Goal: Information Seeking & Learning: Learn about a topic

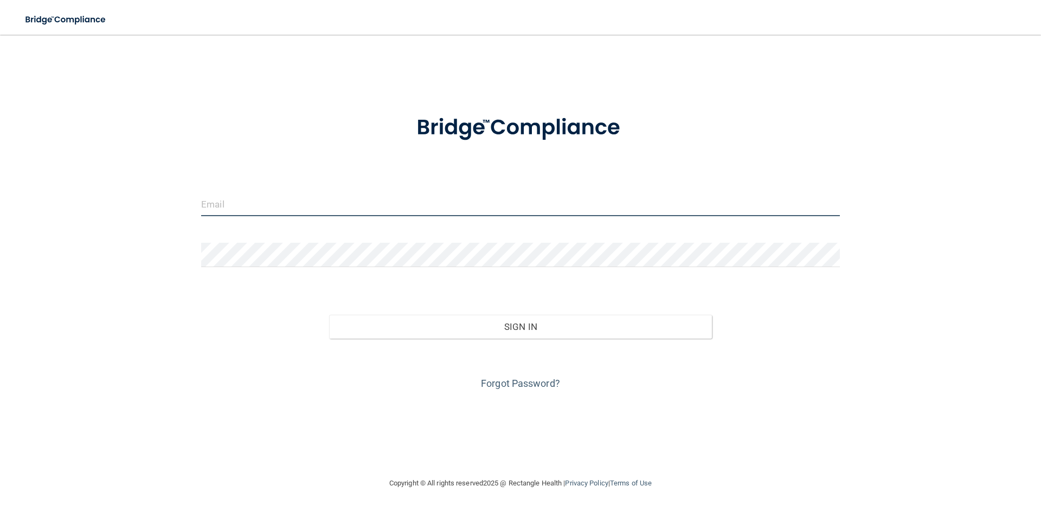
click at [437, 207] on input "email" at bounding box center [520, 204] width 638 height 24
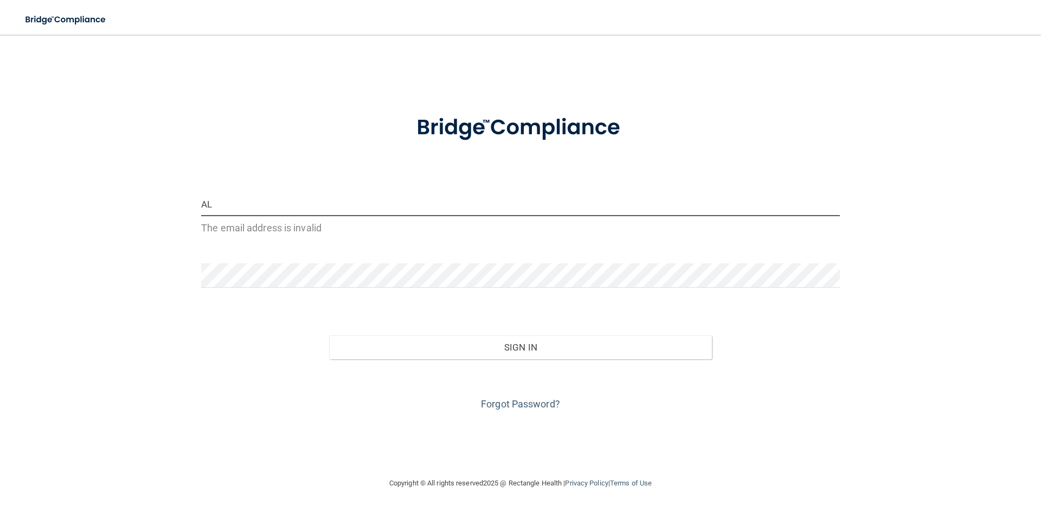
type input "A"
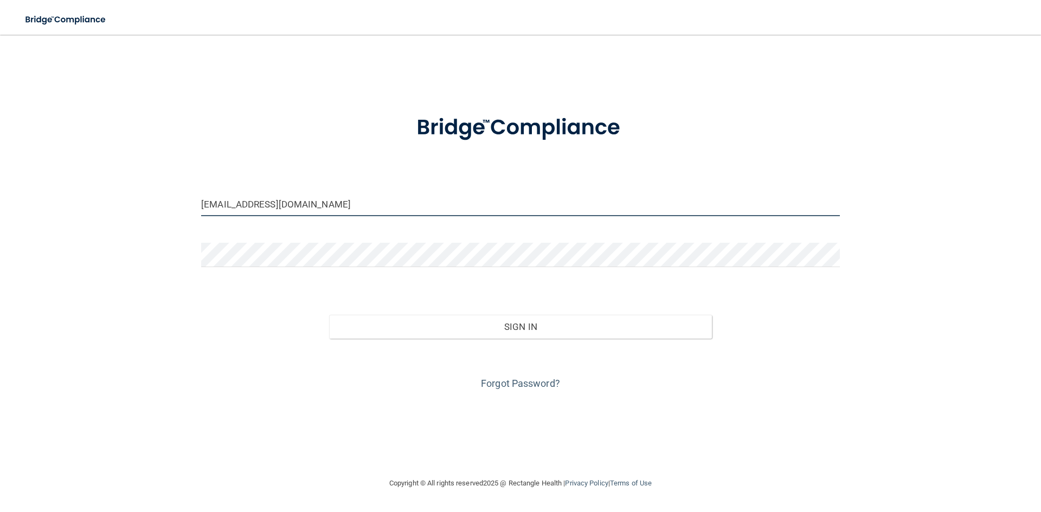
type input "[EMAIL_ADDRESS][DOMAIN_NAME]"
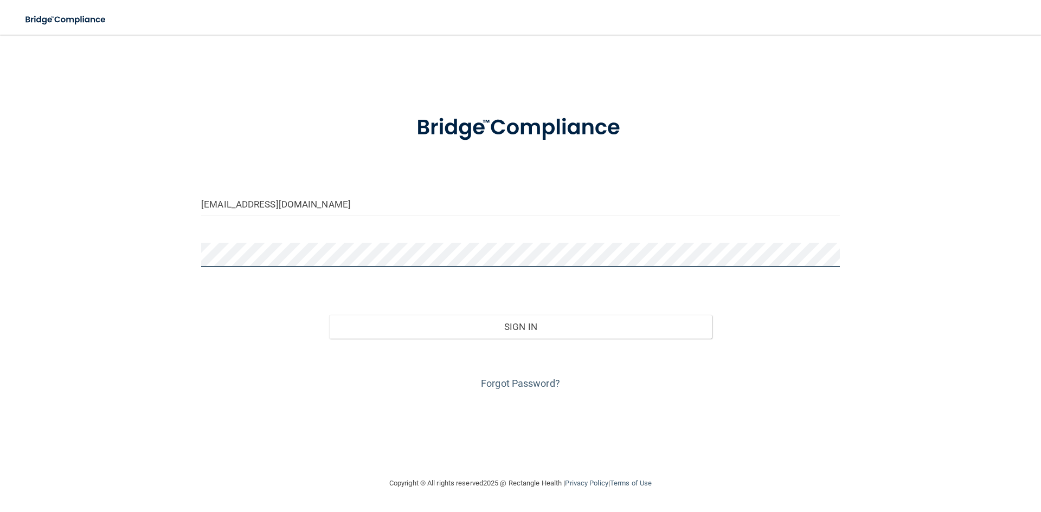
click at [329, 315] on button "Sign In" at bounding box center [520, 327] width 383 height 24
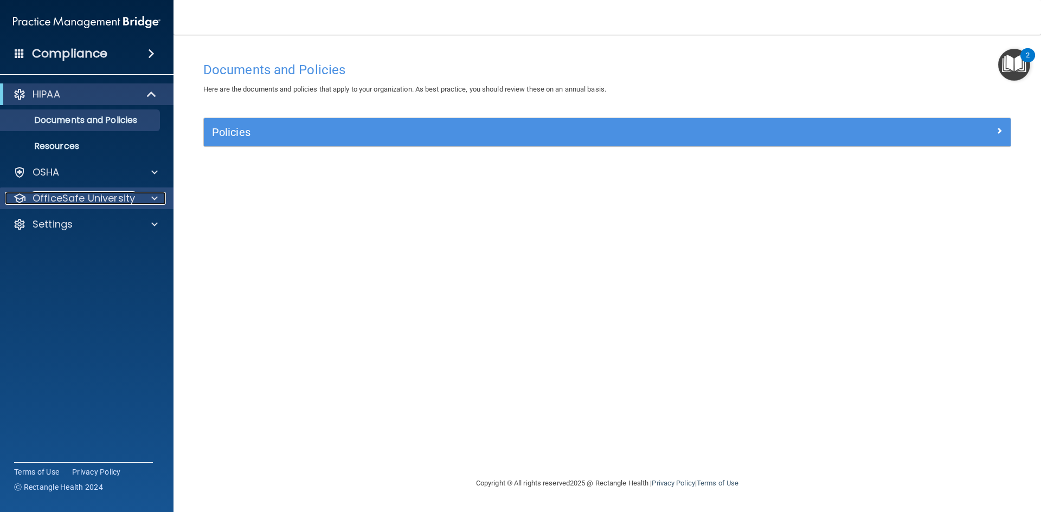
click at [135, 197] on div "OfficeSafe University" at bounding box center [72, 198] width 134 height 13
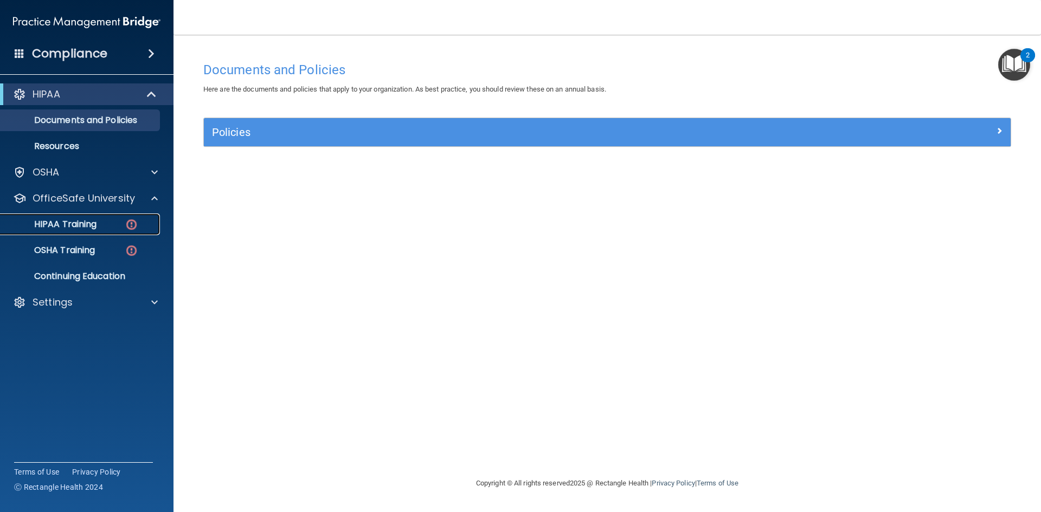
click at [126, 222] on img at bounding box center [132, 225] width 14 height 14
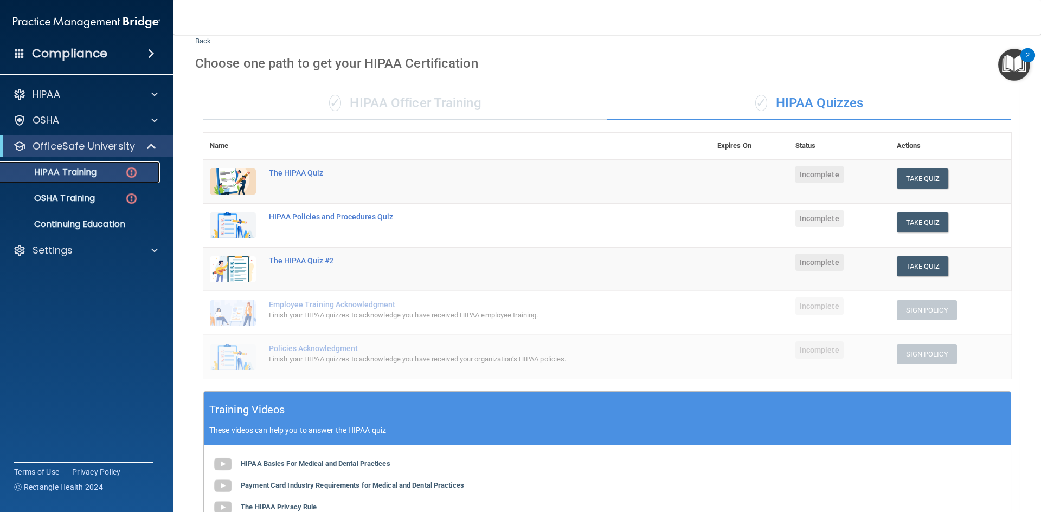
scroll to position [30, 0]
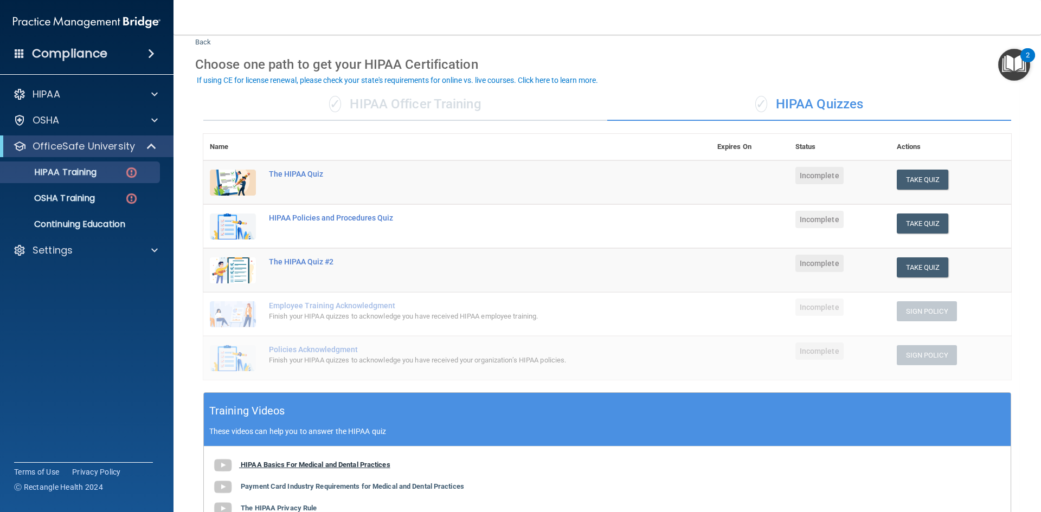
click at [383, 466] on b "HIPAA Basics For Medical and Dental Practices" at bounding box center [316, 465] width 150 height 8
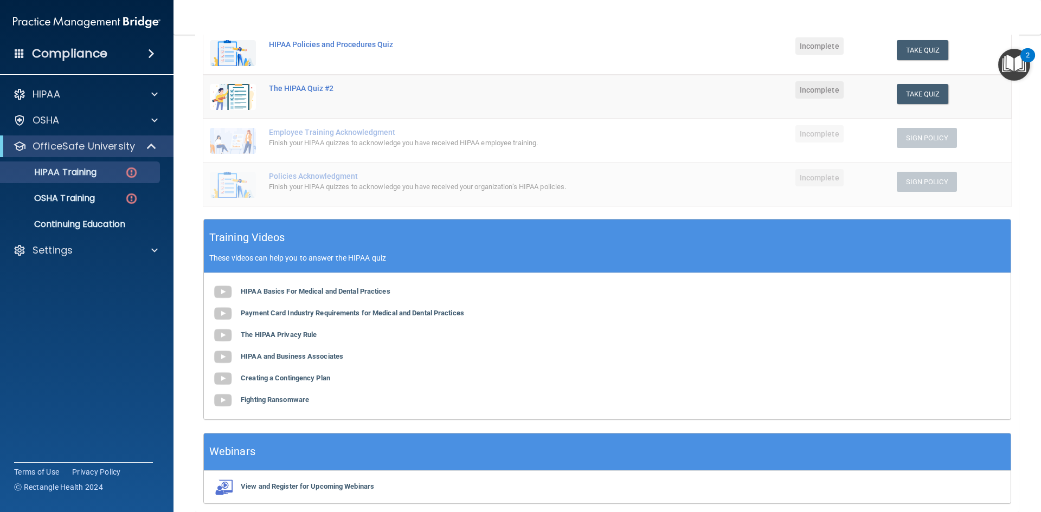
scroll to position [247, 0]
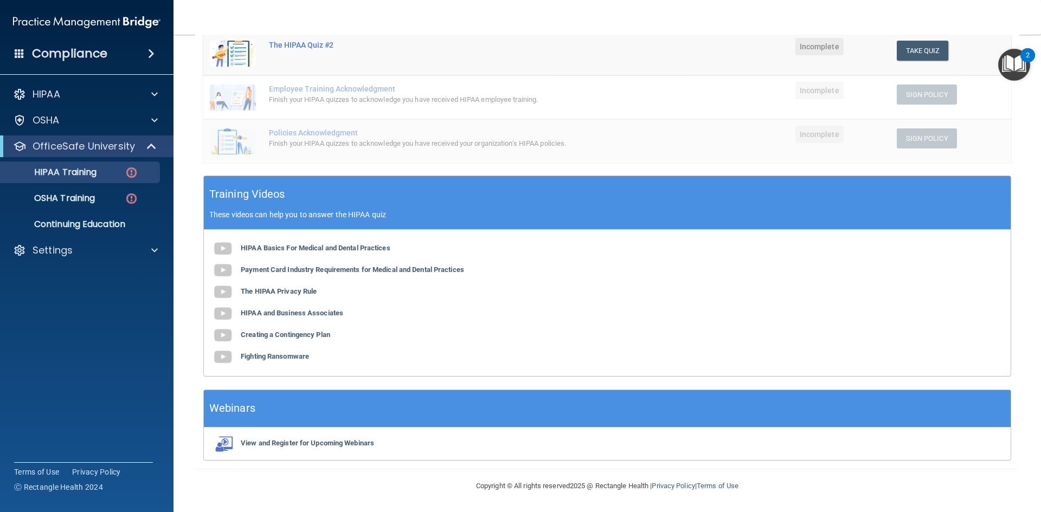
click at [450, 276] on div "HIPAA Basics For Medical and Dental Practices Payment Card Industry Requirement…" at bounding box center [607, 303] width 806 height 146
click at [450, 270] on b "Payment Card Industry Requirements for Medical and Dental Practices" at bounding box center [352, 270] width 223 height 8
click at [295, 293] on b "The HIPAA Privacy Rule" at bounding box center [279, 291] width 76 height 8
click at [291, 314] on b "HIPAA and Business Associates" at bounding box center [292, 313] width 102 height 8
click at [296, 333] on b "Creating a Contingency Plan" at bounding box center [285, 335] width 89 height 8
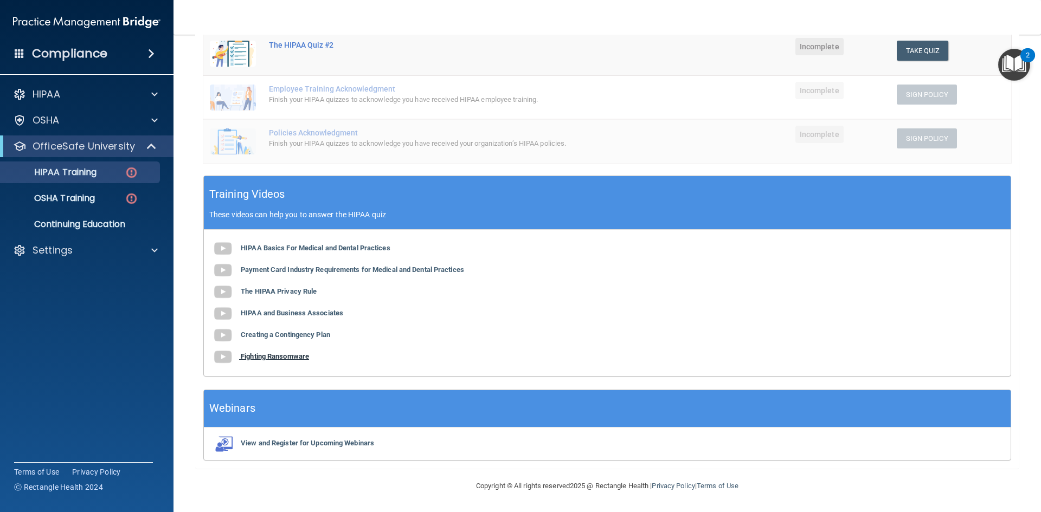
click at [294, 358] on b "Fighting Ransomware" at bounding box center [275, 356] width 68 height 8
drag, startPoint x: 958, startPoint y: 294, endPoint x: 976, endPoint y: 291, distance: 17.6
click at [958, 294] on div "HIPAA Basics For Medical and Dental Practices Payment Card Industry Requirement…" at bounding box center [607, 303] width 806 height 146
click at [1026, 282] on main "Back Choose one path to get your HIPAA Certification ✓ HIPAA Officer Training ✓…" at bounding box center [606, 273] width 867 height 477
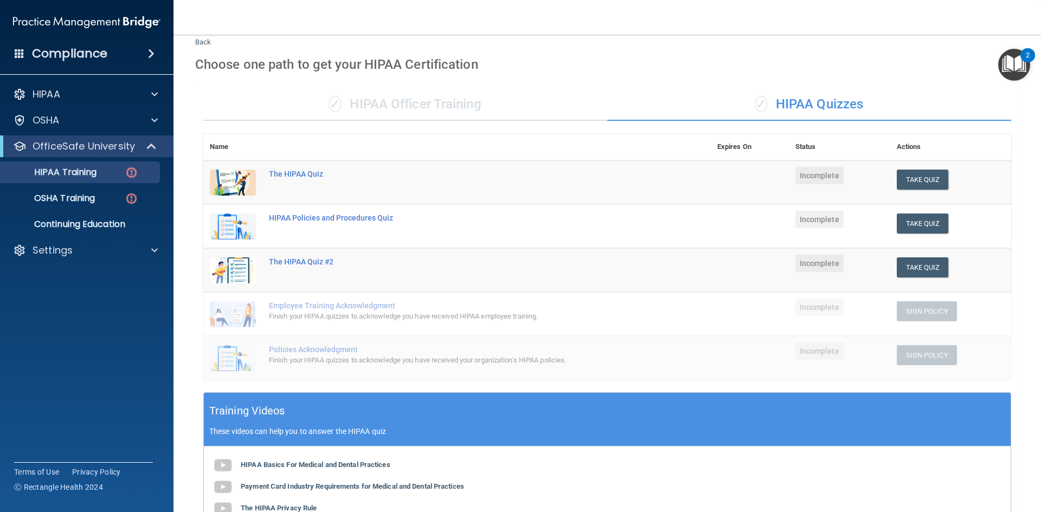
scroll to position [0, 0]
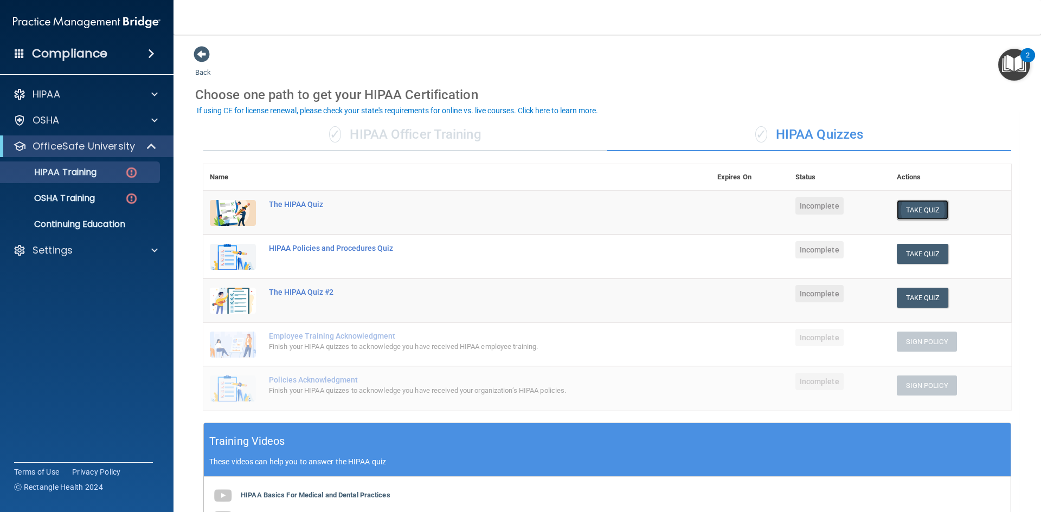
click at [908, 204] on button "Take Quiz" at bounding box center [922, 210] width 52 height 20
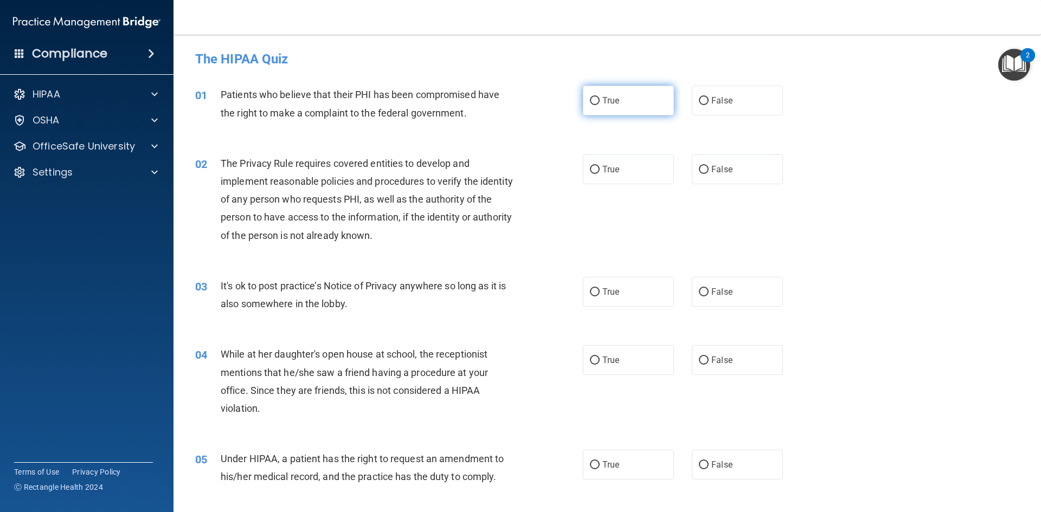
click at [623, 111] on label "True" at bounding box center [628, 101] width 91 height 30
click at [599, 105] on input "True" at bounding box center [595, 101] width 10 height 8
radio input "true"
click at [641, 164] on label "True" at bounding box center [628, 169] width 91 height 30
click at [599, 166] on input "True" at bounding box center [595, 170] width 10 height 8
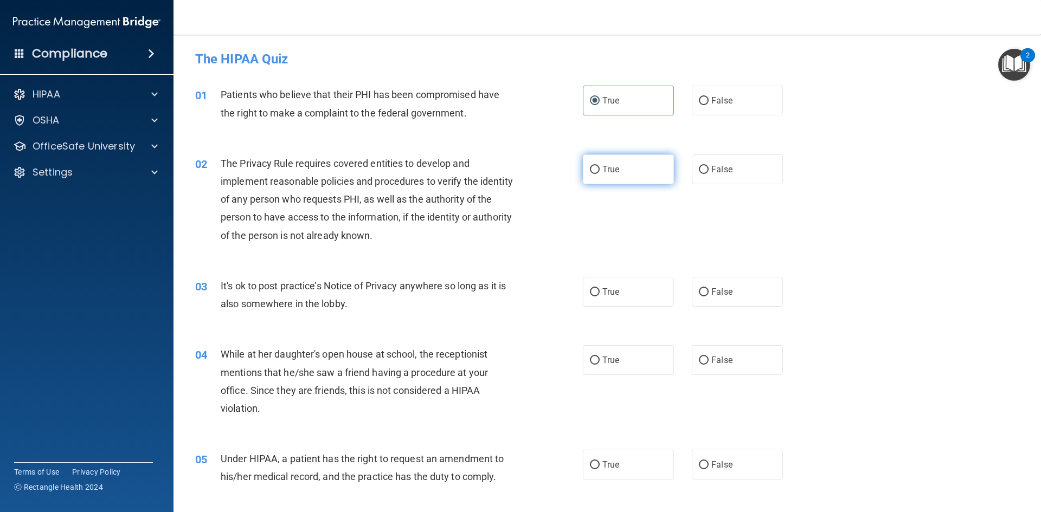
radio input "true"
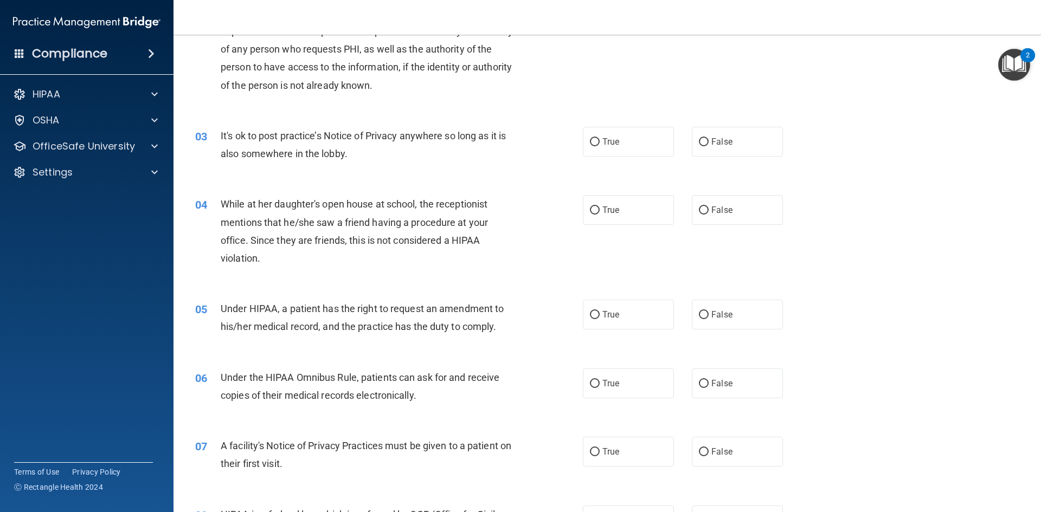
scroll to position [163, 0]
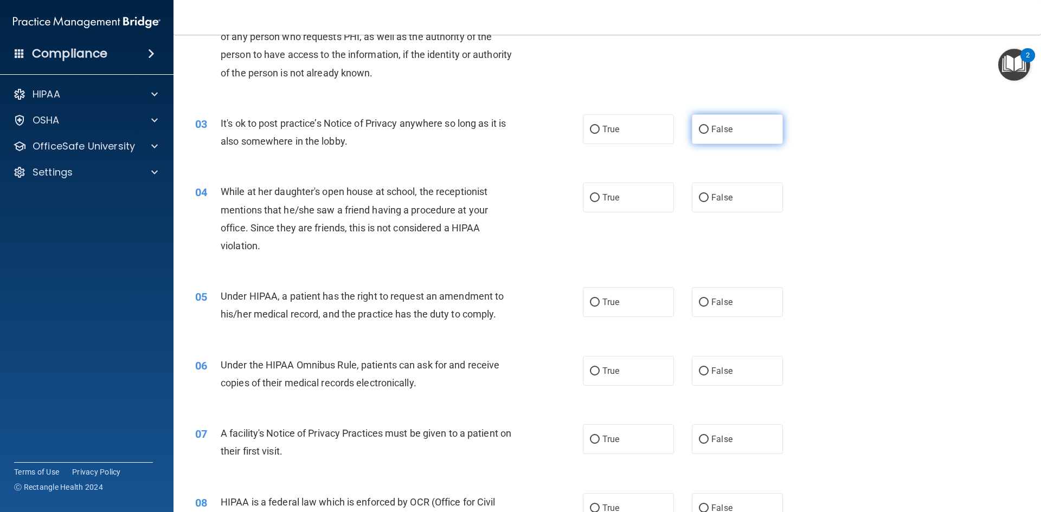
click at [700, 130] on input "False" at bounding box center [704, 130] width 10 height 8
radio input "true"
click at [754, 199] on label "False" at bounding box center [737, 198] width 91 height 30
click at [708, 199] on input "False" at bounding box center [704, 198] width 10 height 8
radio input "true"
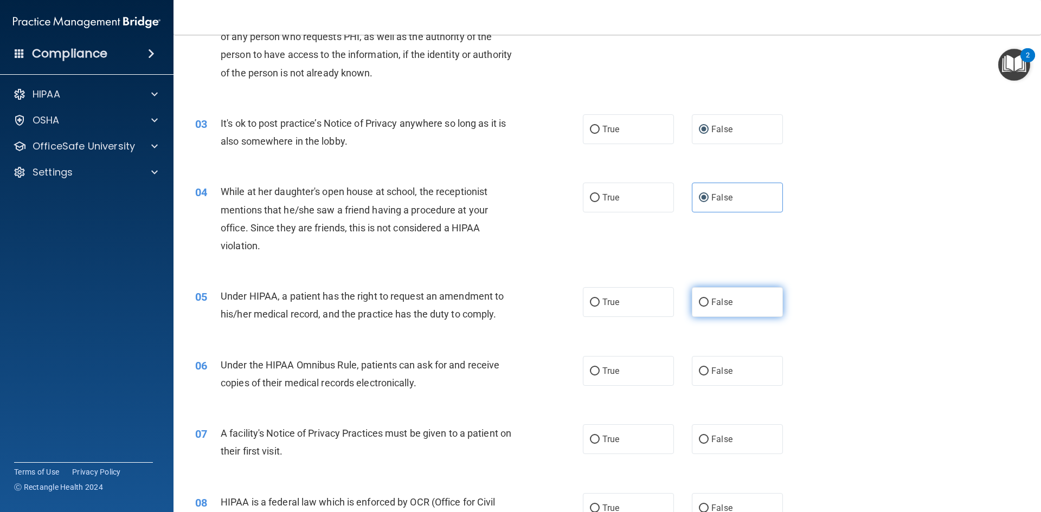
click at [735, 315] on label "False" at bounding box center [737, 302] width 91 height 30
click at [708, 307] on input "False" at bounding box center [704, 303] width 10 height 8
radio input "true"
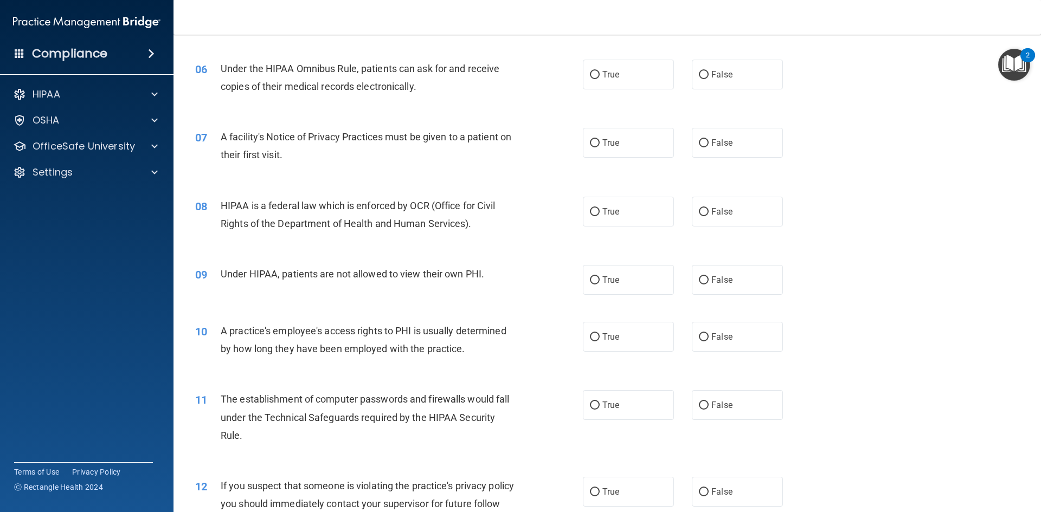
scroll to position [434, 0]
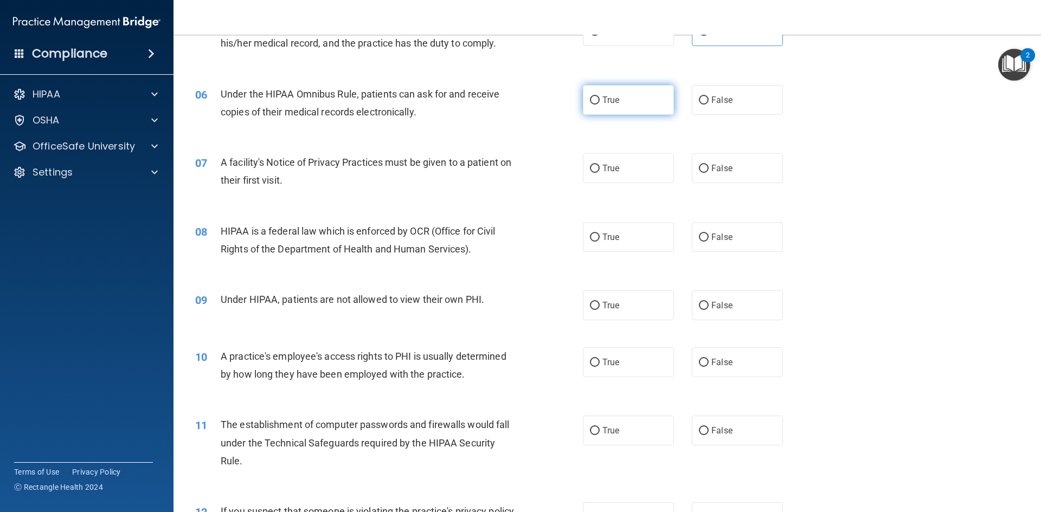
click at [623, 106] on label "True" at bounding box center [628, 100] width 91 height 30
click at [599, 105] on input "True" at bounding box center [595, 100] width 10 height 8
radio input "true"
click at [618, 171] on label "True" at bounding box center [628, 168] width 91 height 30
click at [599, 171] on input "True" at bounding box center [595, 169] width 10 height 8
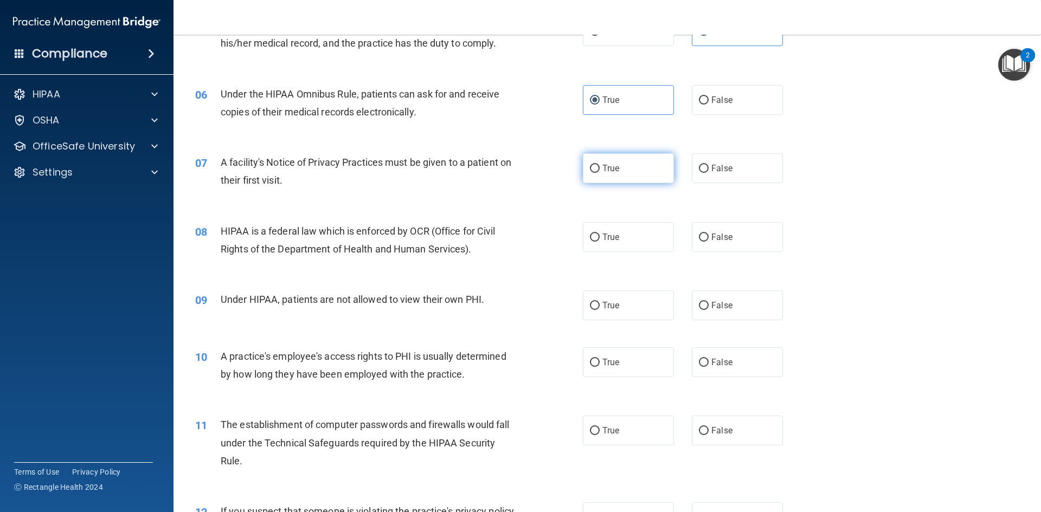
radio input "true"
click at [618, 232] on label "True" at bounding box center [628, 237] width 91 height 30
click at [599, 234] on input "True" at bounding box center [595, 238] width 10 height 8
radio input "true"
click at [699, 305] on input "False" at bounding box center [704, 306] width 10 height 8
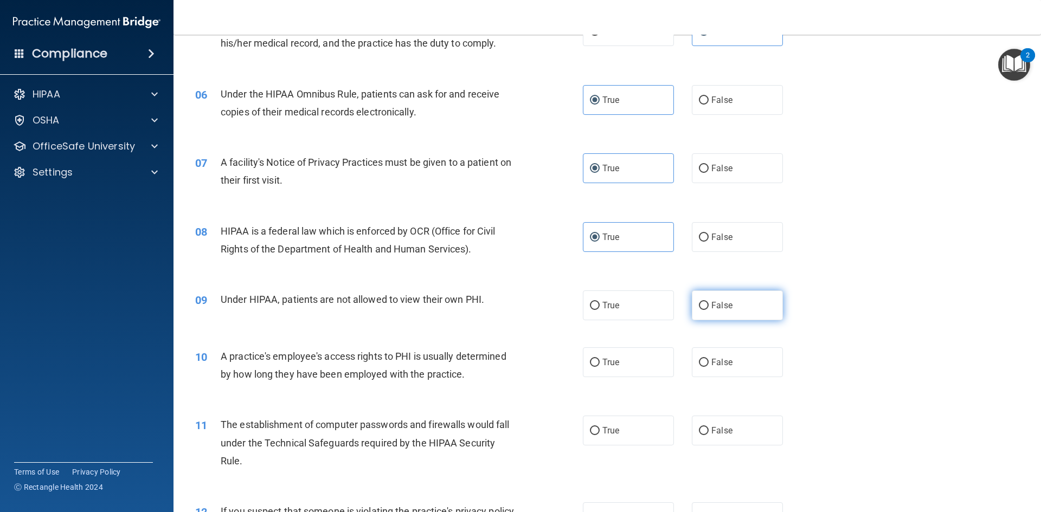
radio input "true"
click at [718, 361] on span "False" at bounding box center [721, 362] width 21 height 10
click at [708, 361] on input "False" at bounding box center [704, 363] width 10 height 8
radio input "true"
click at [657, 432] on label "True" at bounding box center [628, 431] width 91 height 30
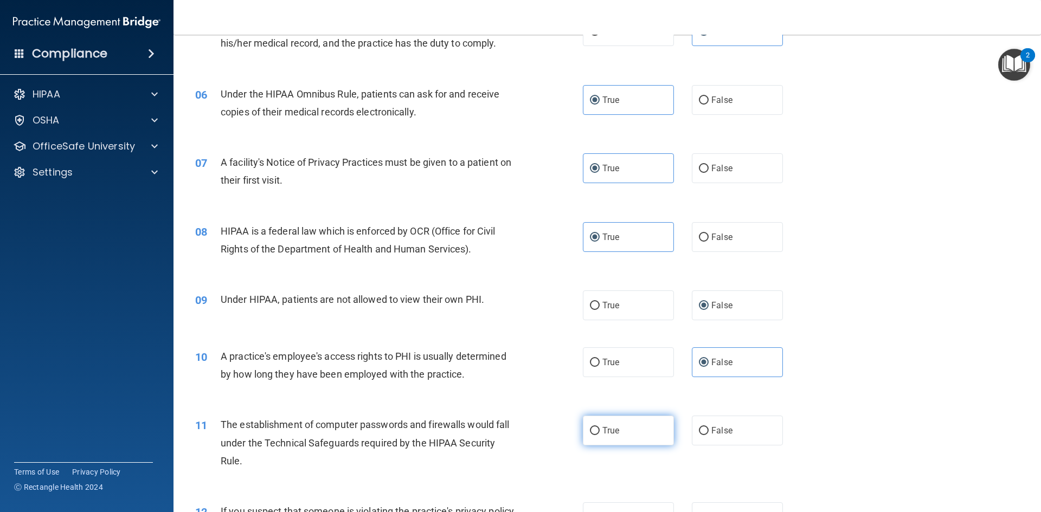
click at [599, 432] on input "True" at bounding box center [595, 431] width 10 height 8
radio input "true"
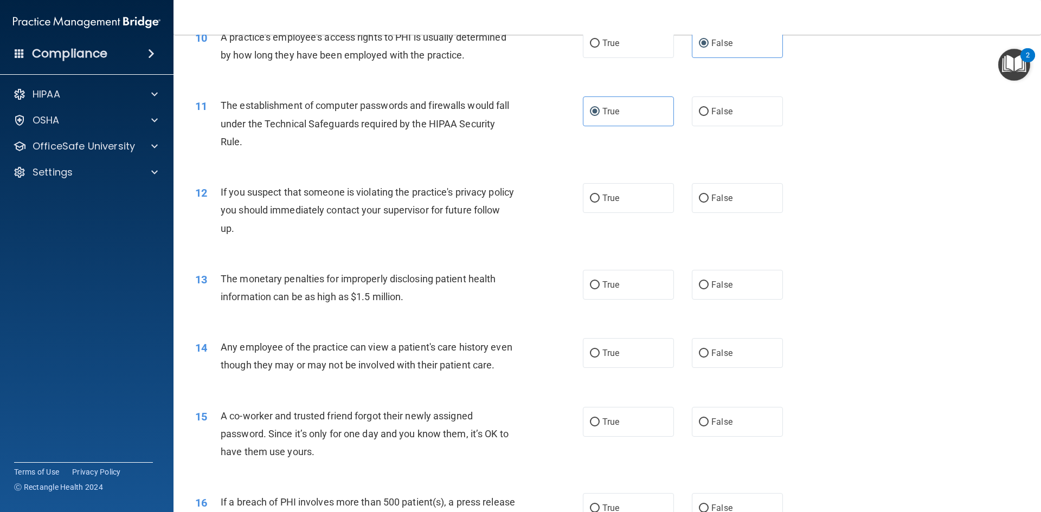
scroll to position [813, 0]
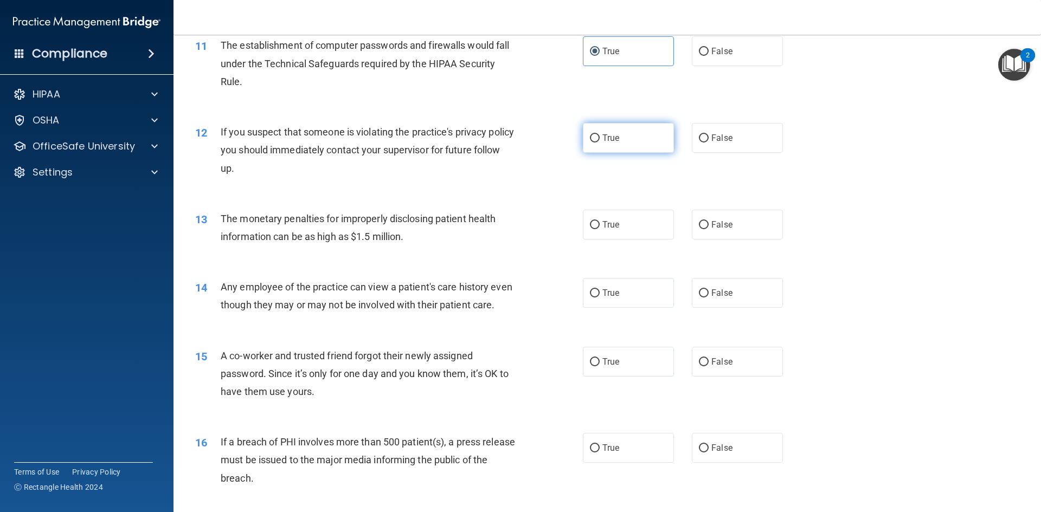
click at [633, 146] on label "True" at bounding box center [628, 138] width 91 height 30
click at [599, 143] on input "True" at bounding box center [595, 138] width 10 height 8
radio input "true"
click at [624, 217] on label "True" at bounding box center [628, 225] width 91 height 30
click at [599, 221] on input "True" at bounding box center [595, 225] width 10 height 8
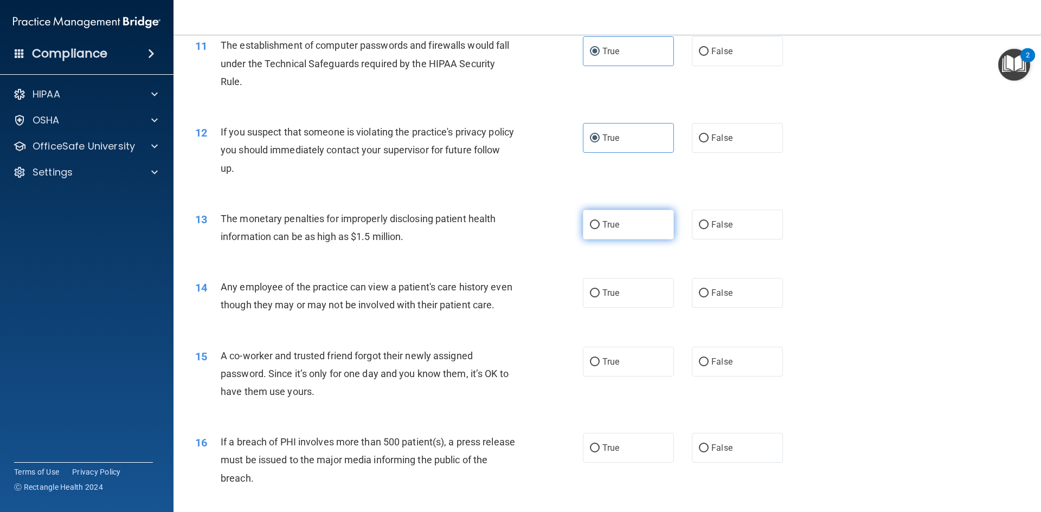
radio input "true"
click at [714, 296] on span "False" at bounding box center [721, 293] width 21 height 10
click at [708, 296] on input "False" at bounding box center [704, 293] width 10 height 8
radio input "true"
click at [739, 374] on label "False" at bounding box center [737, 362] width 91 height 30
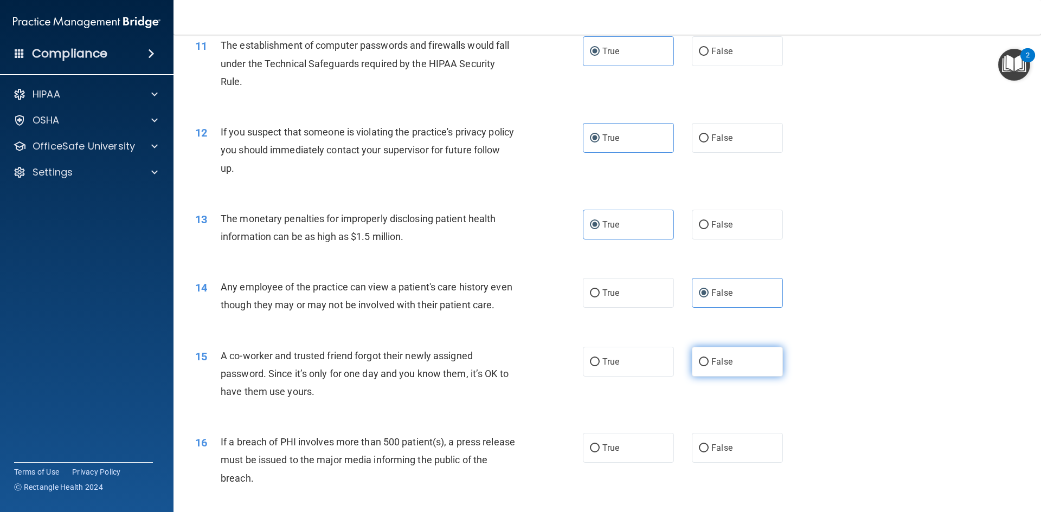
click at [708, 366] on input "False" at bounding box center [704, 362] width 10 height 8
radio input "true"
click at [590, 453] on input "True" at bounding box center [595, 448] width 10 height 8
radio input "true"
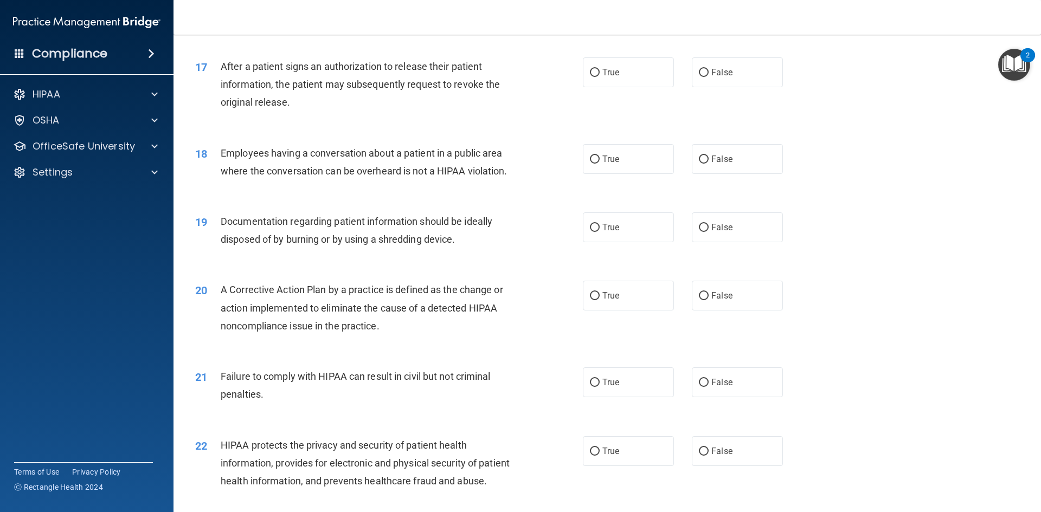
scroll to position [1294, 0]
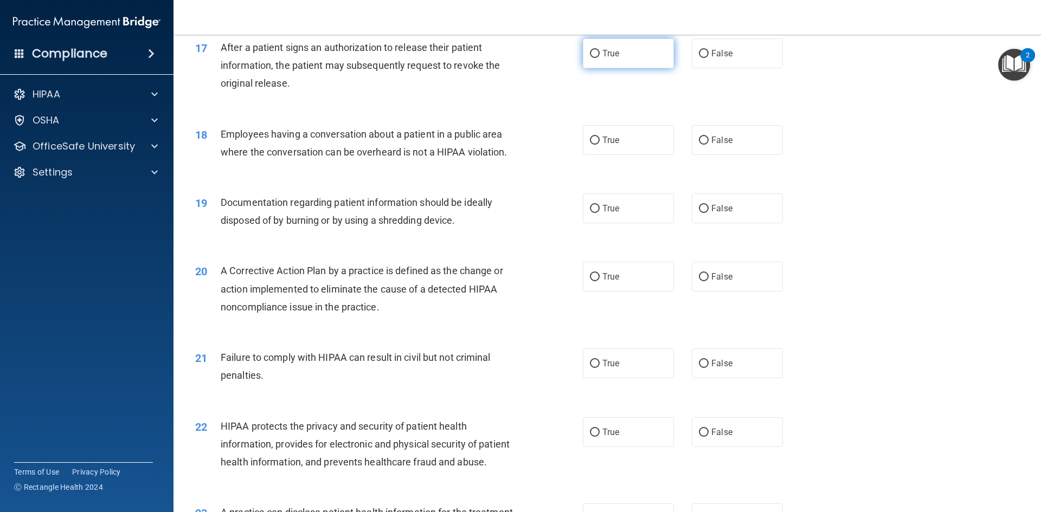
click at [621, 67] on label "True" at bounding box center [628, 53] width 91 height 30
click at [599, 58] on input "True" at bounding box center [595, 54] width 10 height 8
radio input "true"
click at [719, 145] on span "False" at bounding box center [721, 140] width 21 height 10
click at [708, 145] on input "False" at bounding box center [704, 141] width 10 height 8
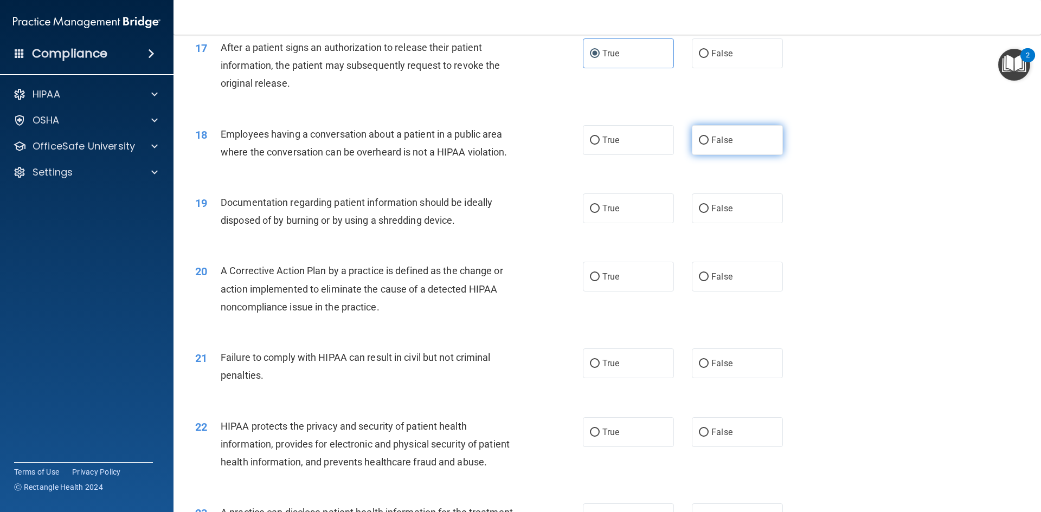
radio input "true"
click at [625, 217] on label "True" at bounding box center [628, 208] width 91 height 30
click at [599, 213] on input "True" at bounding box center [595, 209] width 10 height 8
radio input "true"
click at [625, 292] on label "True" at bounding box center [628, 277] width 91 height 30
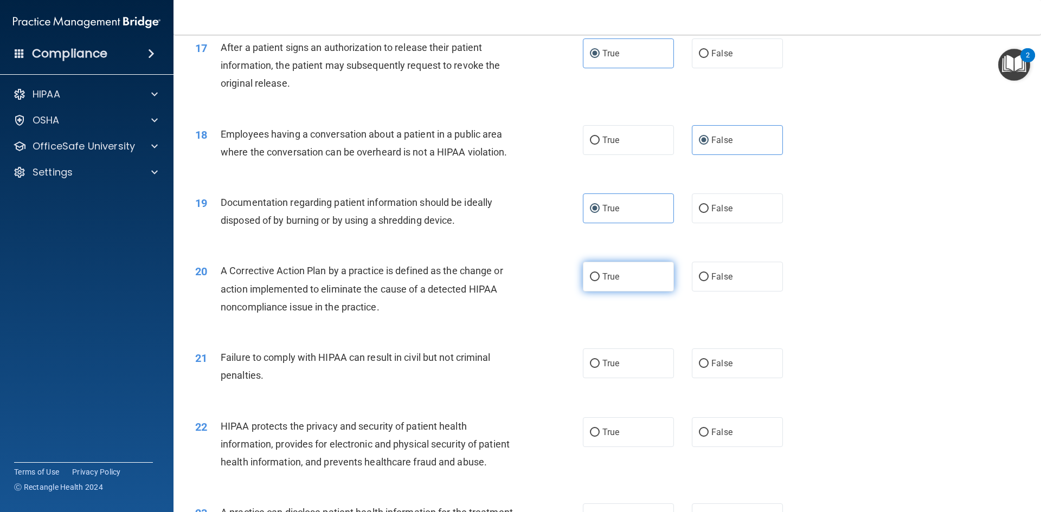
click at [599, 281] on input "True" at bounding box center [595, 277] width 10 height 8
radio input "true"
click at [713, 369] on span "False" at bounding box center [721, 363] width 21 height 10
click at [708, 368] on input "False" at bounding box center [704, 364] width 10 height 8
radio input "true"
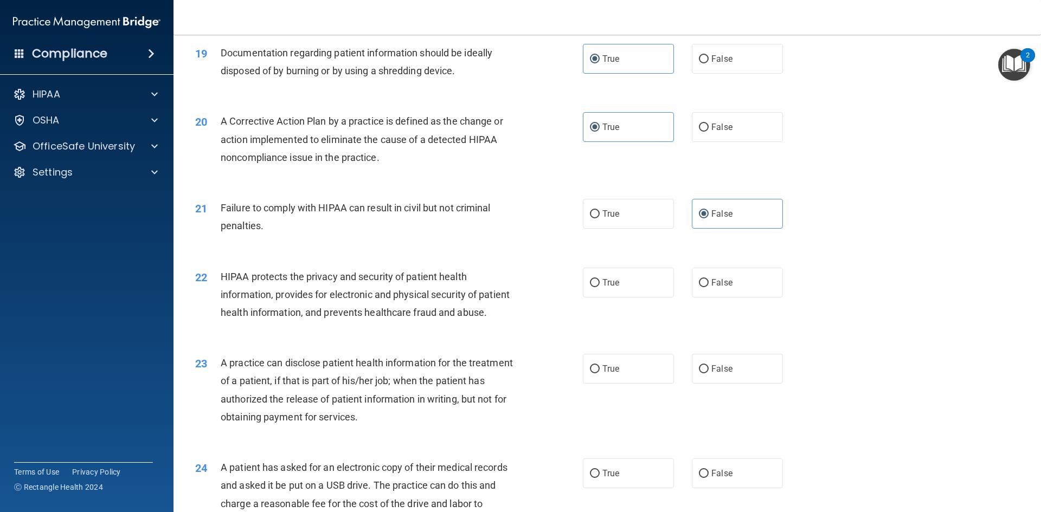
scroll to position [1457, 0]
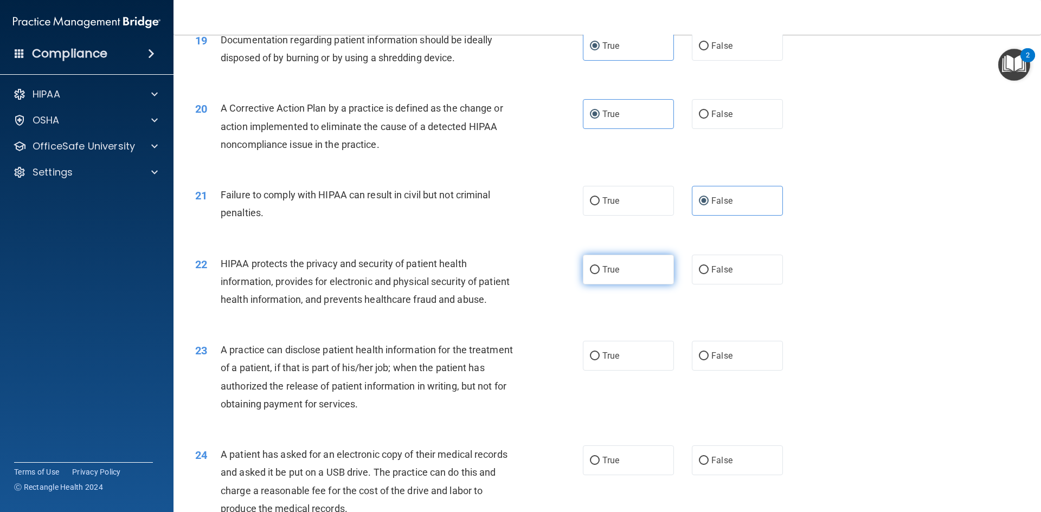
click at [602, 275] on span "True" at bounding box center [610, 269] width 17 height 10
click at [599, 274] on input "True" at bounding box center [595, 270] width 10 height 8
radio input "true"
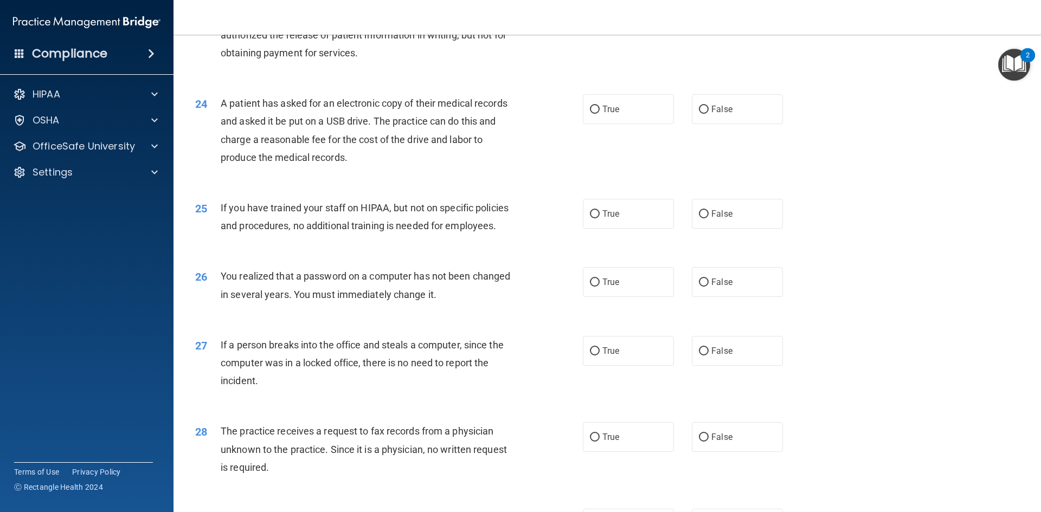
scroll to position [1782, 0]
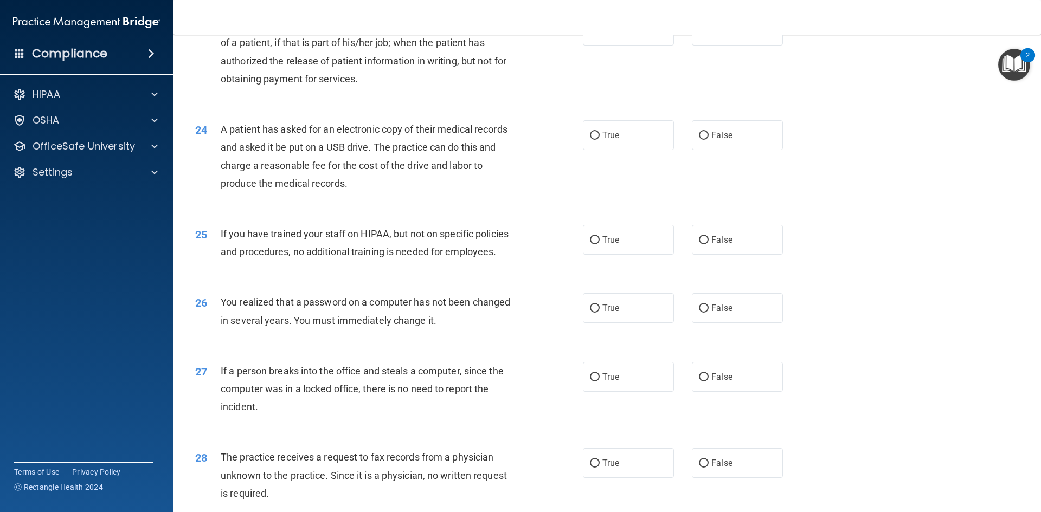
click at [684, 46] on div "True False" at bounding box center [692, 31] width 218 height 30
click at [711, 36] on span "False" at bounding box center [721, 30] width 21 height 10
click at [708, 35] on input "False" at bounding box center [704, 31] width 10 height 8
radio input "true"
click at [642, 150] on label "True" at bounding box center [628, 135] width 91 height 30
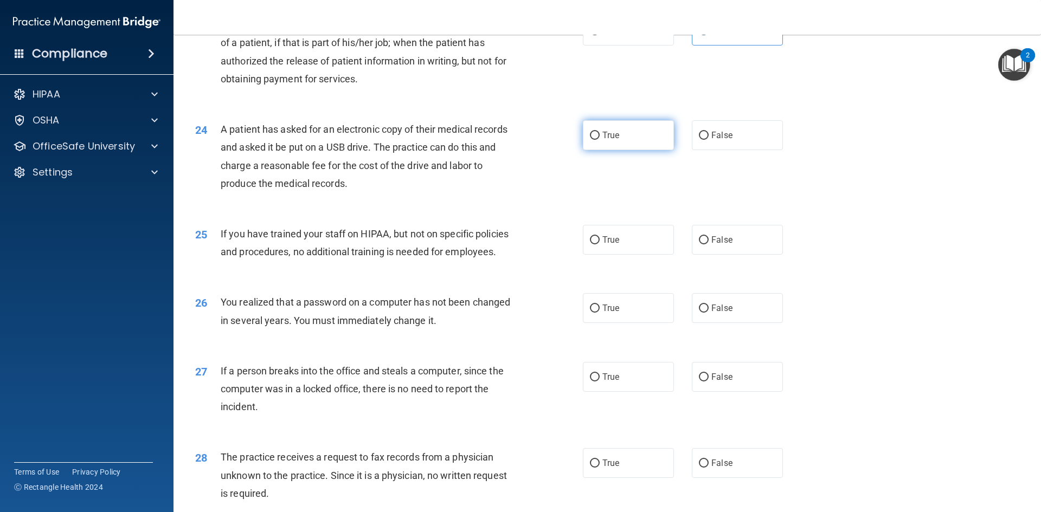
click at [599, 140] on input "True" at bounding box center [595, 136] width 10 height 8
radio input "true"
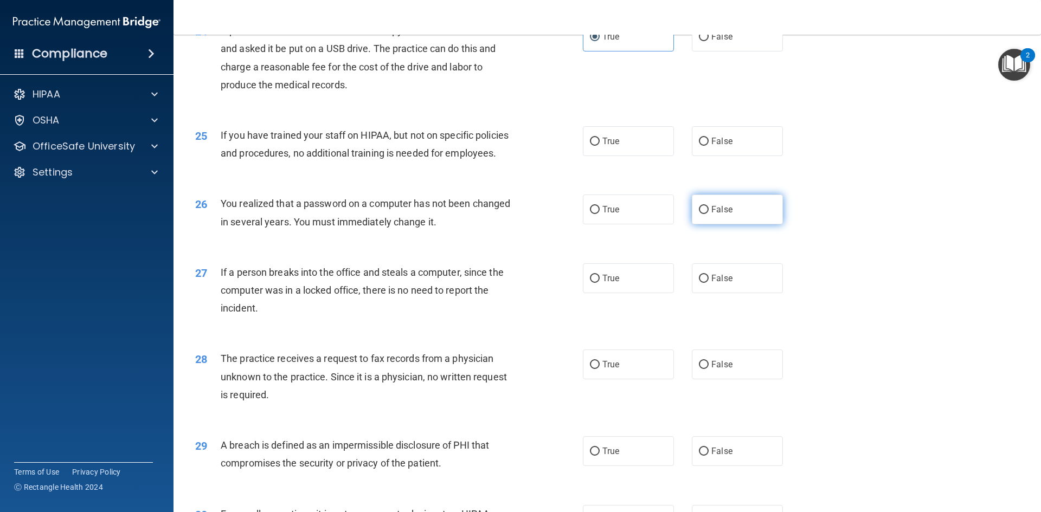
scroll to position [1890, 0]
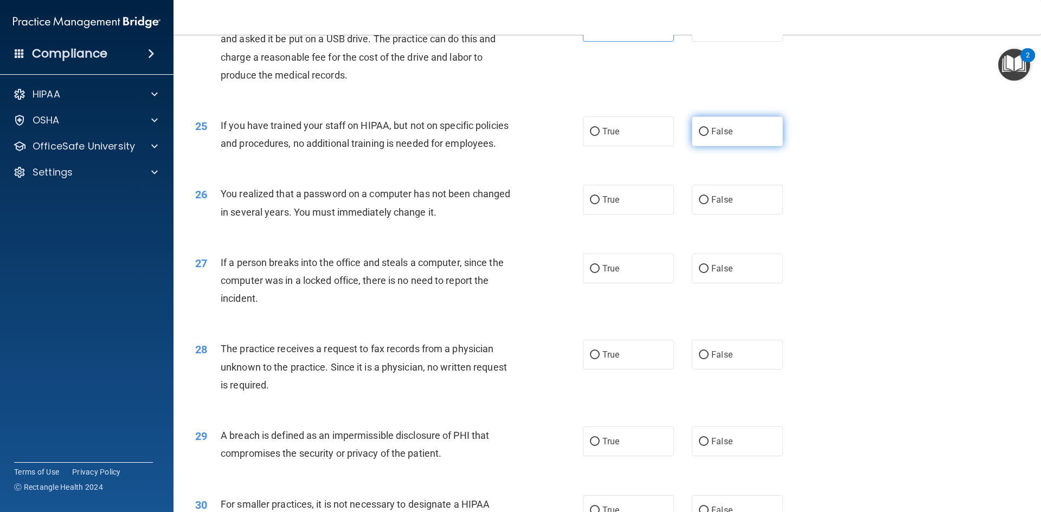
click at [752, 146] on label "False" at bounding box center [737, 132] width 91 height 30
click at [708, 136] on input "False" at bounding box center [704, 132] width 10 height 8
radio input "true"
click at [640, 215] on label "True" at bounding box center [628, 200] width 91 height 30
click at [599, 204] on input "True" at bounding box center [595, 200] width 10 height 8
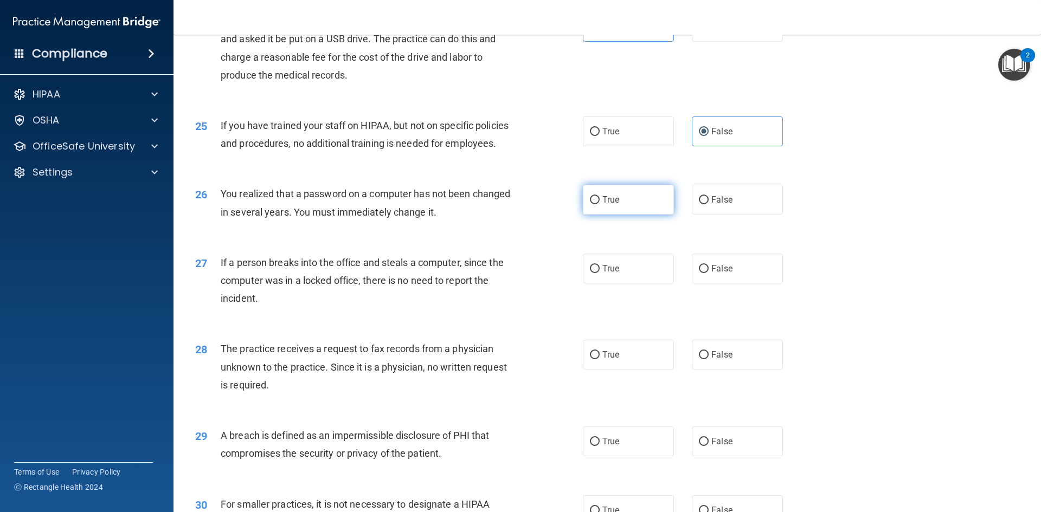
radio input "true"
click at [716, 274] on span "False" at bounding box center [721, 268] width 21 height 10
click at [708, 273] on input "False" at bounding box center [704, 269] width 10 height 8
radio input "true"
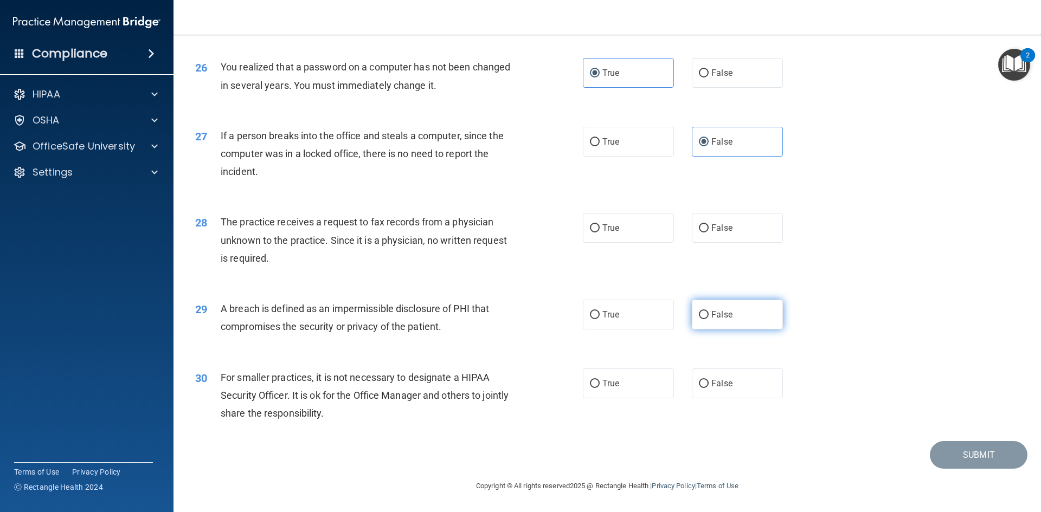
scroll to position [2053, 0]
click at [715, 239] on label "False" at bounding box center [737, 228] width 91 height 30
click at [708, 232] on input "False" at bounding box center [704, 228] width 10 height 8
radio input "true"
click at [622, 311] on label "True" at bounding box center [628, 315] width 91 height 30
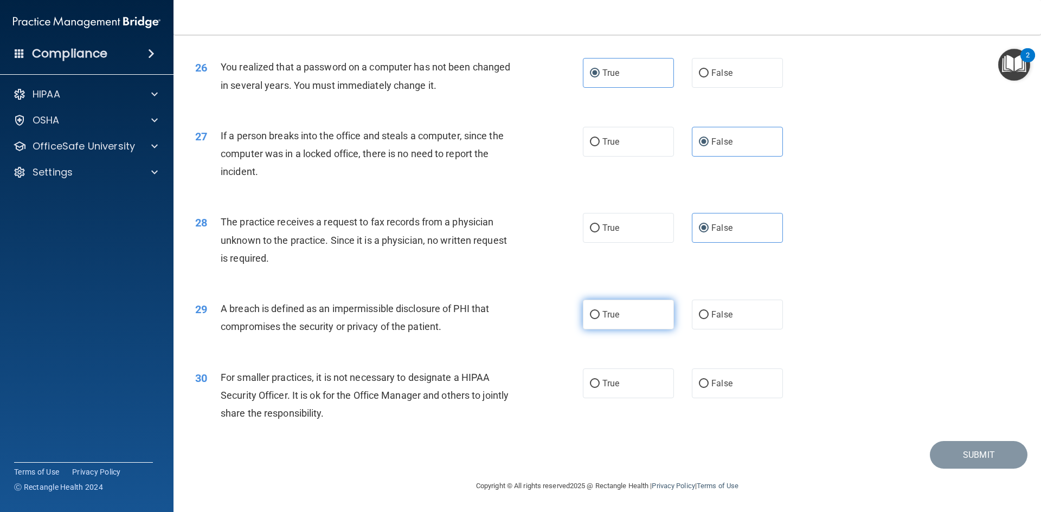
click at [599, 311] on input "True" at bounding box center [595, 315] width 10 height 8
radio input "true"
click at [747, 387] on label "False" at bounding box center [737, 384] width 91 height 30
click at [708, 387] on input "False" at bounding box center [704, 384] width 10 height 8
radio input "true"
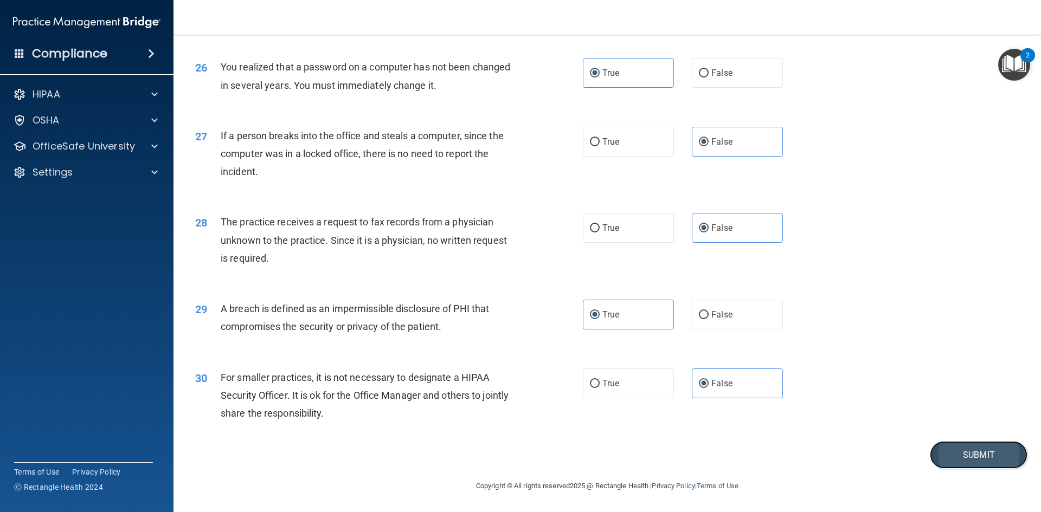
click at [994, 454] on button "Submit" at bounding box center [978, 455] width 98 height 28
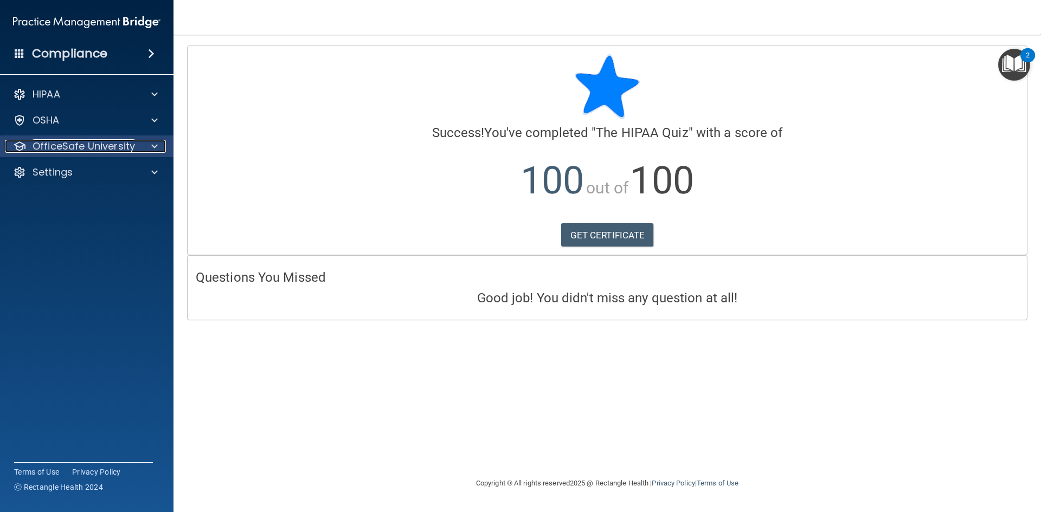
click at [148, 150] on div at bounding box center [152, 146] width 27 height 13
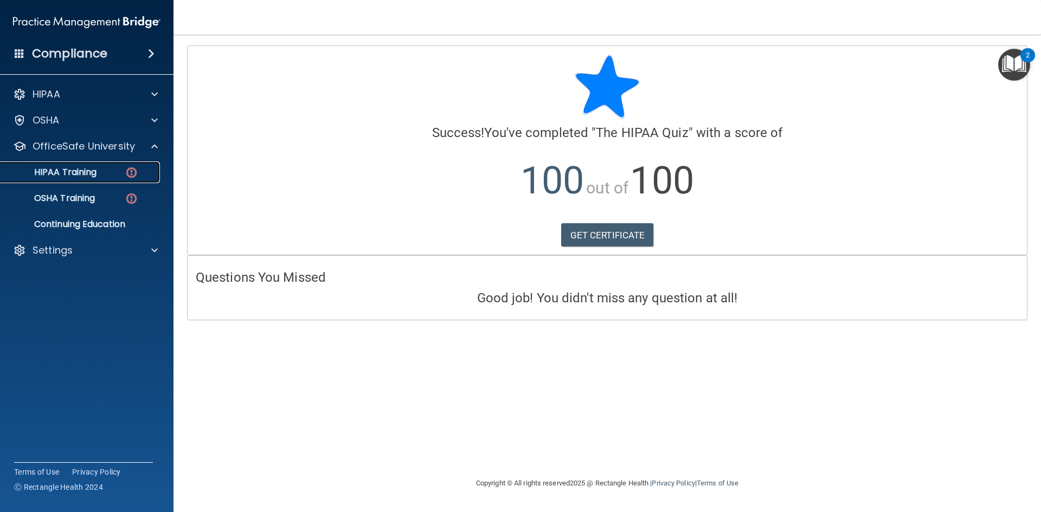
click at [84, 175] on p "HIPAA Training" at bounding box center [51, 172] width 89 height 11
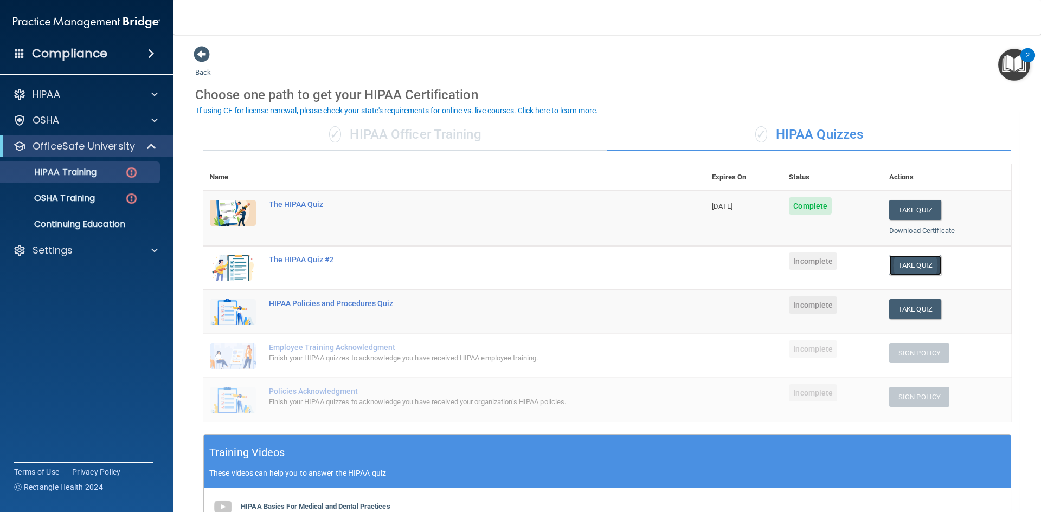
click at [900, 264] on button "Take Quiz" at bounding box center [915, 265] width 52 height 20
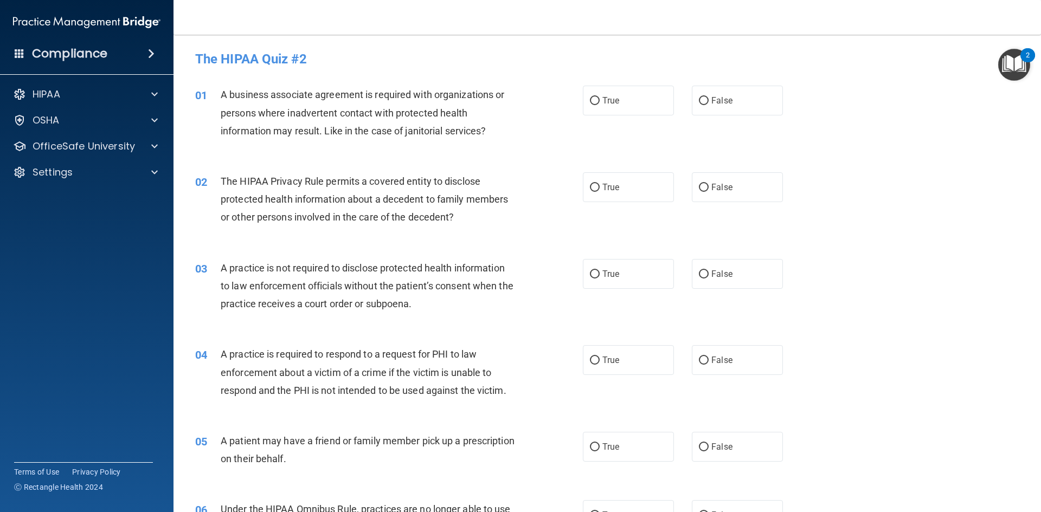
scroll to position [54, 0]
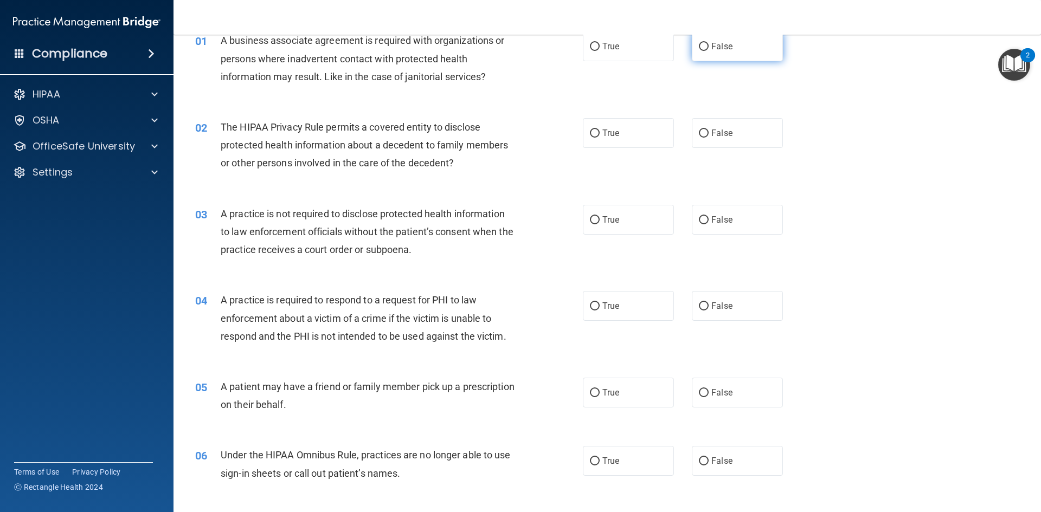
click at [699, 43] on input "False" at bounding box center [704, 47] width 10 height 8
radio input "true"
drag, startPoint x: 626, startPoint y: 141, endPoint x: 609, endPoint y: 133, distance: 18.4
click at [624, 137] on label "True" at bounding box center [628, 133] width 91 height 30
click at [599, 137] on input "True" at bounding box center [595, 134] width 10 height 8
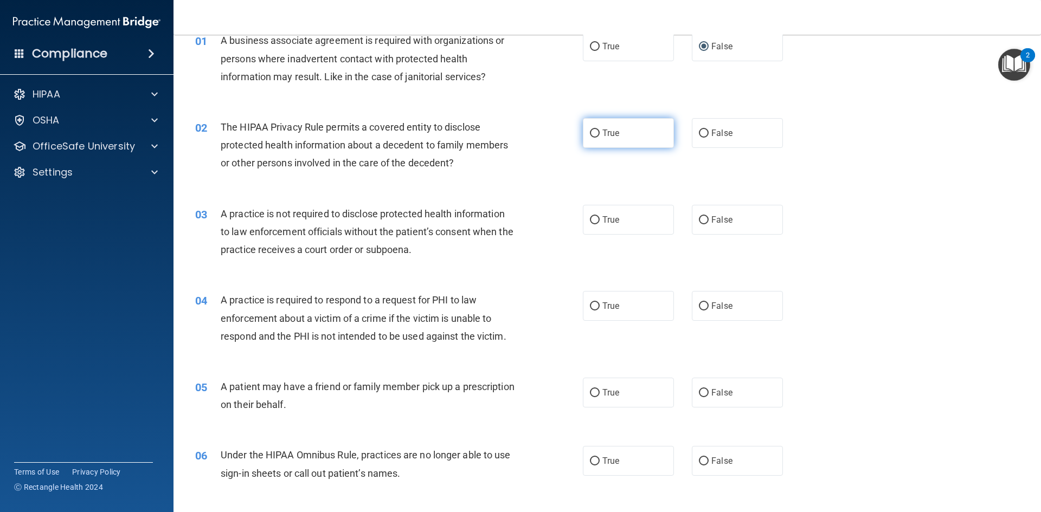
radio input "true"
click at [739, 208] on label "False" at bounding box center [737, 220] width 91 height 30
click at [708, 216] on input "False" at bounding box center [704, 220] width 10 height 8
radio input "true"
click at [660, 303] on label "True" at bounding box center [628, 306] width 91 height 30
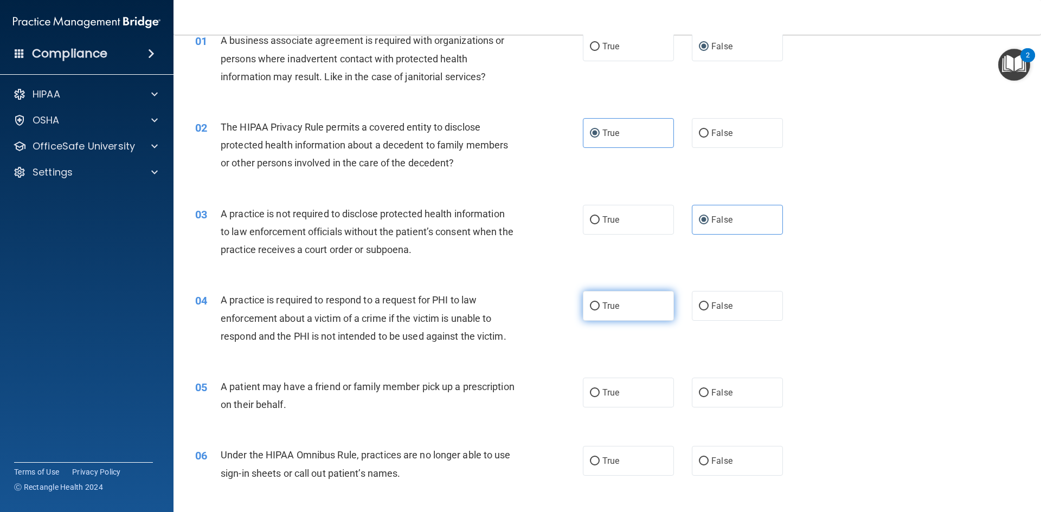
click at [599, 303] on input "True" at bounding box center [595, 306] width 10 height 8
radio input "true"
click at [621, 383] on label "True" at bounding box center [628, 393] width 91 height 30
click at [599, 389] on input "True" at bounding box center [595, 393] width 10 height 8
radio input "true"
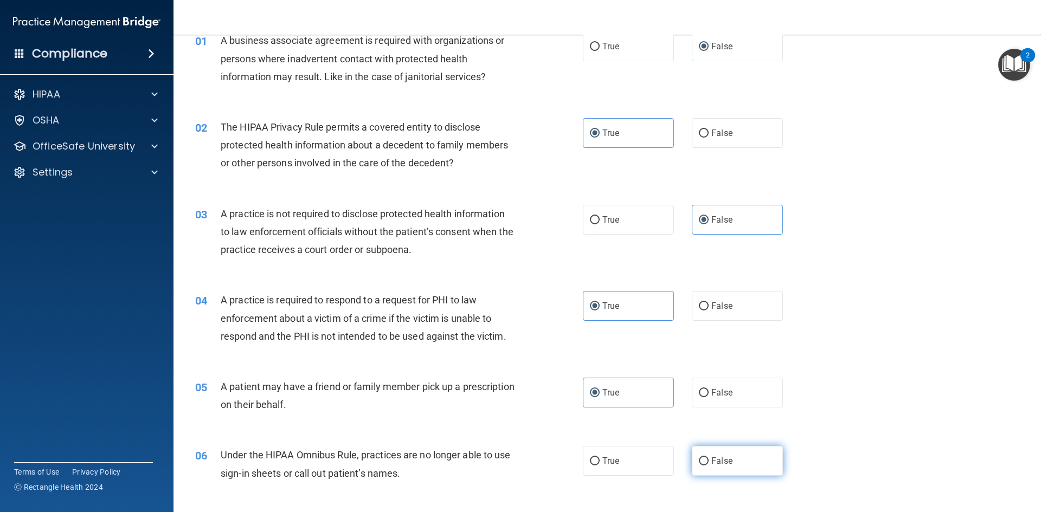
click at [741, 461] on label "False" at bounding box center [737, 461] width 91 height 30
click at [708, 461] on input "False" at bounding box center [704, 461] width 10 height 8
radio input "true"
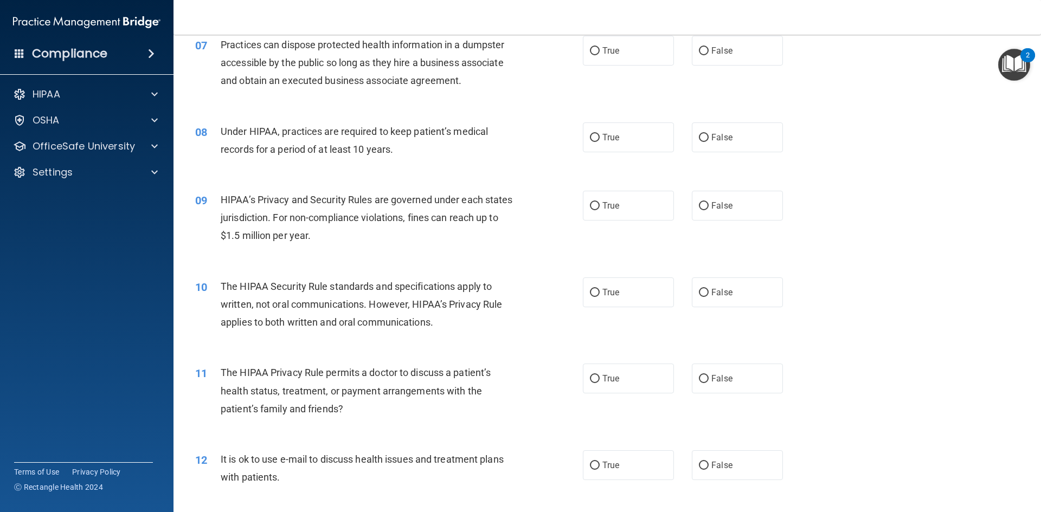
scroll to position [524, 0]
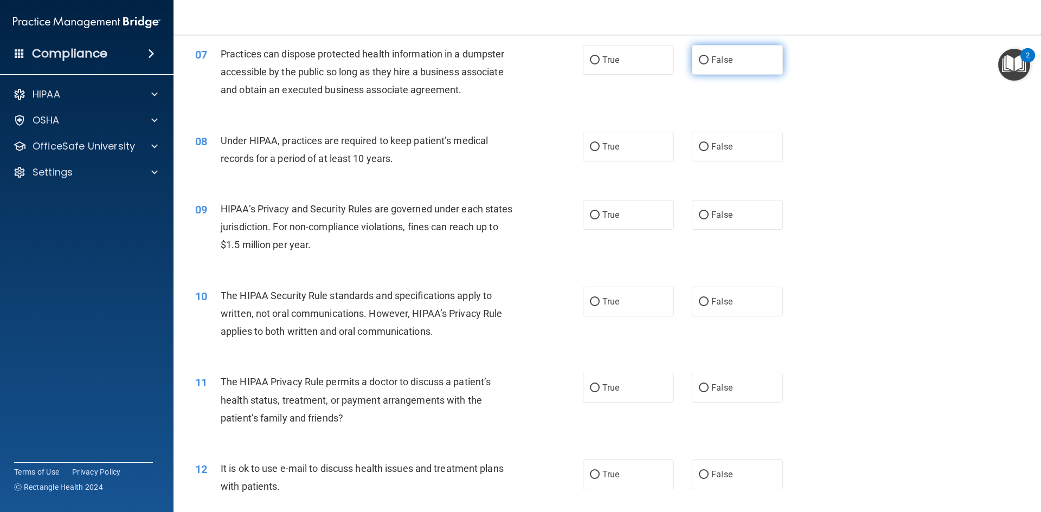
click at [723, 60] on span "False" at bounding box center [721, 60] width 21 height 10
click at [708, 60] on input "False" at bounding box center [704, 60] width 10 height 8
radio input "true"
click at [716, 135] on label "False" at bounding box center [737, 147] width 91 height 30
click at [708, 143] on input "False" at bounding box center [704, 147] width 10 height 8
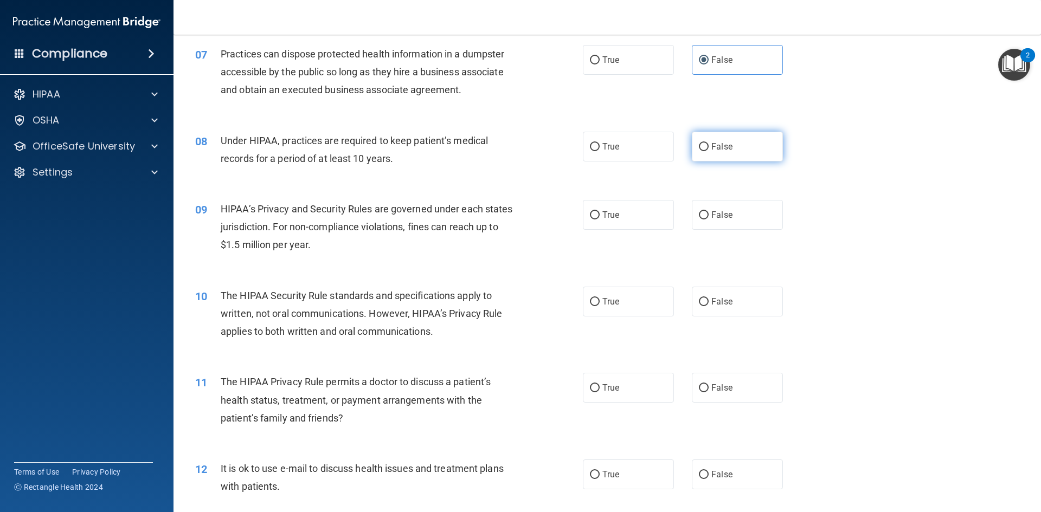
radio input "true"
click at [731, 220] on label "False" at bounding box center [737, 215] width 91 height 30
click at [708, 219] on input "False" at bounding box center [704, 215] width 10 height 8
radio input "true"
click at [630, 304] on label "True" at bounding box center [628, 302] width 91 height 30
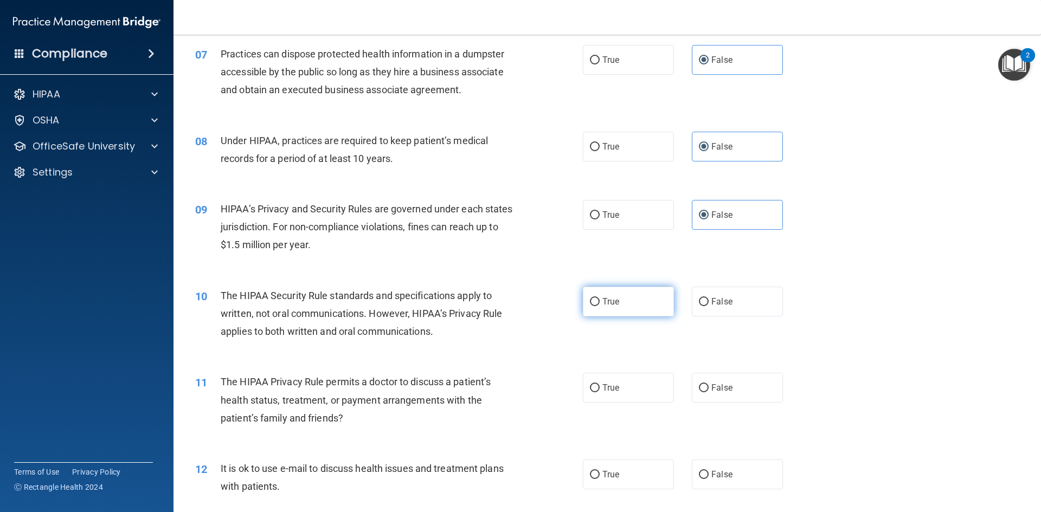
click at [599, 304] on input "True" at bounding box center [595, 302] width 10 height 8
radio input "true"
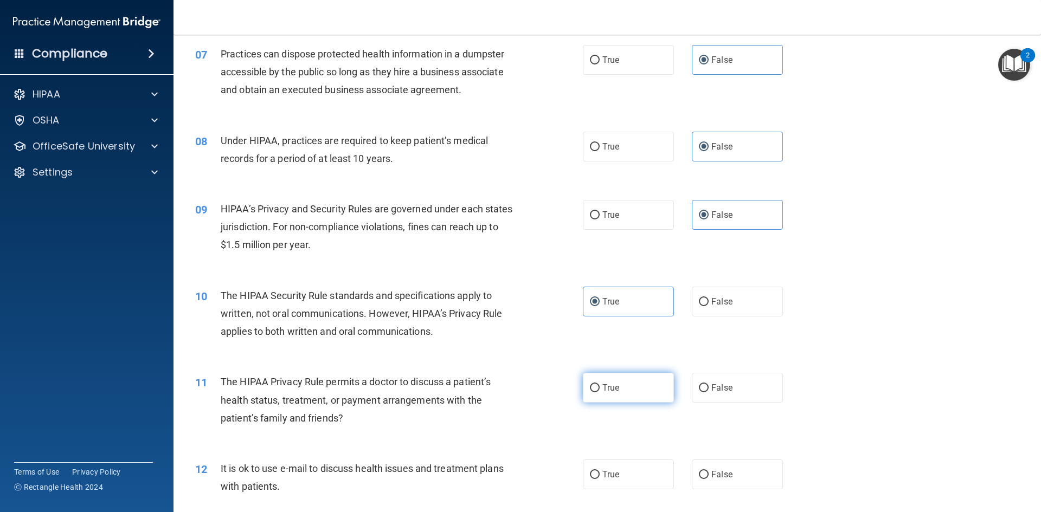
click at [620, 390] on label "True" at bounding box center [628, 388] width 91 height 30
click at [599, 390] on input "True" at bounding box center [595, 388] width 10 height 8
radio input "true"
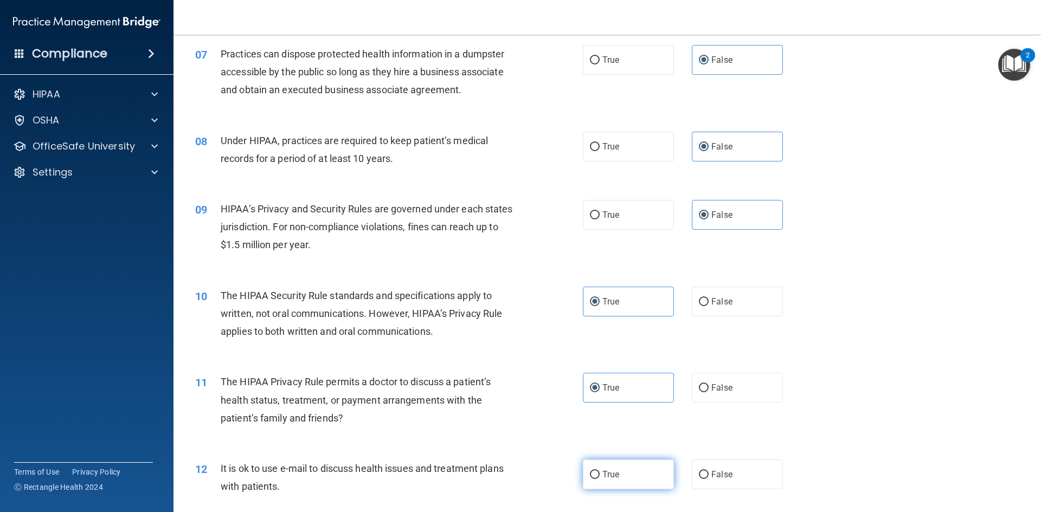
click at [620, 482] on label "True" at bounding box center [628, 475] width 91 height 30
click at [599, 479] on input "True" at bounding box center [595, 475] width 10 height 8
radio input "true"
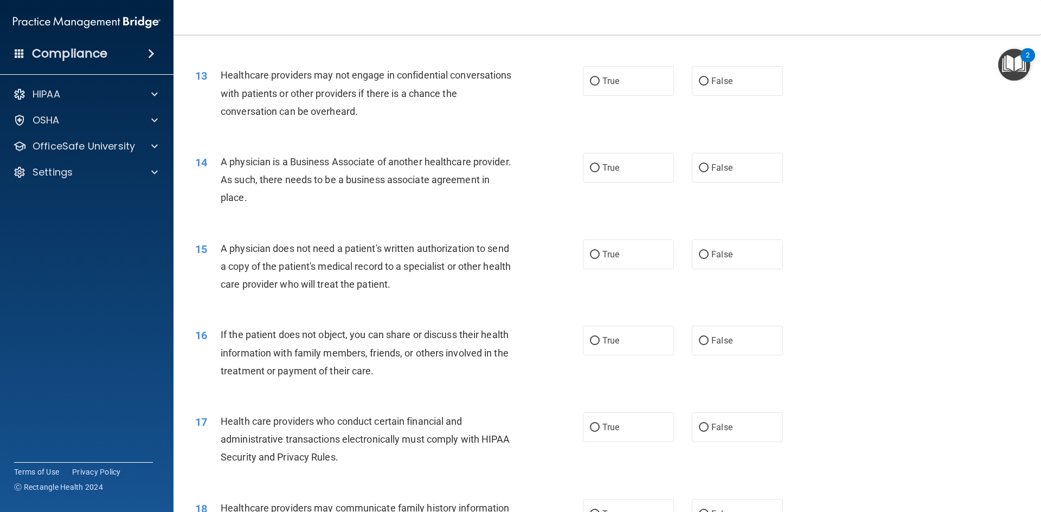
scroll to position [1012, 0]
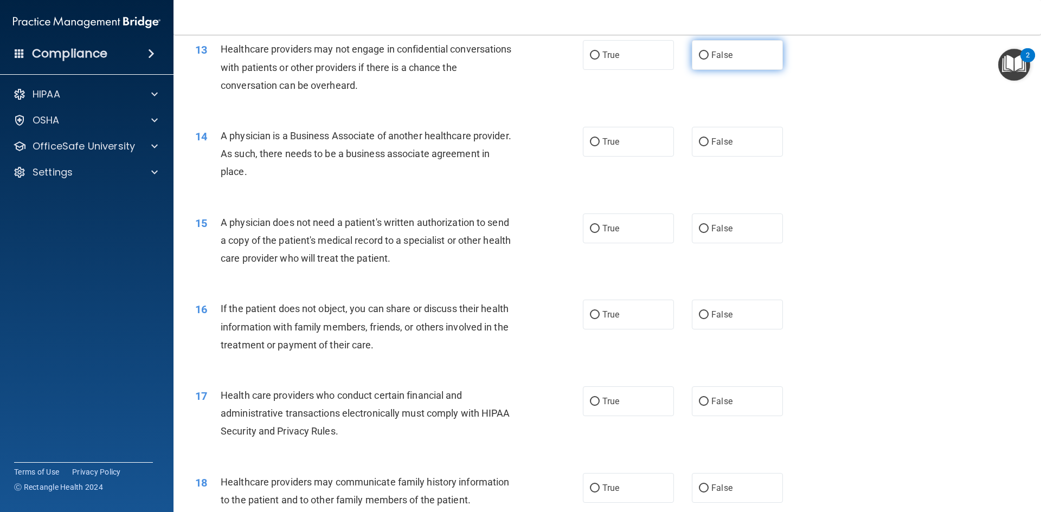
click at [705, 50] on label "False" at bounding box center [737, 55] width 91 height 30
click at [705, 51] on input "False" at bounding box center [704, 55] width 10 height 8
radio input "true"
drag, startPoint x: 721, startPoint y: 135, endPoint x: 705, endPoint y: 171, distance: 39.3
click at [721, 127] on label "False" at bounding box center [737, 142] width 91 height 30
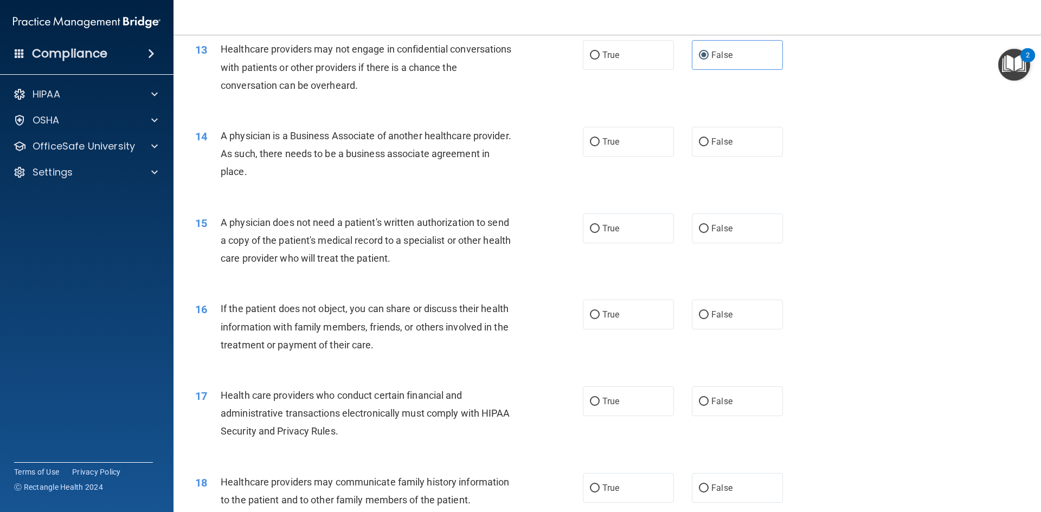
click at [708, 138] on input "False" at bounding box center [704, 142] width 10 height 8
radio input "true"
click at [627, 218] on label "True" at bounding box center [628, 229] width 91 height 30
click at [599, 225] on input "True" at bounding box center [595, 229] width 10 height 8
radio input "true"
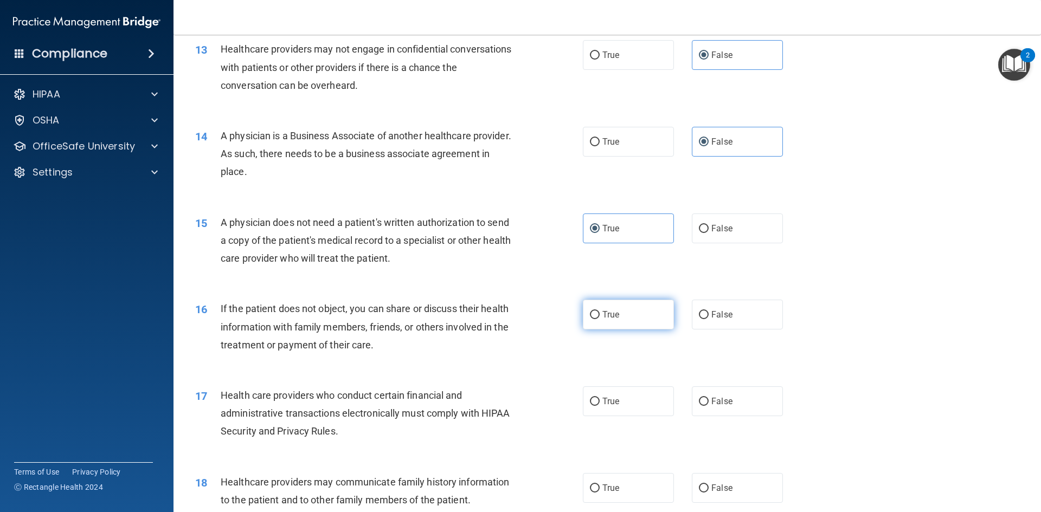
click at [625, 322] on label "True" at bounding box center [628, 315] width 91 height 30
click at [599, 319] on input "True" at bounding box center [595, 315] width 10 height 8
radio input "true"
drag, startPoint x: 629, startPoint y: 412, endPoint x: 628, endPoint y: 429, distance: 16.8
click at [629, 412] on label "True" at bounding box center [628, 401] width 91 height 30
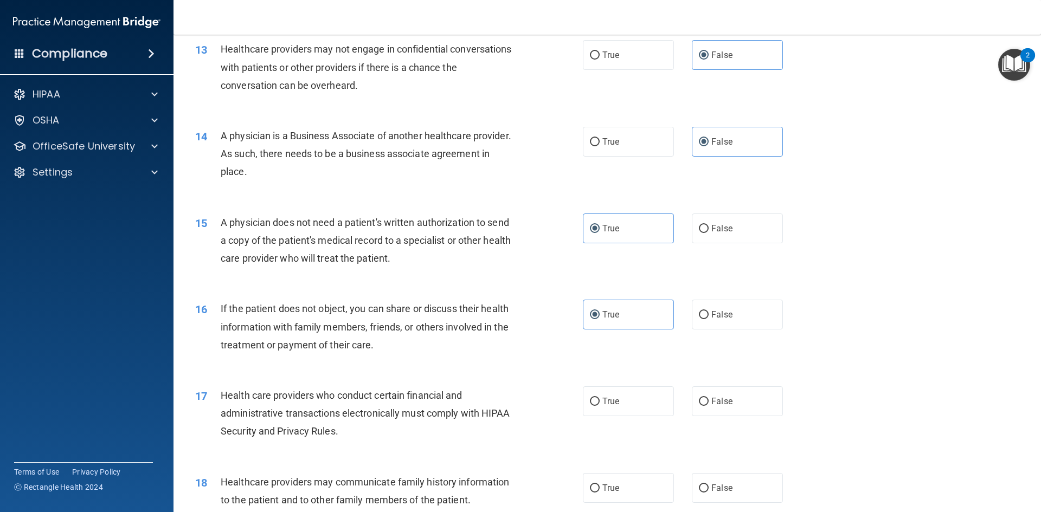
click at [599, 406] on input "True" at bounding box center [595, 402] width 10 height 8
radio input "true"
click at [645, 495] on label "True" at bounding box center [628, 488] width 91 height 30
click at [599, 493] on input "True" at bounding box center [595, 489] width 10 height 8
radio input "true"
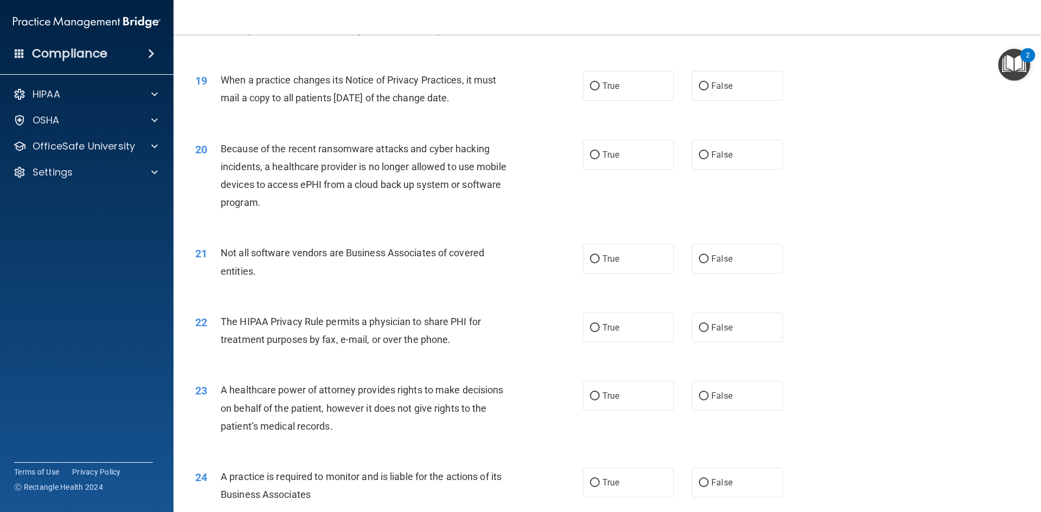
scroll to position [1500, 0]
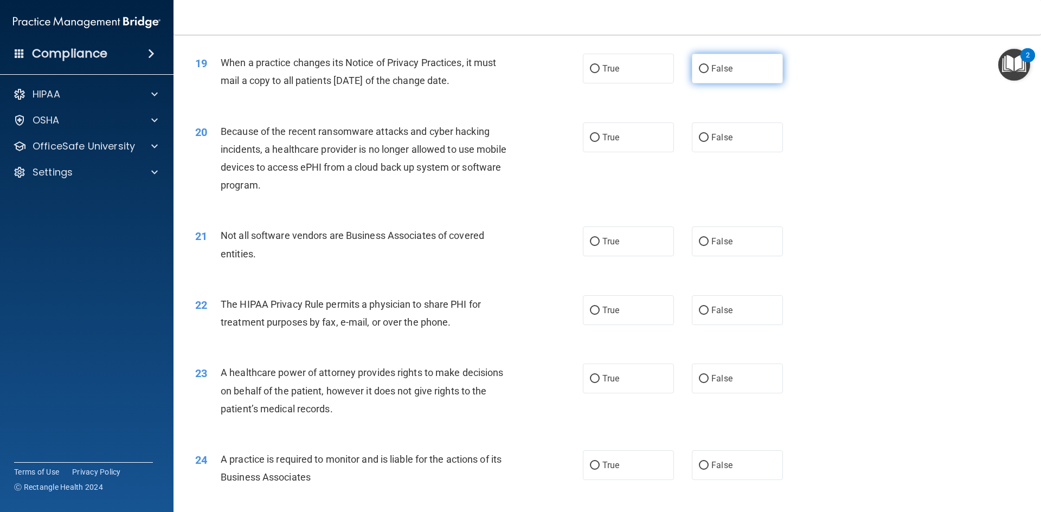
click at [702, 59] on label "False" at bounding box center [737, 69] width 91 height 30
click at [702, 65] on input "False" at bounding box center [704, 69] width 10 height 8
radio input "true"
click at [732, 137] on label "False" at bounding box center [737, 137] width 91 height 30
click at [708, 137] on input "False" at bounding box center [704, 138] width 10 height 8
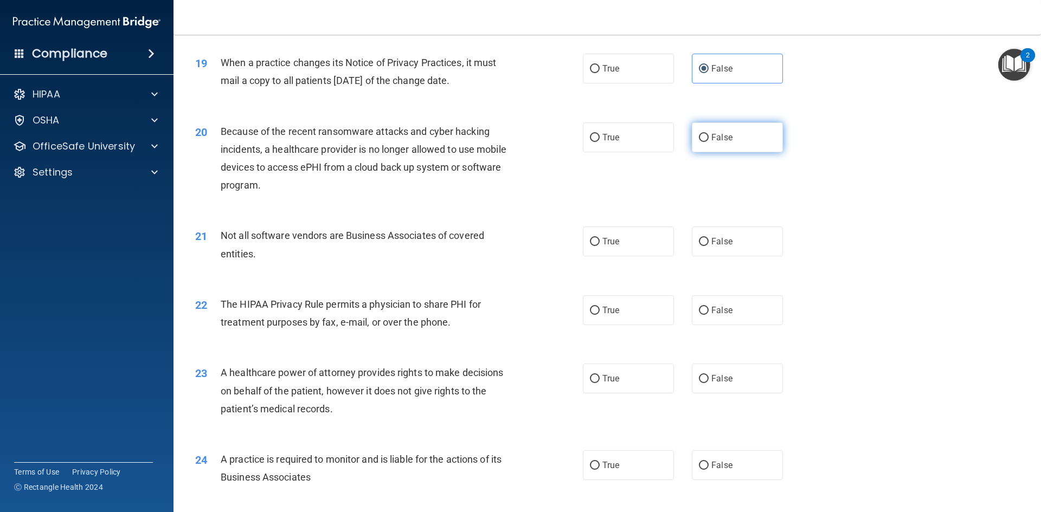
radio input "true"
click at [647, 237] on label "True" at bounding box center [628, 242] width 91 height 30
click at [599, 238] on input "True" at bounding box center [595, 242] width 10 height 8
radio input "true"
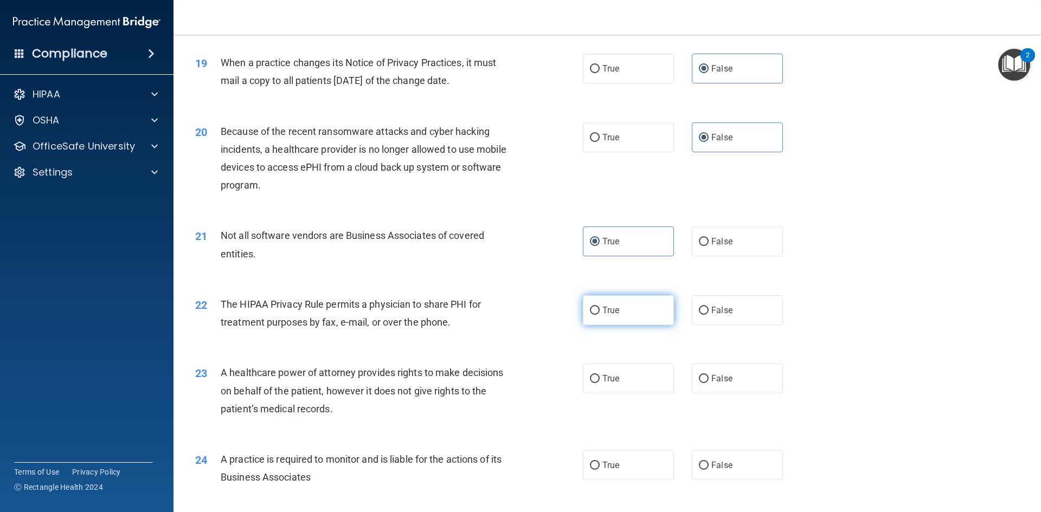
click at [629, 309] on label "True" at bounding box center [628, 310] width 91 height 30
click at [599, 309] on input "True" at bounding box center [595, 311] width 10 height 8
radio input "true"
click at [715, 380] on span "False" at bounding box center [721, 378] width 21 height 10
click at [708, 380] on input "False" at bounding box center [704, 379] width 10 height 8
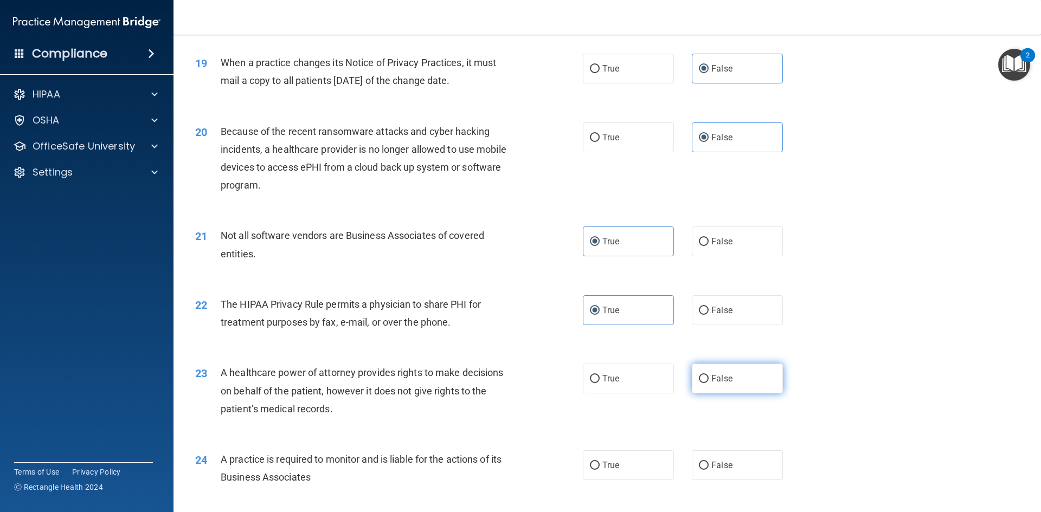
radio input "true"
click at [628, 472] on label "True" at bounding box center [628, 465] width 91 height 30
click at [599, 470] on input "True" at bounding box center [595, 466] width 10 height 8
radio input "true"
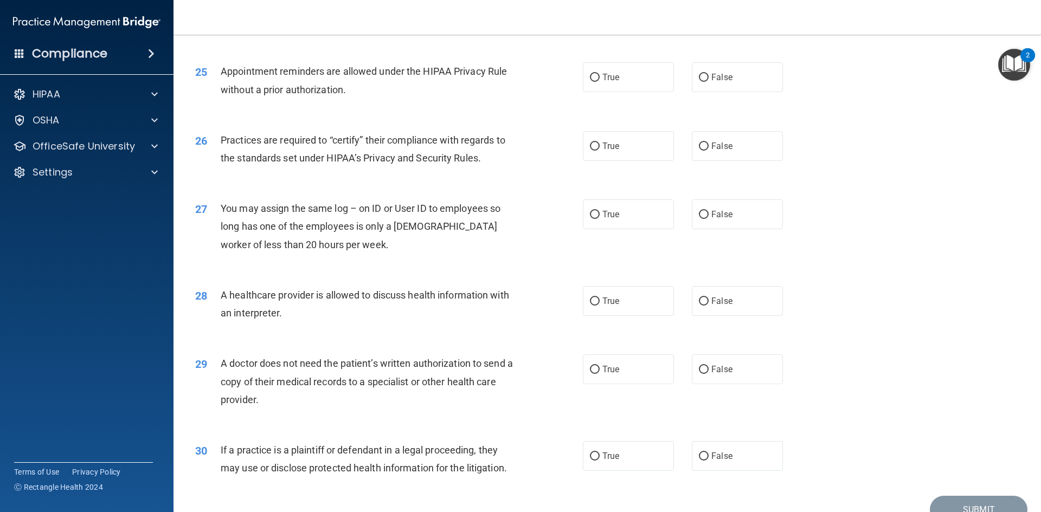
scroll to position [1956, 0]
click at [643, 77] on label "True" at bounding box center [628, 77] width 91 height 30
click at [599, 77] on input "True" at bounding box center [595, 77] width 10 height 8
radio input "true"
drag, startPoint x: 721, startPoint y: 150, endPoint x: 721, endPoint y: 162, distance: 11.4
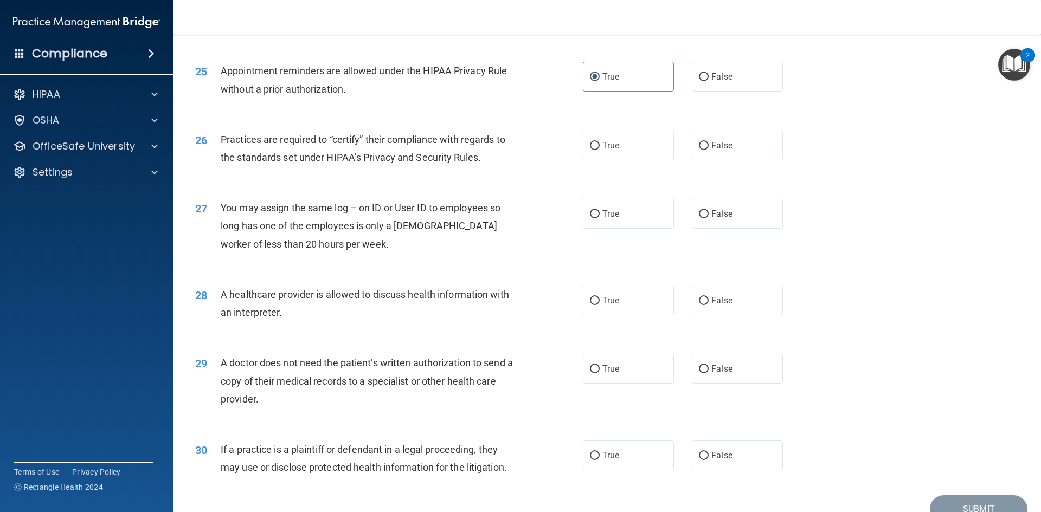
click at [721, 152] on label "False" at bounding box center [737, 146] width 91 height 30
click at [708, 150] on input "False" at bounding box center [704, 146] width 10 height 8
radio input "true"
click at [727, 204] on label "False" at bounding box center [737, 214] width 91 height 30
click at [708, 210] on input "False" at bounding box center [704, 214] width 10 height 8
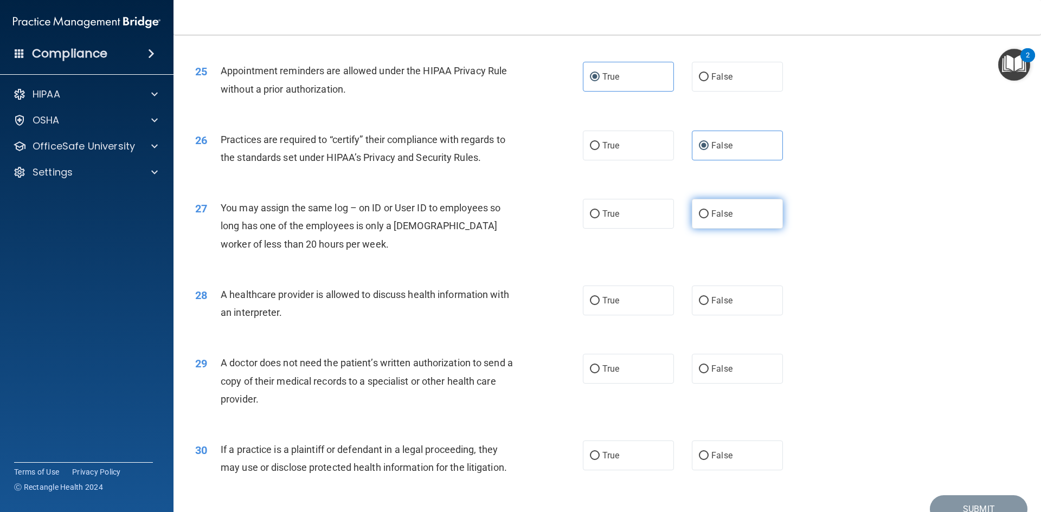
radio input "true"
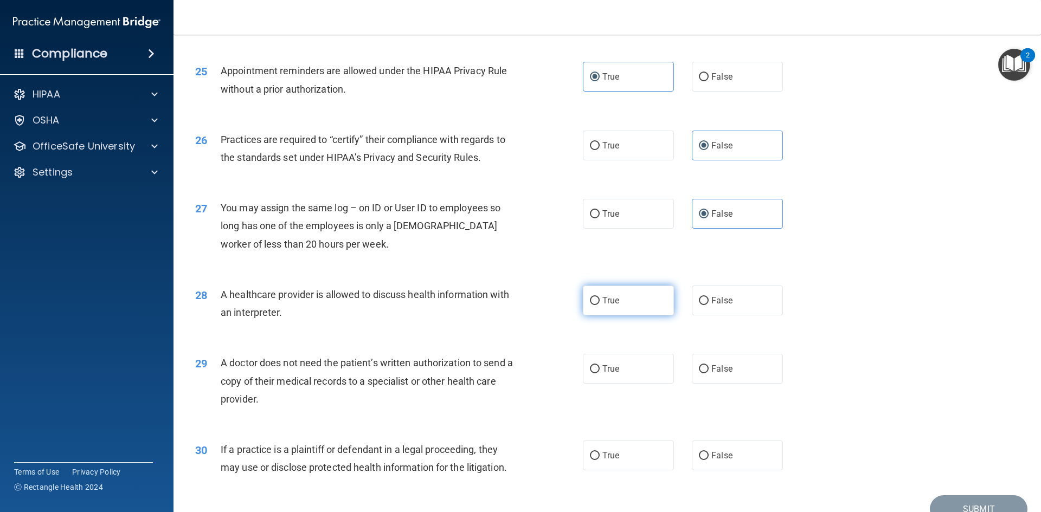
click at [622, 311] on label "True" at bounding box center [628, 301] width 91 height 30
click at [599, 305] on input "True" at bounding box center [595, 301] width 10 height 8
radio input "true"
click at [612, 377] on label "True" at bounding box center [628, 369] width 91 height 30
click at [599, 373] on input "True" at bounding box center [595, 369] width 10 height 8
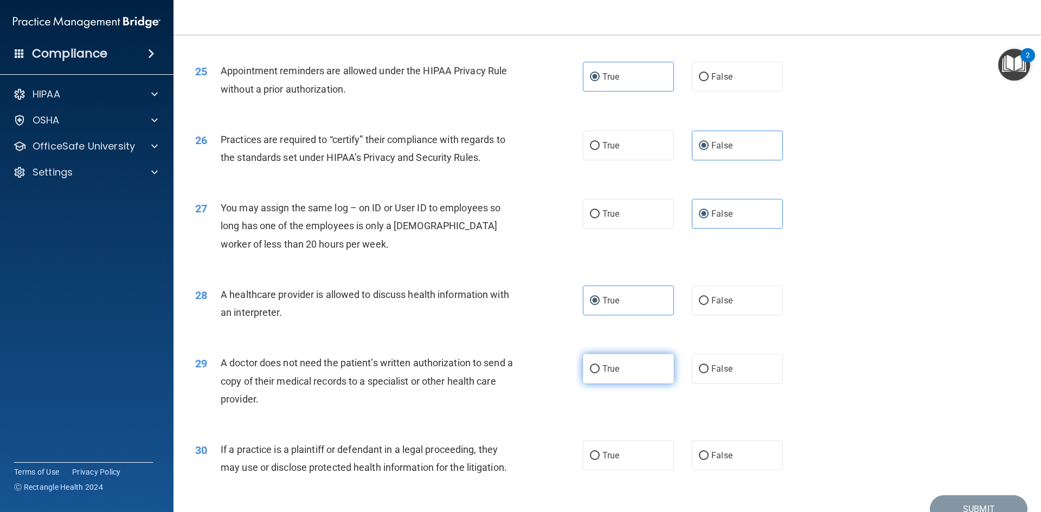
radio input "true"
click at [638, 454] on label "True" at bounding box center [628, 456] width 91 height 30
click at [599, 454] on input "True" at bounding box center [595, 456] width 10 height 8
radio input "true"
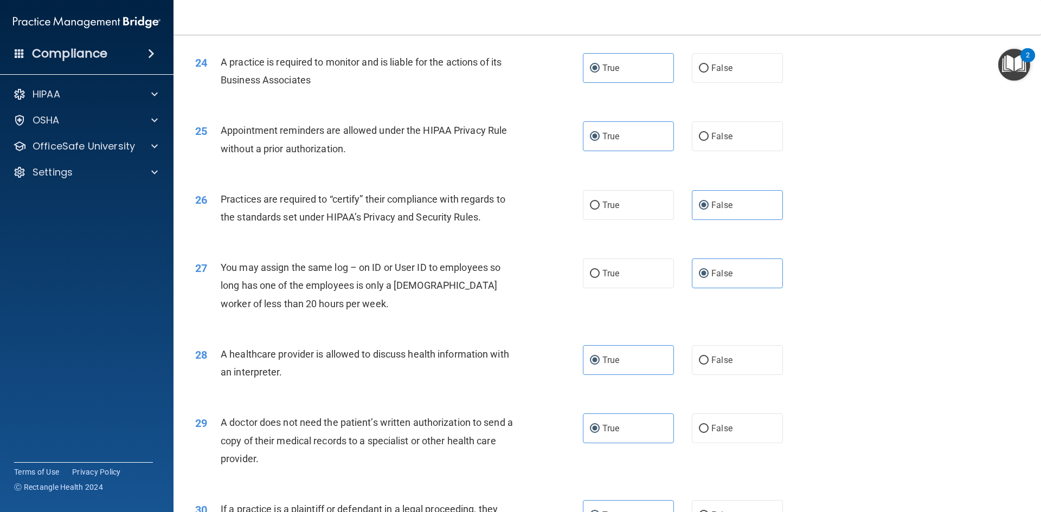
scroll to position [2011, 0]
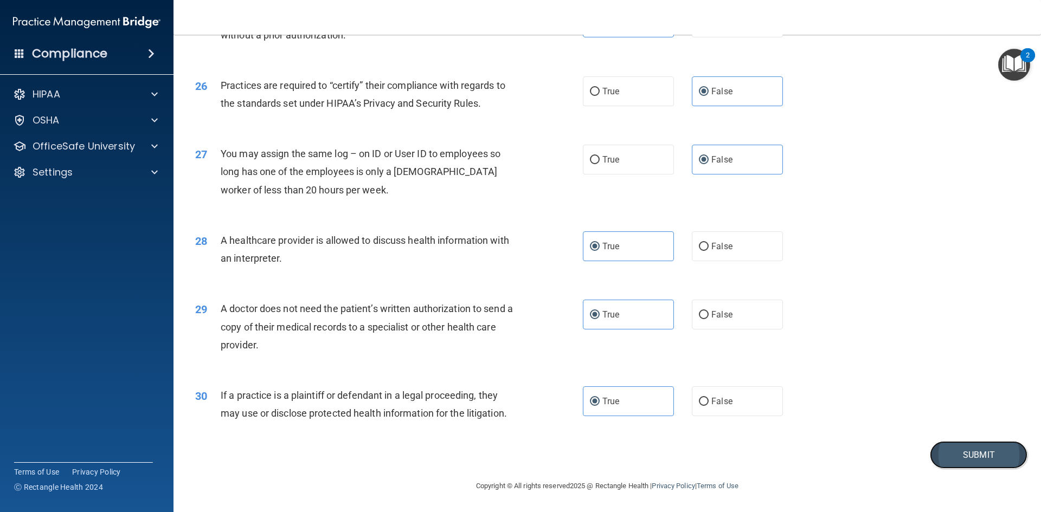
click at [979, 448] on button "Submit" at bounding box center [978, 455] width 98 height 28
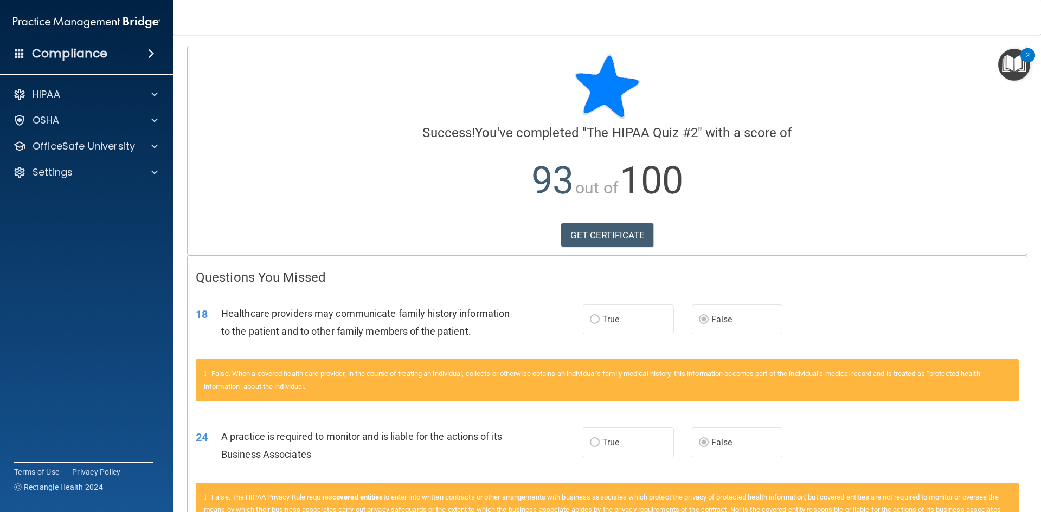
scroll to position [90, 0]
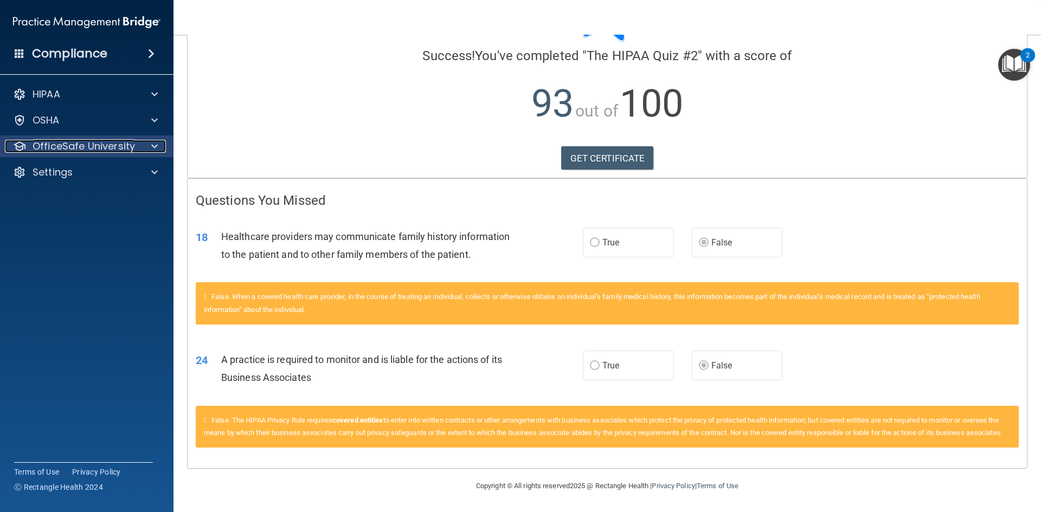
click at [110, 148] on p "OfficeSafe University" at bounding box center [84, 146] width 102 height 13
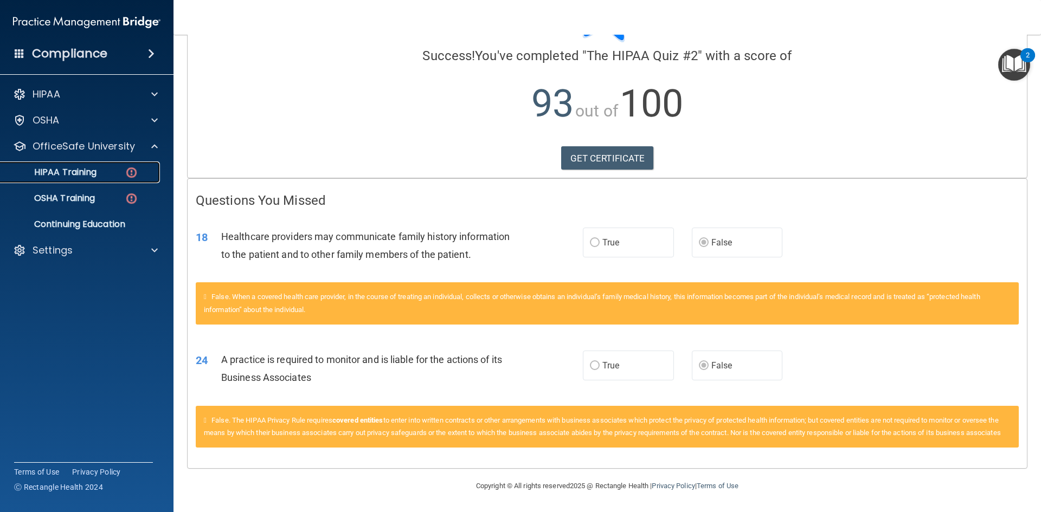
click at [62, 164] on link "HIPAA Training" at bounding box center [74, 173] width 171 height 22
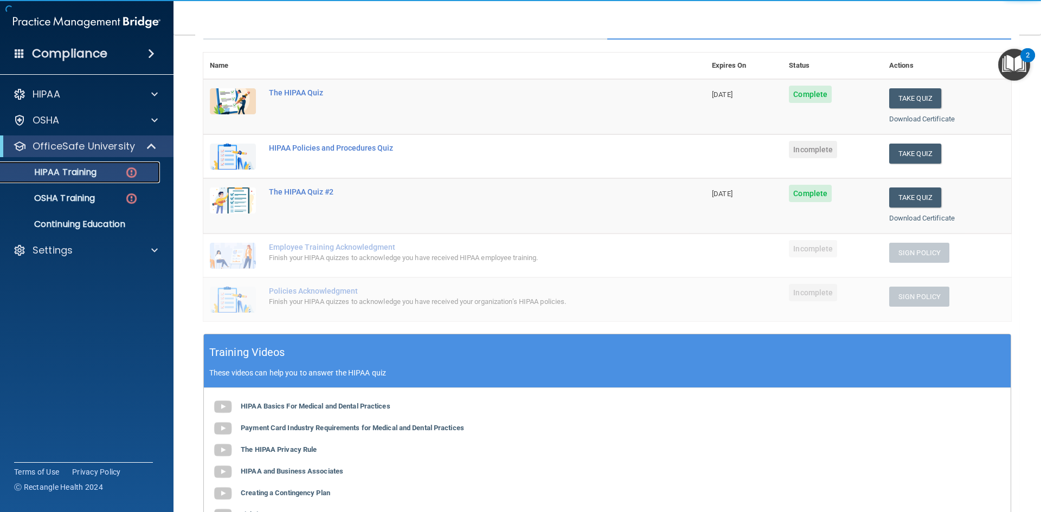
scroll to position [107, 0]
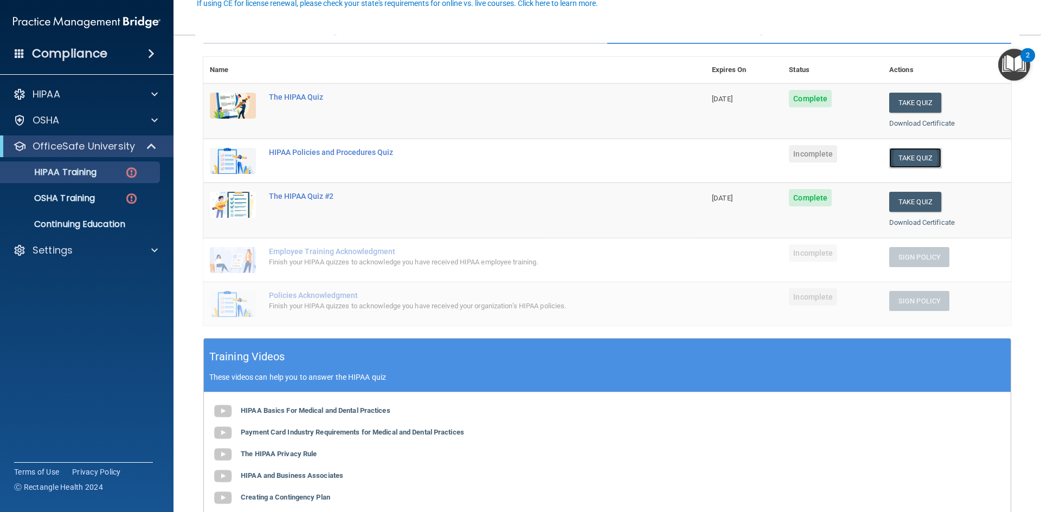
click at [917, 159] on button "Take Quiz" at bounding box center [915, 158] width 52 height 20
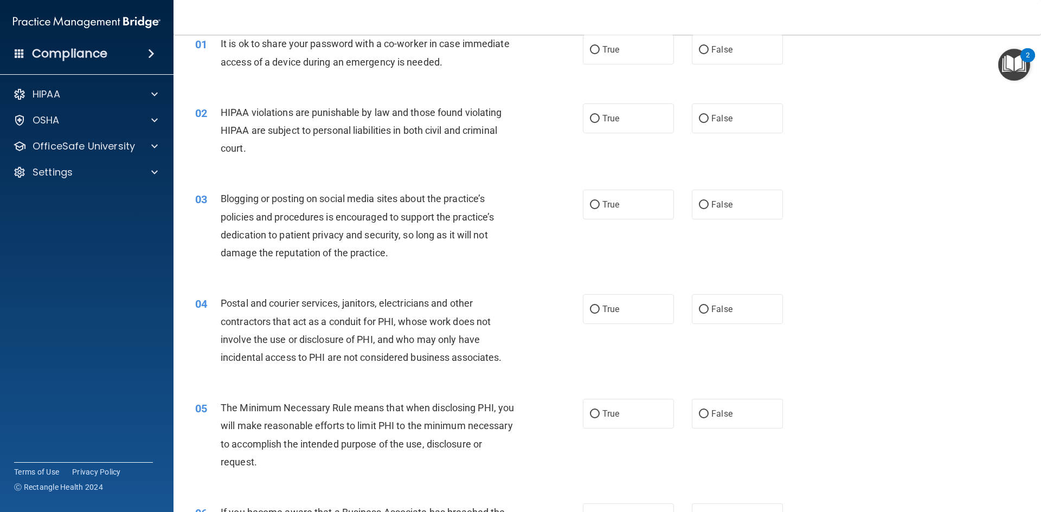
scroll to position [41, 0]
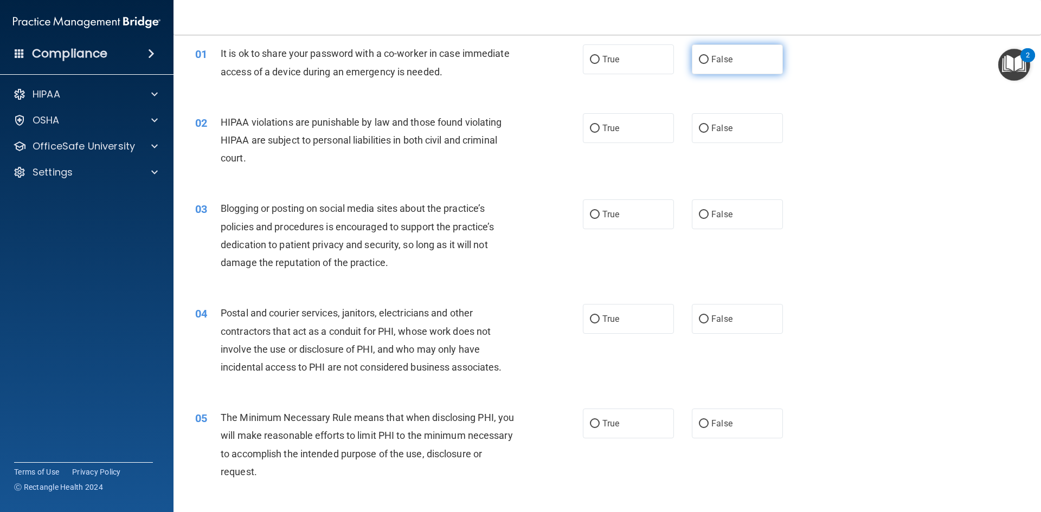
click at [706, 68] on label "False" at bounding box center [737, 59] width 91 height 30
click at [706, 64] on input "False" at bounding box center [704, 60] width 10 height 8
radio input "true"
drag, startPoint x: 624, startPoint y: 128, endPoint x: 660, endPoint y: 161, distance: 48.7
click at [624, 128] on label "True" at bounding box center [628, 128] width 91 height 30
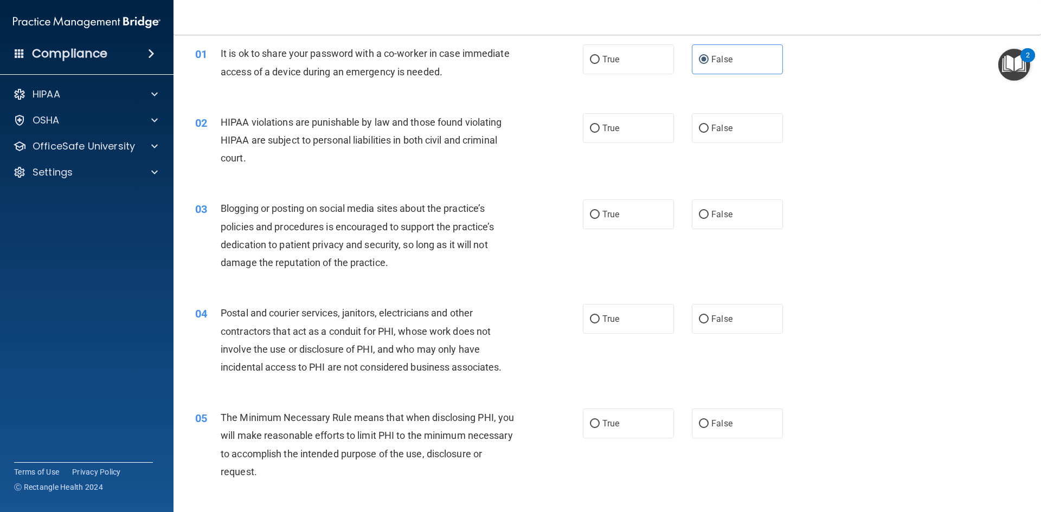
click at [599, 128] on input "True" at bounding box center [595, 129] width 10 height 8
radio input "true"
click at [745, 214] on label "False" at bounding box center [737, 214] width 91 height 30
click at [708, 214] on input "False" at bounding box center [704, 215] width 10 height 8
radio input "true"
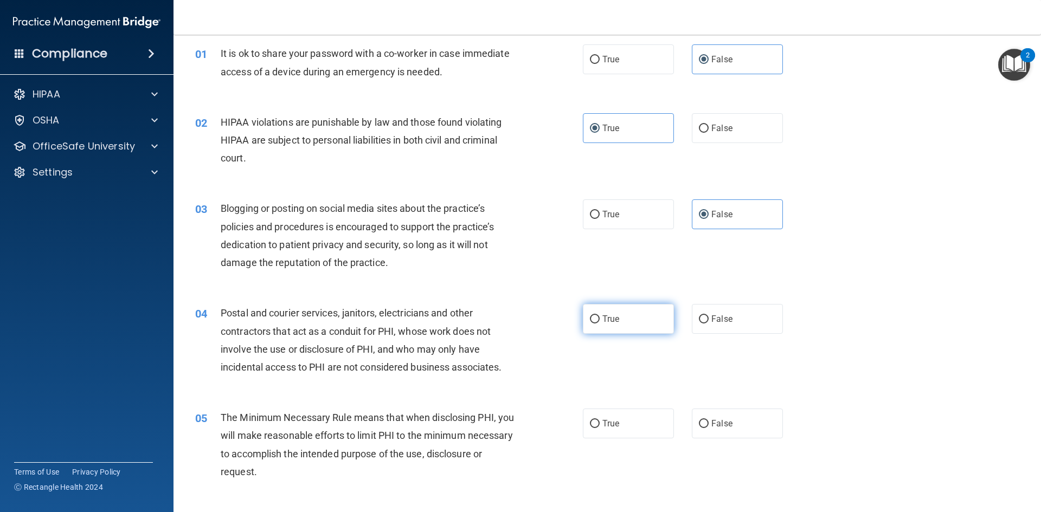
click at [623, 322] on label "True" at bounding box center [628, 319] width 91 height 30
click at [599, 322] on input "True" at bounding box center [595, 319] width 10 height 8
radio input "true"
click at [617, 422] on label "True" at bounding box center [628, 424] width 91 height 30
click at [599, 422] on input "True" at bounding box center [595, 424] width 10 height 8
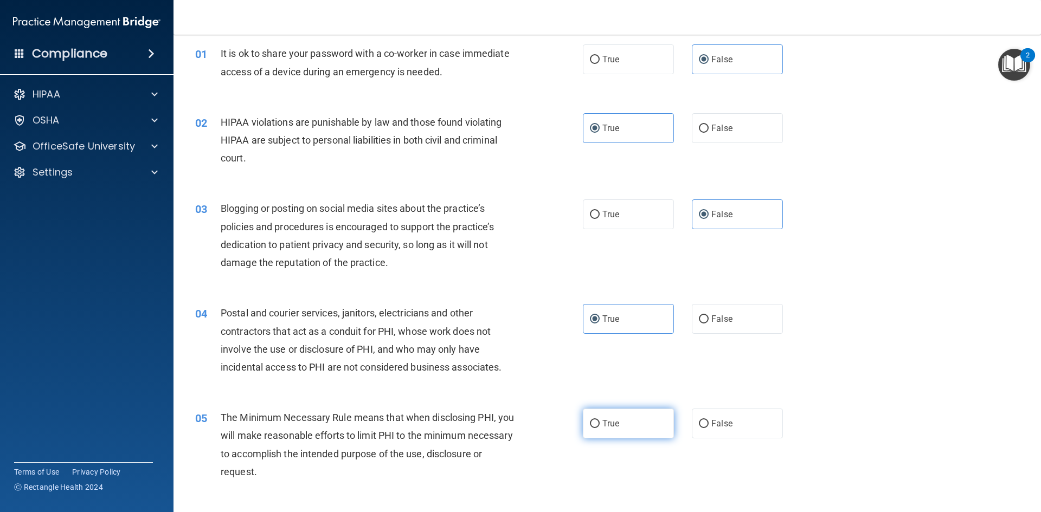
radio input "true"
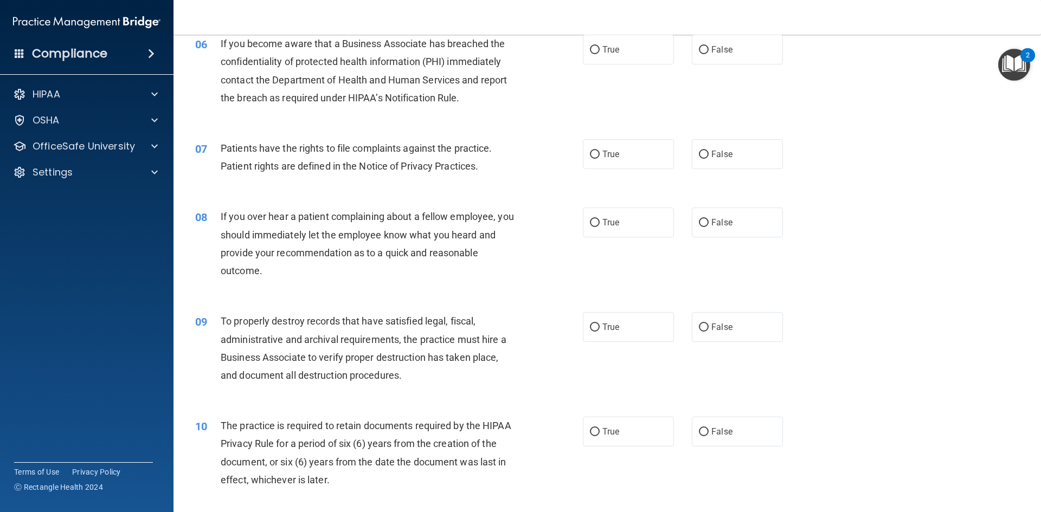
scroll to position [510, 0]
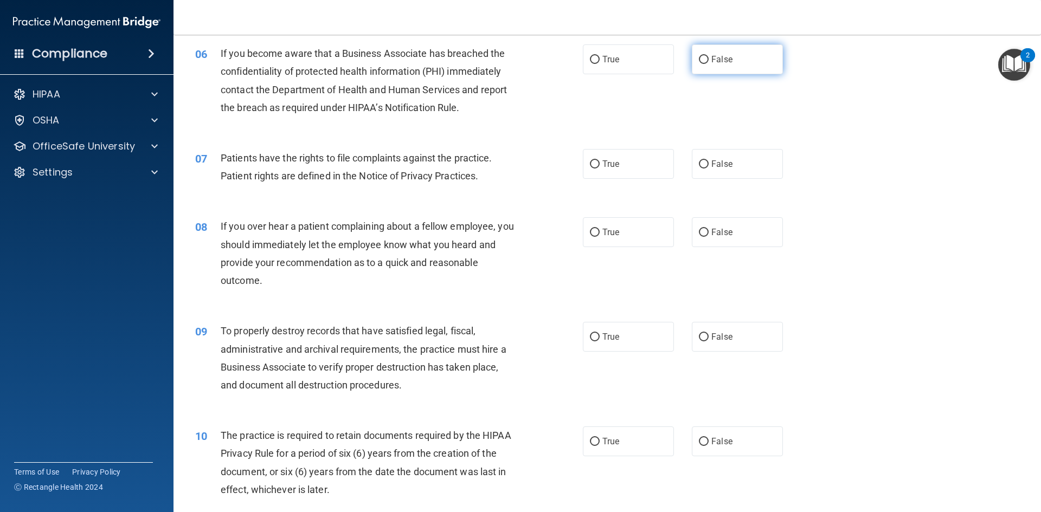
click at [736, 54] on label "False" at bounding box center [737, 59] width 91 height 30
click at [708, 56] on input "False" at bounding box center [704, 60] width 10 height 8
radio input "true"
click at [607, 178] on label "True" at bounding box center [628, 164] width 91 height 30
click at [599, 169] on input "True" at bounding box center [595, 164] width 10 height 8
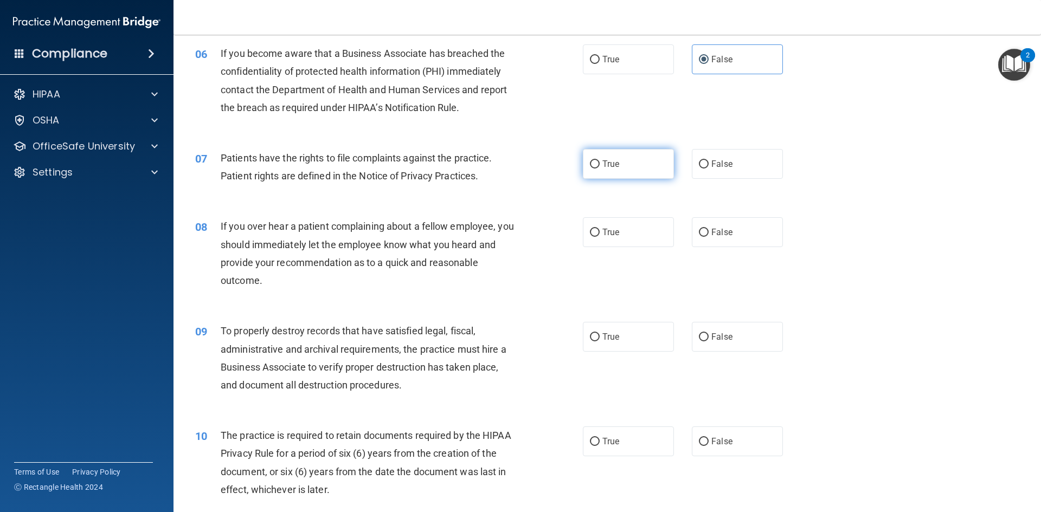
radio input "true"
click at [770, 228] on label "False" at bounding box center [737, 232] width 91 height 30
click at [708, 229] on input "False" at bounding box center [704, 233] width 10 height 8
radio input "true"
click at [757, 335] on label "False" at bounding box center [737, 337] width 91 height 30
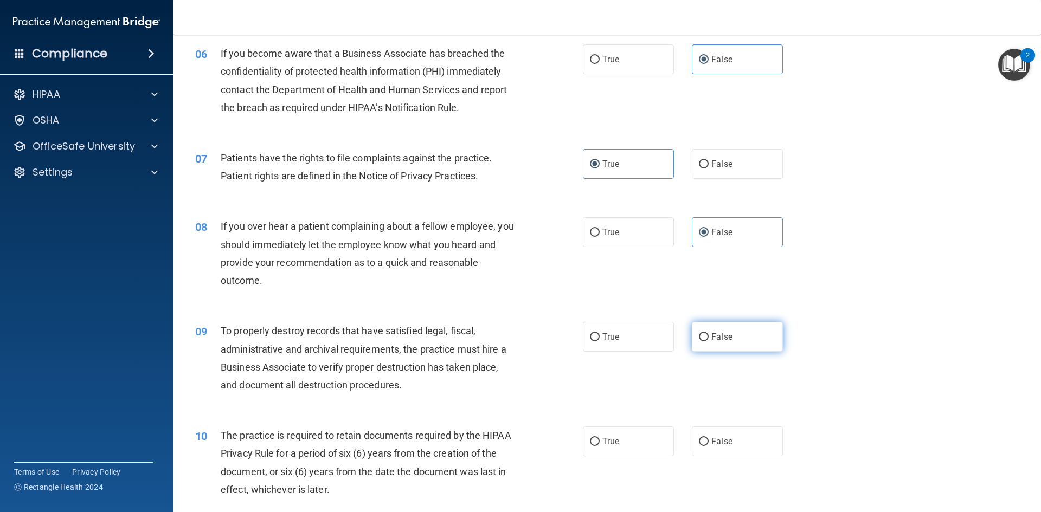
click at [708, 335] on input "False" at bounding box center [704, 337] width 10 height 8
radio input "true"
click at [609, 445] on span "True" at bounding box center [610, 441] width 17 height 10
click at [599, 445] on input "True" at bounding box center [595, 442] width 10 height 8
radio input "true"
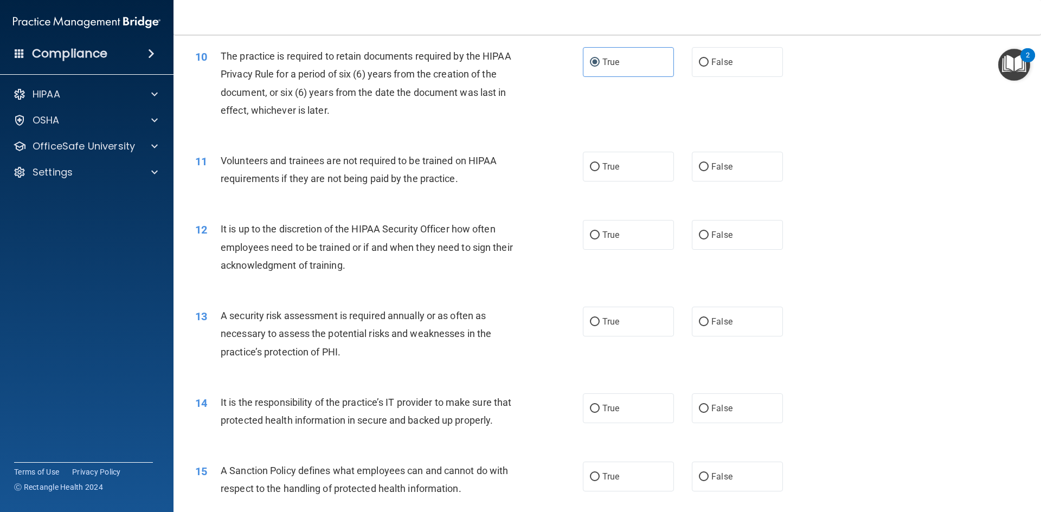
scroll to position [896, 0]
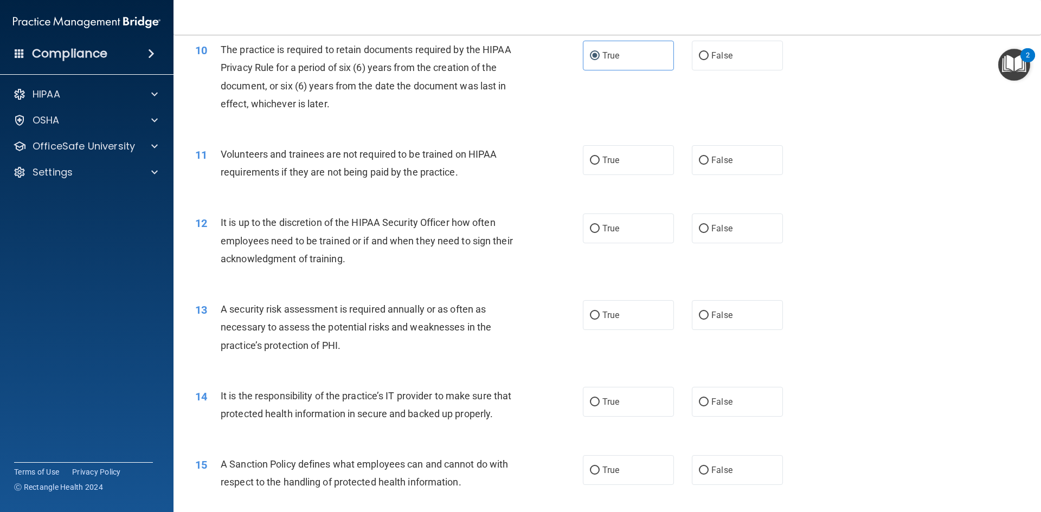
drag, startPoint x: 743, startPoint y: 172, endPoint x: 734, endPoint y: 193, distance: 22.8
click at [742, 172] on label "False" at bounding box center [737, 160] width 91 height 30
click at [708, 165] on input "False" at bounding box center [704, 161] width 10 height 8
radio input "true"
click at [738, 244] on div "12 It is up to the discretion of the HIPAA Security Officer how often employees…" at bounding box center [607, 243] width 840 height 87
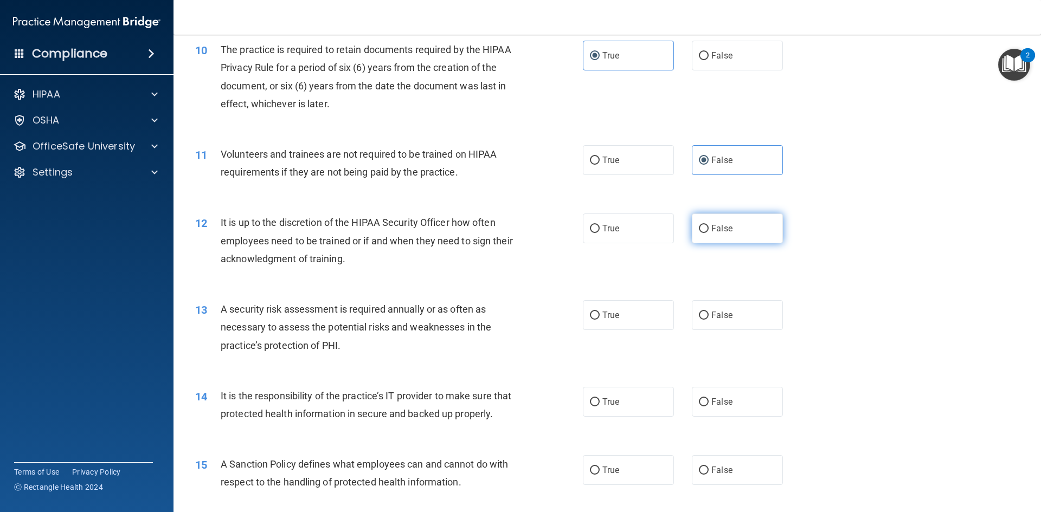
click at [732, 238] on label "False" at bounding box center [737, 229] width 91 height 30
click at [708, 233] on input "False" at bounding box center [704, 229] width 10 height 8
radio input "true"
click at [651, 319] on label "True" at bounding box center [628, 315] width 91 height 30
click at [599, 319] on input "True" at bounding box center [595, 316] width 10 height 8
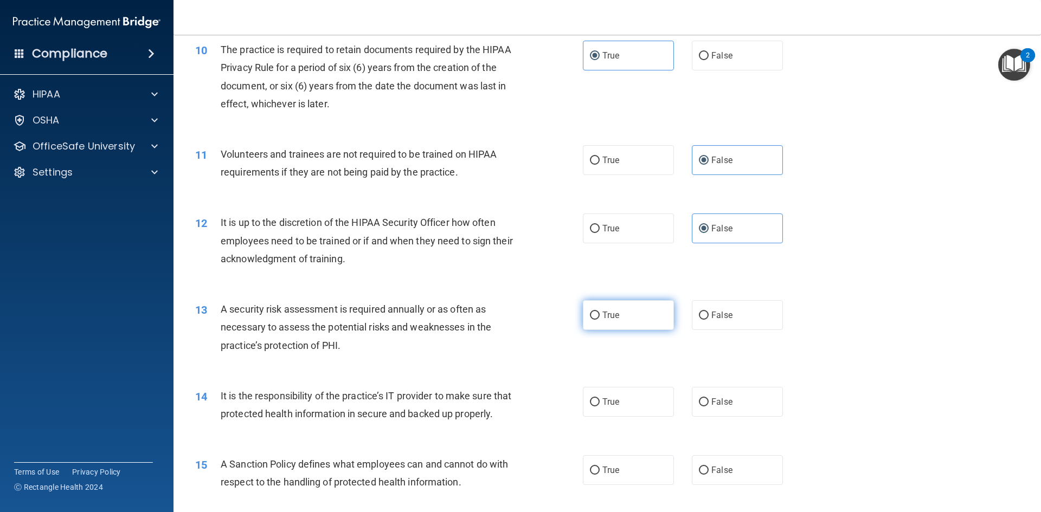
radio input "true"
click at [744, 402] on label "False" at bounding box center [737, 402] width 91 height 30
click at [708, 402] on input "False" at bounding box center [704, 402] width 10 height 8
radio input "true"
click at [609, 485] on label "True" at bounding box center [628, 470] width 91 height 30
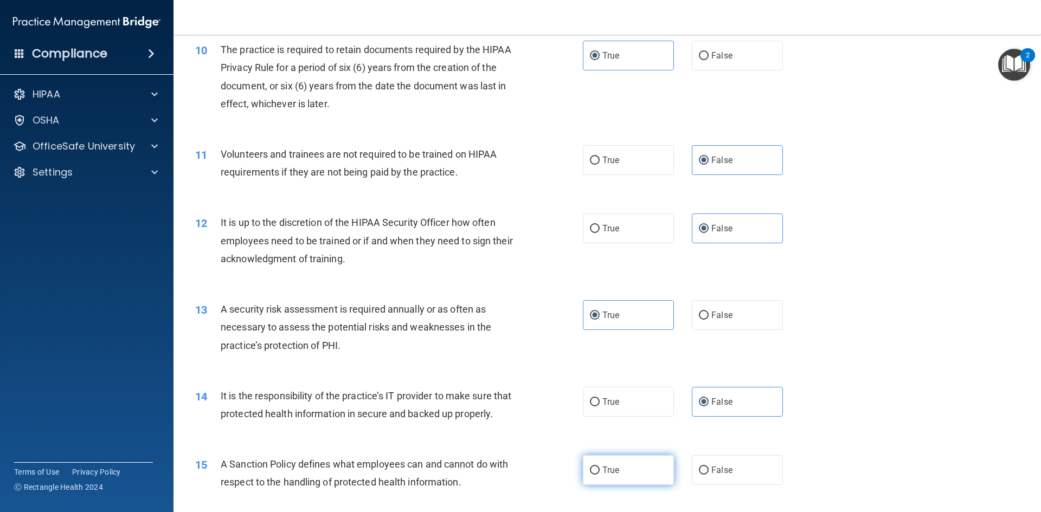
click at [599, 475] on input "True" at bounding box center [595, 471] width 10 height 8
radio input "true"
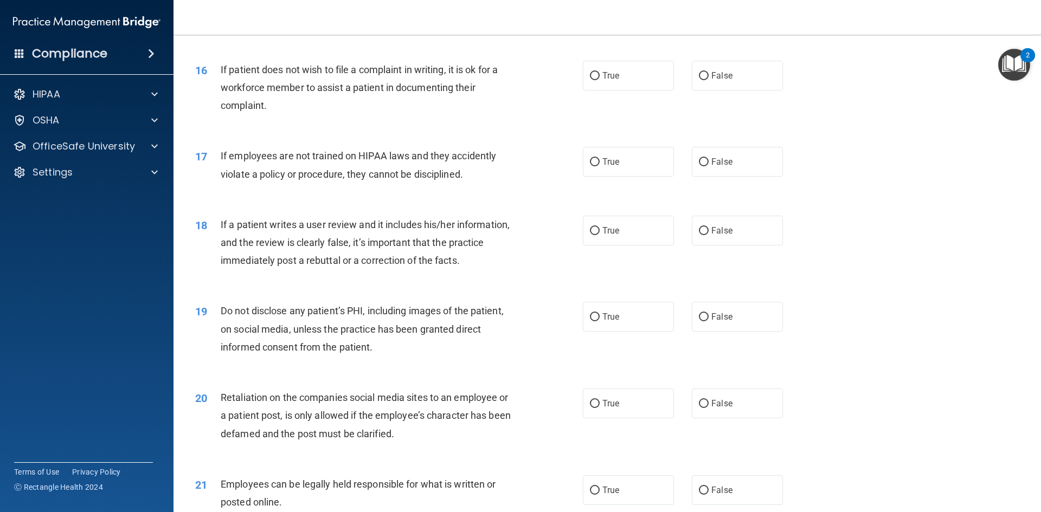
scroll to position [1384, 0]
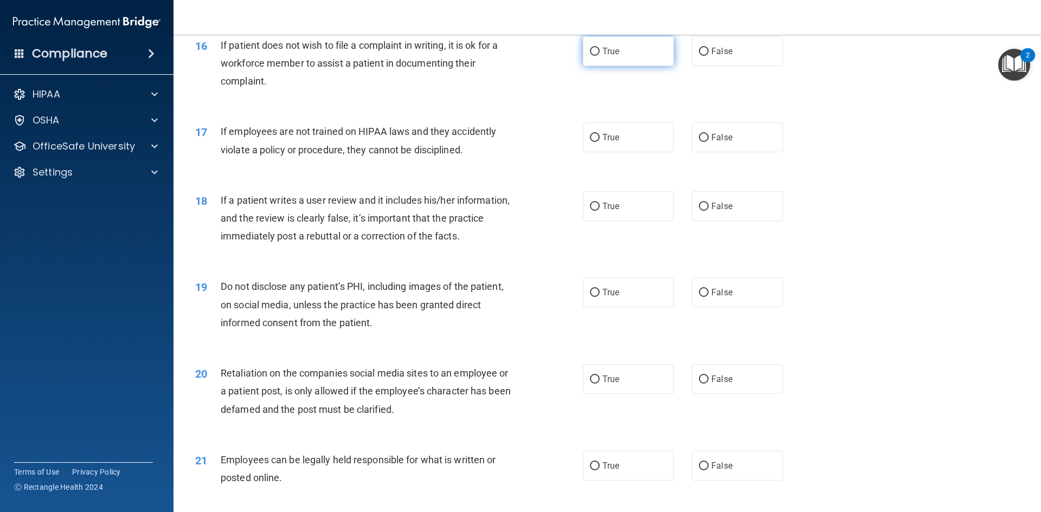
click at [626, 66] on label "True" at bounding box center [628, 51] width 91 height 30
click at [599, 56] on input "True" at bounding box center [595, 52] width 10 height 8
radio input "true"
click at [757, 152] on label "False" at bounding box center [737, 137] width 91 height 30
click at [708, 142] on input "False" at bounding box center [704, 138] width 10 height 8
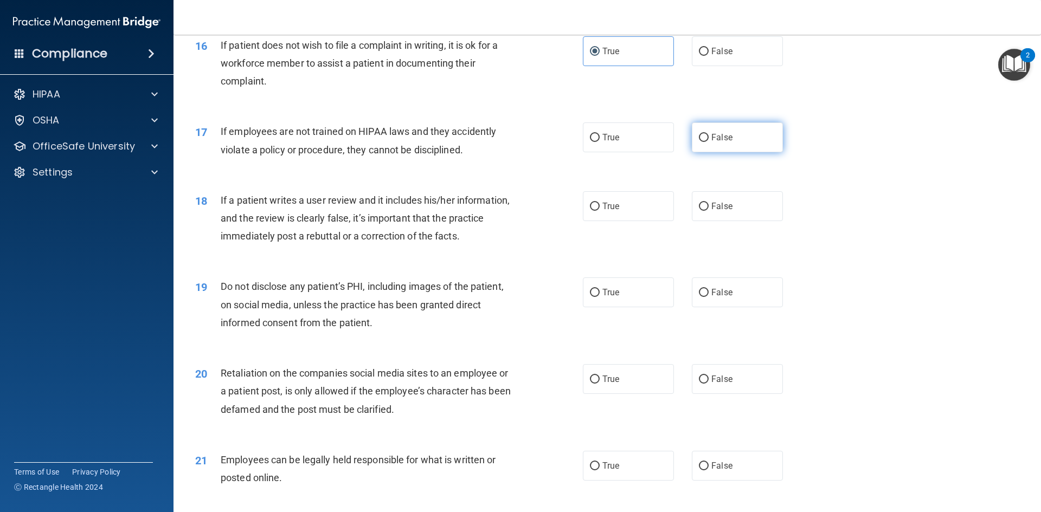
radio input "true"
click at [752, 221] on label "False" at bounding box center [737, 206] width 91 height 30
click at [708, 211] on input "False" at bounding box center [704, 207] width 10 height 8
radio input "true"
click at [652, 307] on label "True" at bounding box center [628, 292] width 91 height 30
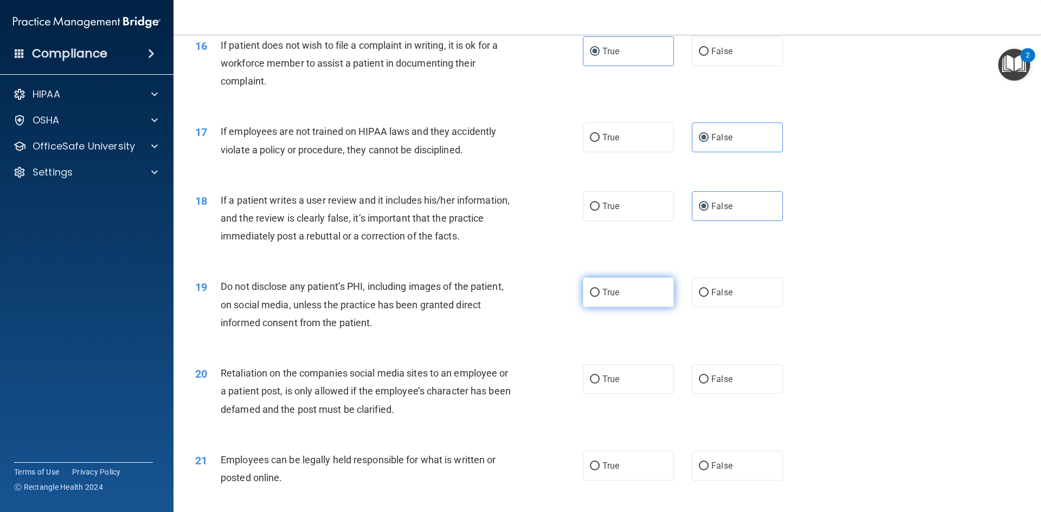
click at [599, 297] on input "True" at bounding box center [595, 293] width 10 height 8
radio input "true"
click at [718, 384] on span "False" at bounding box center [721, 379] width 21 height 10
click at [708, 384] on input "False" at bounding box center [704, 380] width 10 height 8
radio input "true"
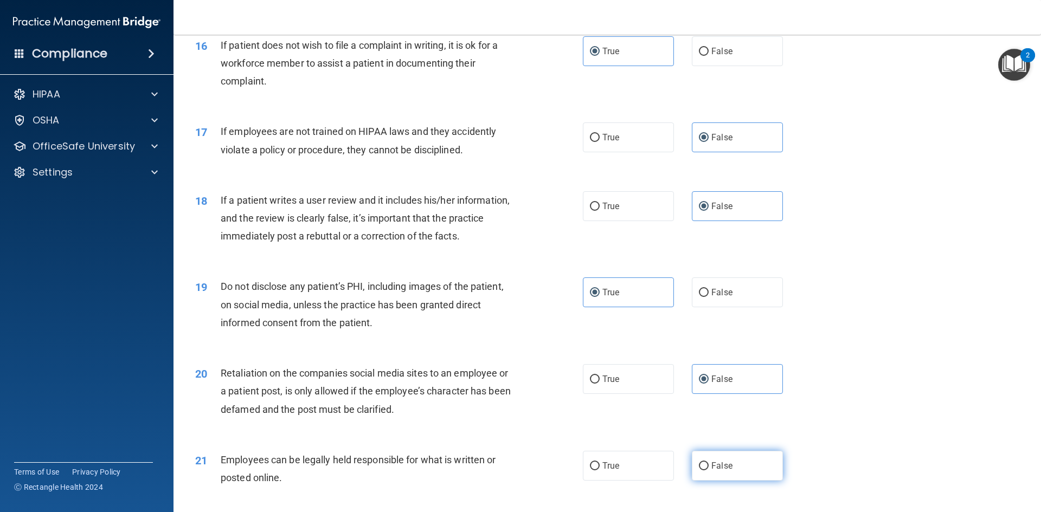
click at [722, 471] on span "False" at bounding box center [721, 466] width 21 height 10
click at [708, 470] on input "False" at bounding box center [704, 466] width 10 height 8
radio input "true"
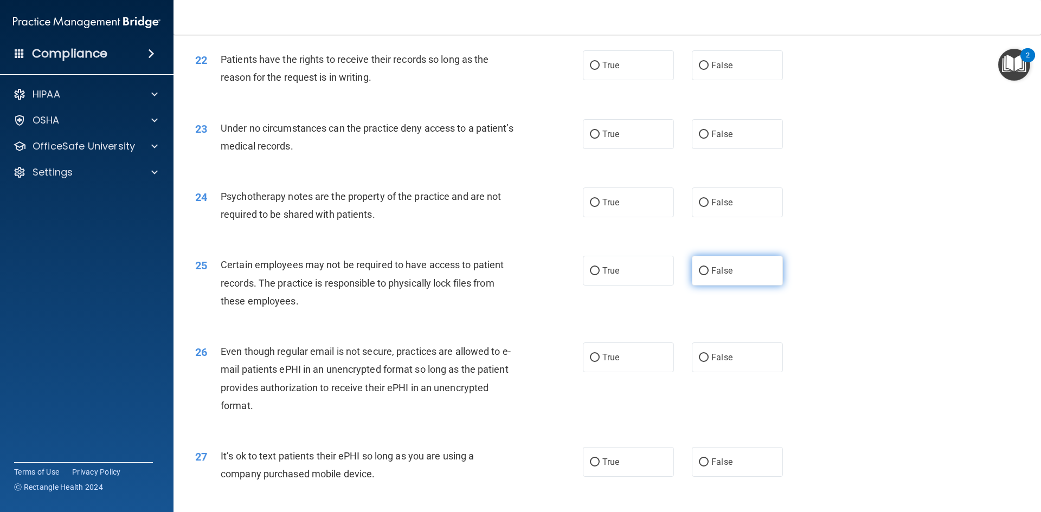
scroll to position [1871, 0]
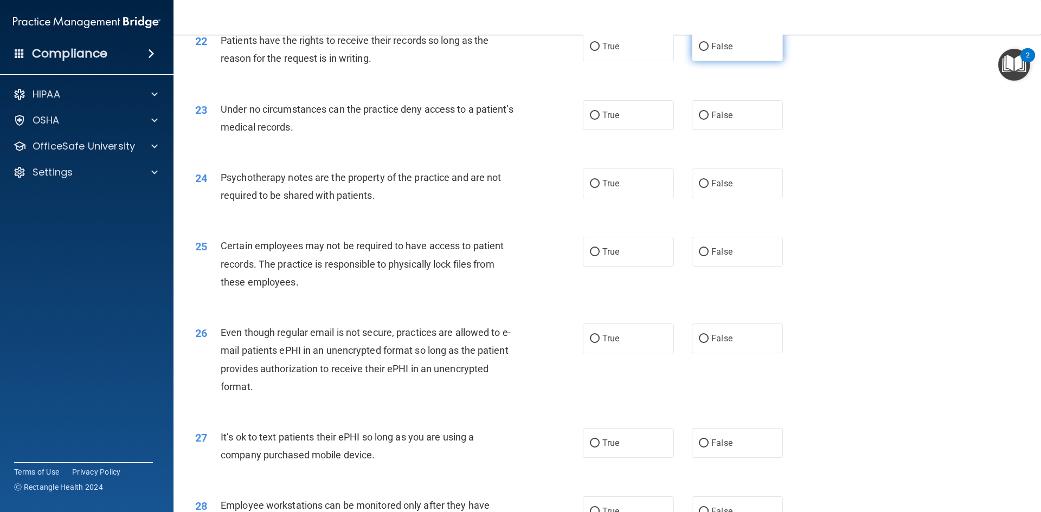
click at [712, 61] on label "False" at bounding box center [737, 46] width 91 height 30
click at [708, 51] on input "False" at bounding box center [704, 47] width 10 height 8
radio input "true"
click at [738, 130] on label "False" at bounding box center [737, 115] width 91 height 30
click at [708, 120] on input "False" at bounding box center [704, 116] width 10 height 8
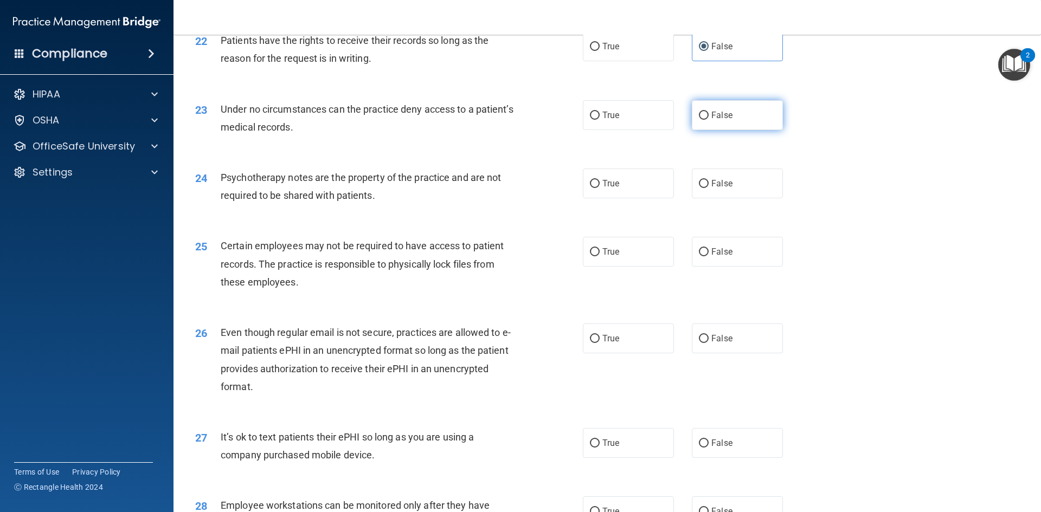
radio input "true"
click at [638, 198] on label "True" at bounding box center [628, 184] width 91 height 30
click at [599, 188] on input "True" at bounding box center [595, 184] width 10 height 8
radio input "true"
click at [645, 266] on label "True" at bounding box center [628, 252] width 91 height 30
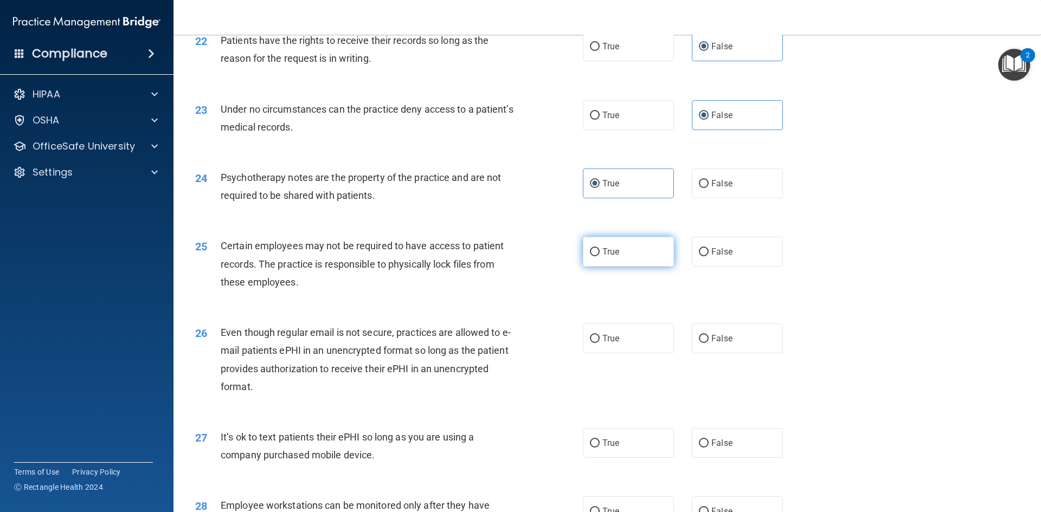
click at [599, 256] on input "True" at bounding box center [595, 252] width 10 height 8
radio input "true"
click at [646, 353] on label "True" at bounding box center [628, 339] width 91 height 30
click at [599, 343] on input "True" at bounding box center [595, 339] width 10 height 8
radio input "true"
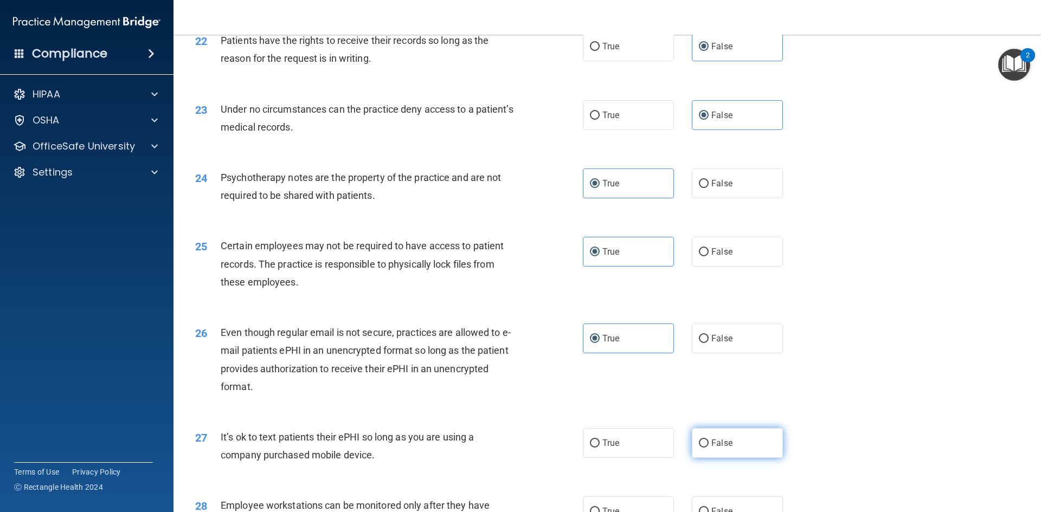
click at [724, 456] on label "False" at bounding box center [737, 443] width 91 height 30
click at [708, 448] on input "False" at bounding box center [704, 444] width 10 height 8
radio input "true"
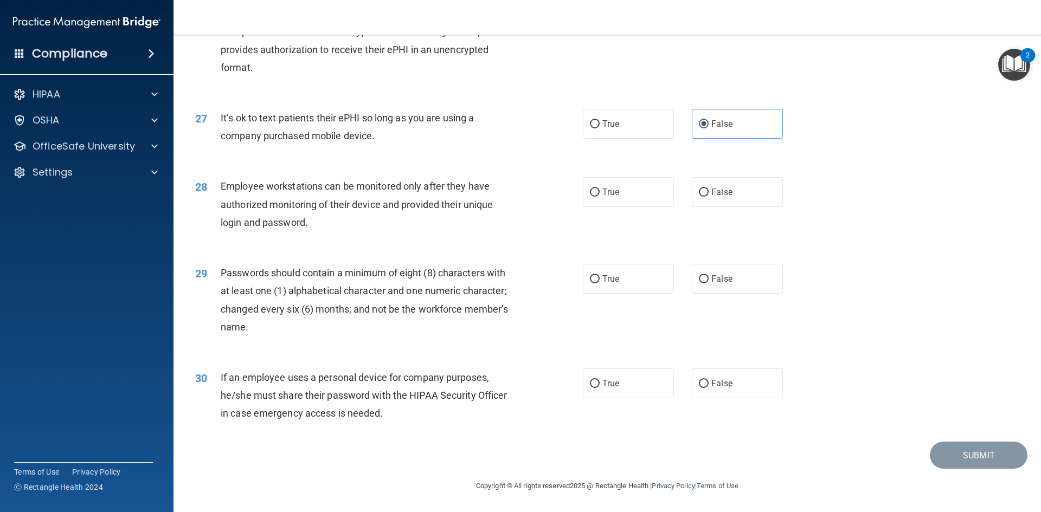
scroll to position [2208, 0]
drag, startPoint x: 749, startPoint y: 180, endPoint x: 748, endPoint y: 185, distance: 5.5
click at [749, 180] on label "False" at bounding box center [737, 192] width 91 height 30
click at [708, 189] on input "False" at bounding box center [704, 193] width 10 height 8
radio input "true"
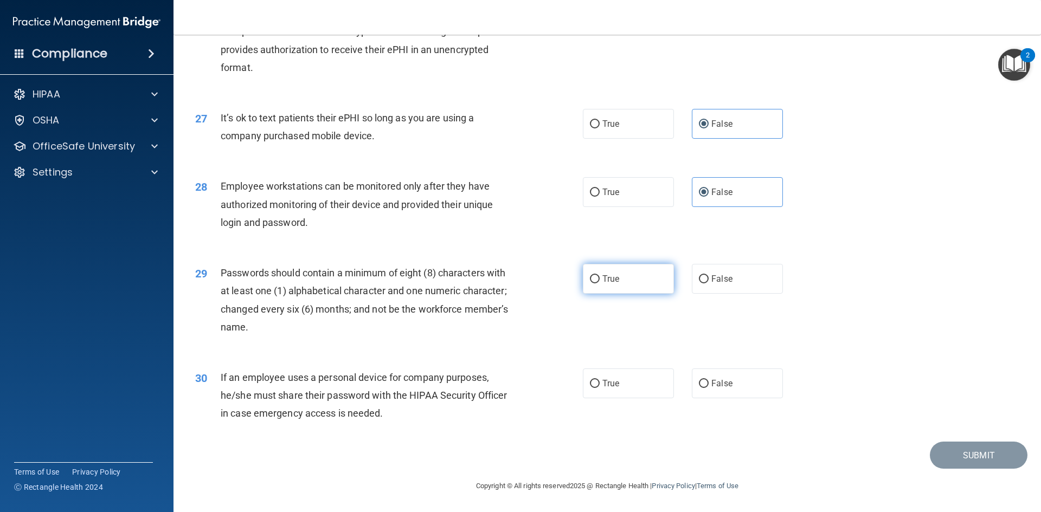
click at [620, 281] on label "True" at bounding box center [628, 279] width 91 height 30
click at [599, 281] on input "True" at bounding box center [595, 279] width 10 height 8
radio input "true"
click at [734, 394] on label "False" at bounding box center [737, 384] width 91 height 30
click at [708, 388] on input "False" at bounding box center [704, 384] width 10 height 8
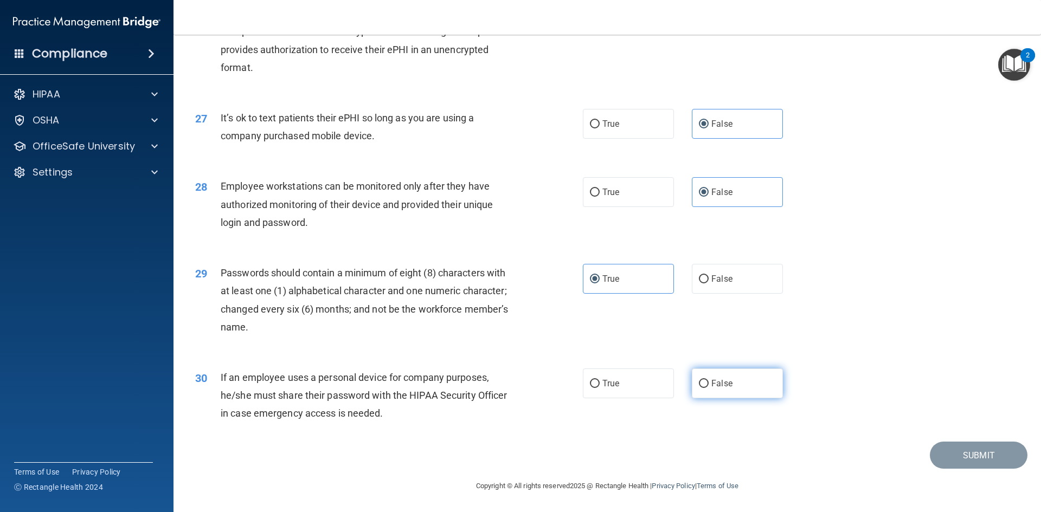
radio input "true"
drag, startPoint x: 990, startPoint y: 450, endPoint x: 984, endPoint y: 450, distance: 6.0
click at [989, 450] on button "Submit" at bounding box center [978, 456] width 98 height 28
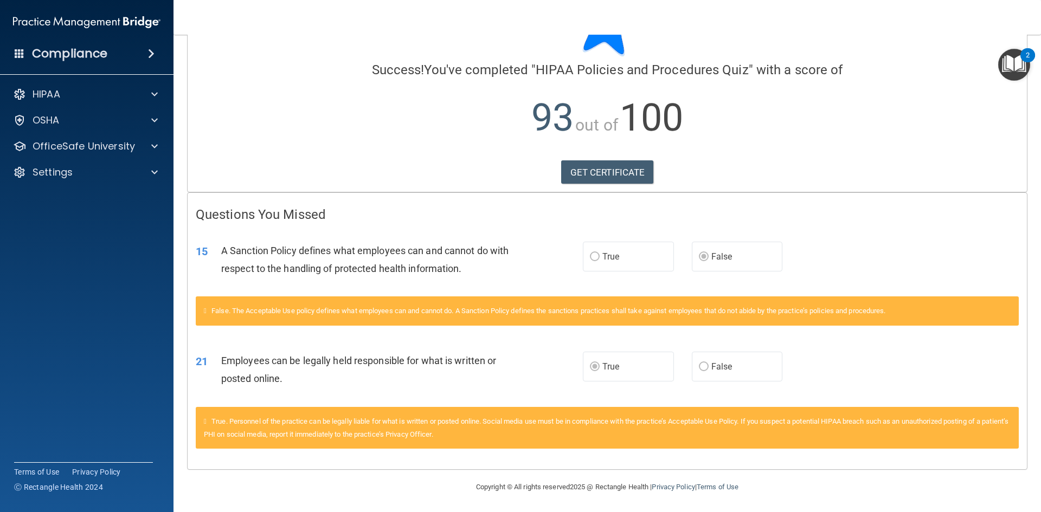
scroll to position [64, 0]
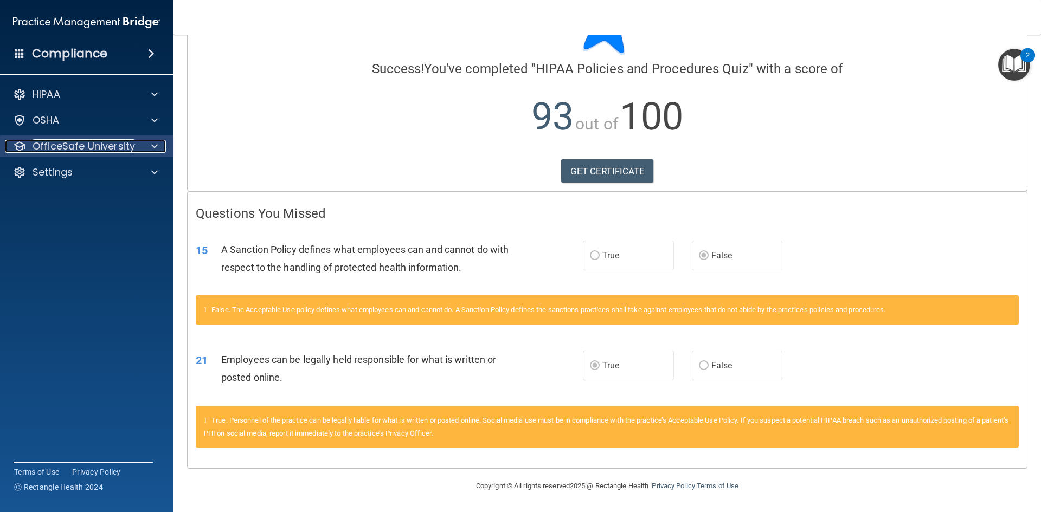
click at [88, 147] on p "OfficeSafe University" at bounding box center [84, 146] width 102 height 13
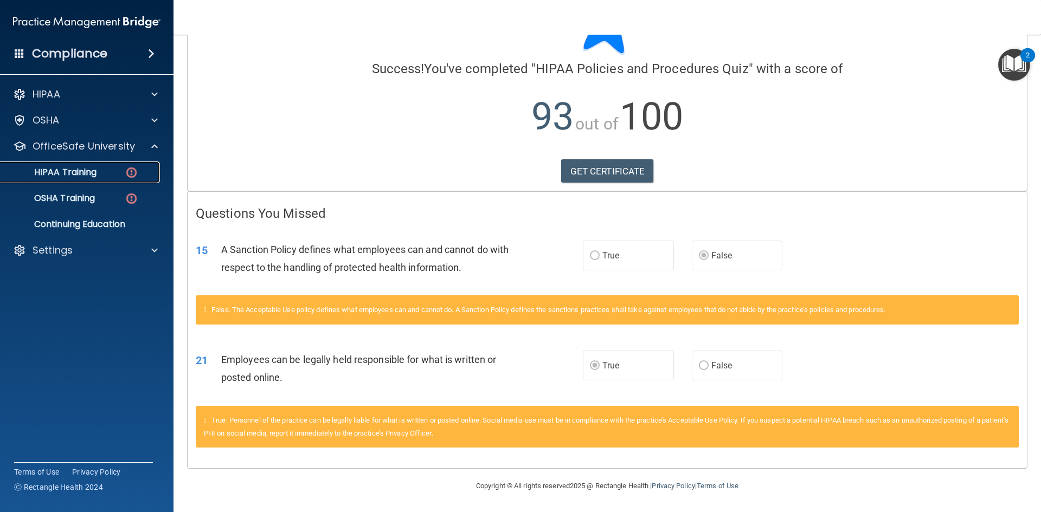
click at [80, 170] on p "HIPAA Training" at bounding box center [51, 172] width 89 height 11
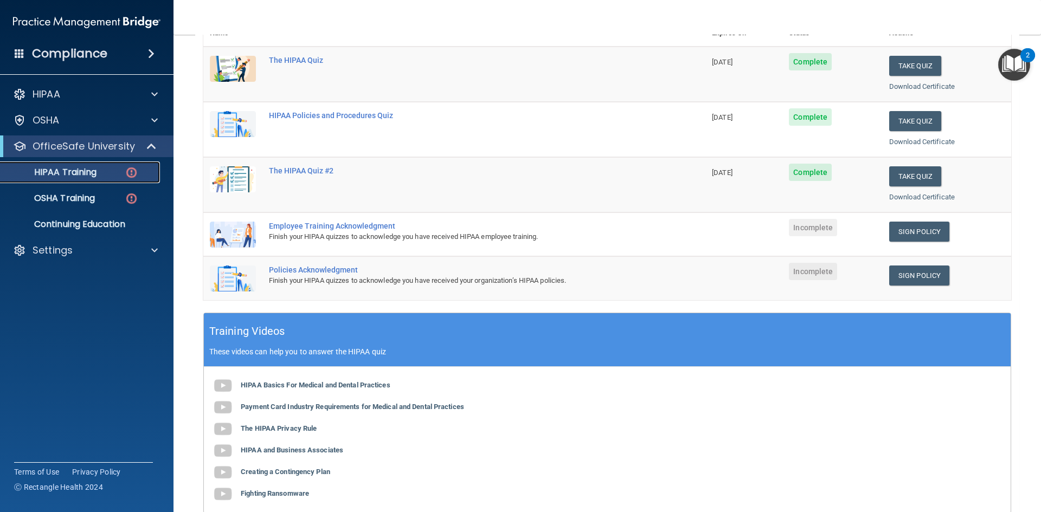
scroll to position [119, 0]
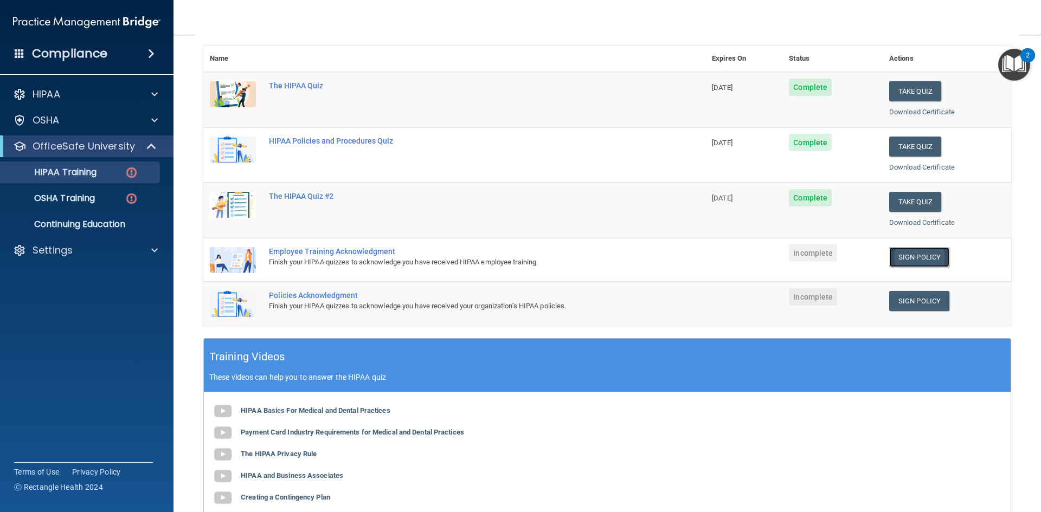
click at [906, 256] on link "Sign Policy" at bounding box center [919, 257] width 60 height 20
click at [101, 198] on div "OSHA Training" at bounding box center [81, 198] width 148 height 11
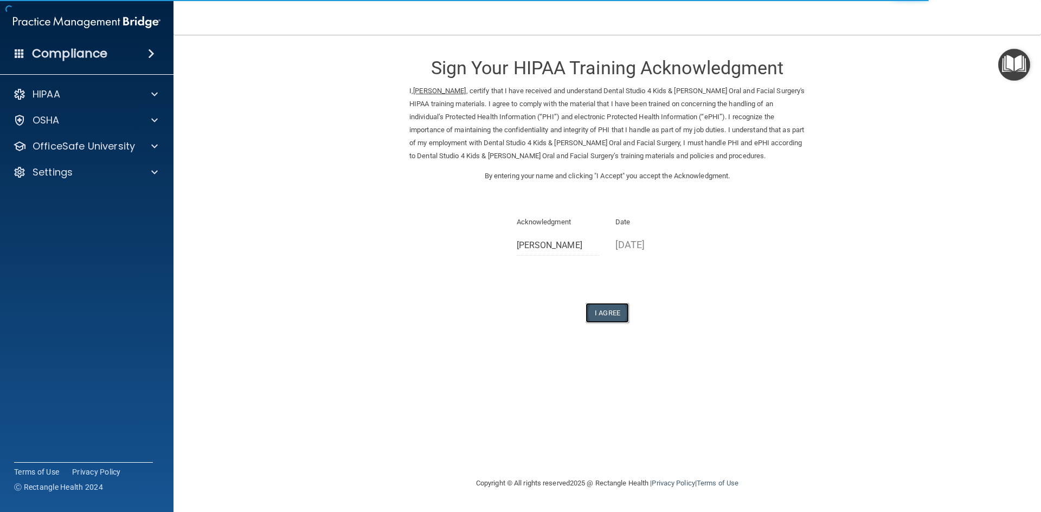
click at [618, 319] on button "I Agree" at bounding box center [606, 313] width 43 height 20
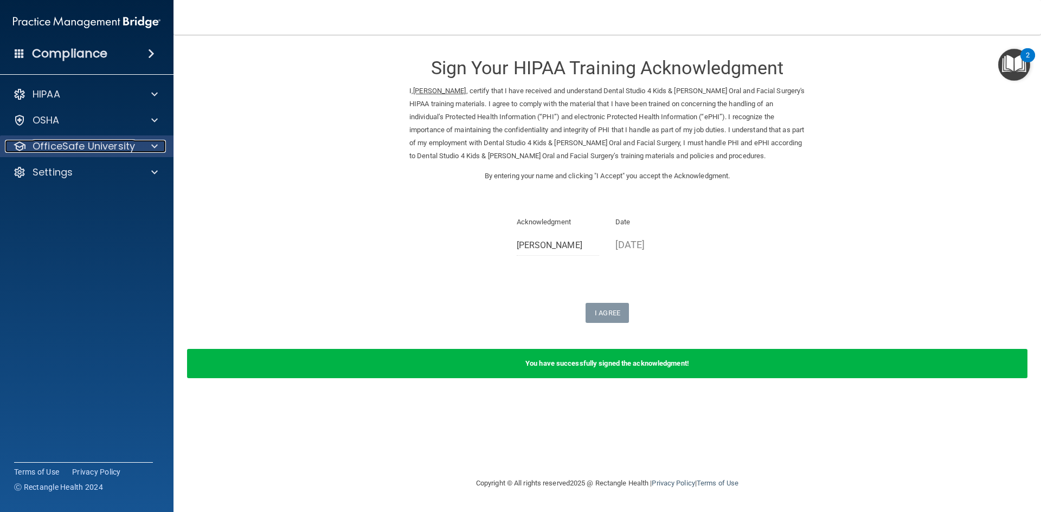
click at [131, 145] on p "OfficeSafe University" at bounding box center [84, 146] width 102 height 13
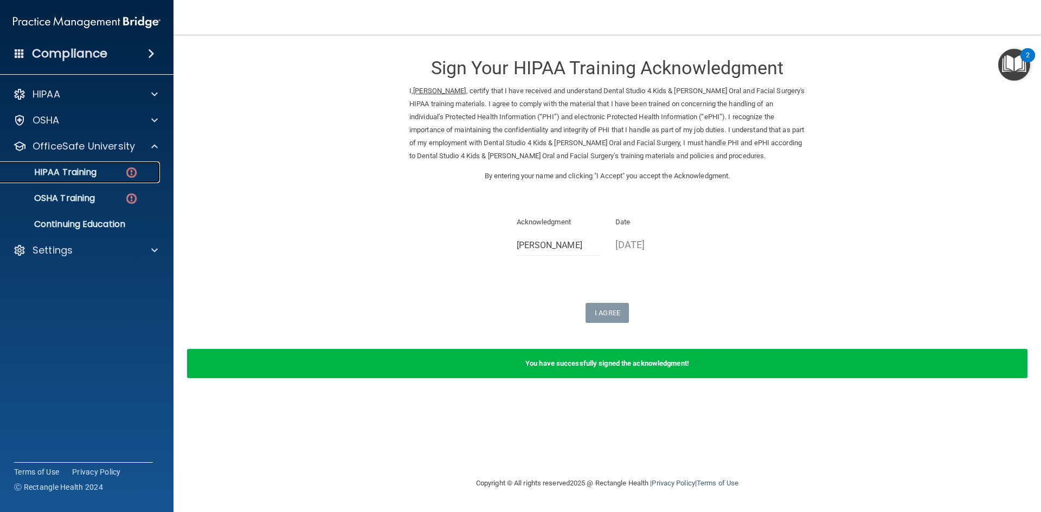
click at [75, 173] on p "HIPAA Training" at bounding box center [51, 172] width 89 height 11
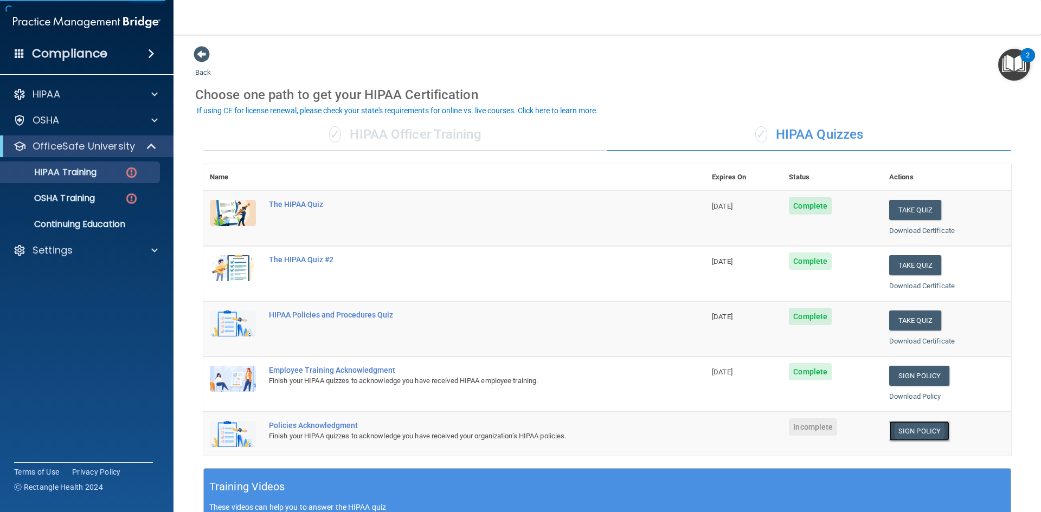
click at [910, 434] on link "Sign Policy" at bounding box center [919, 431] width 60 height 20
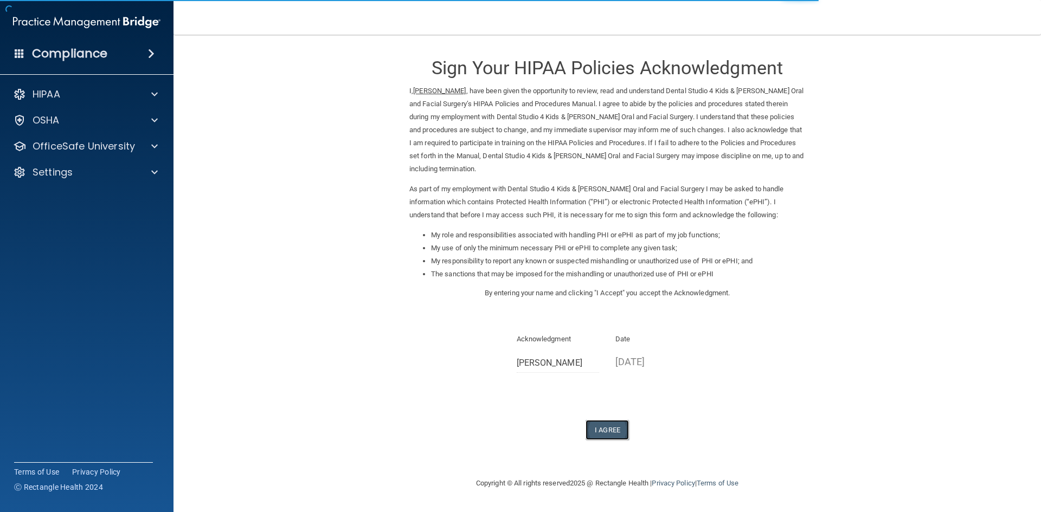
click at [608, 435] on button "I Agree" at bounding box center [606, 430] width 43 height 20
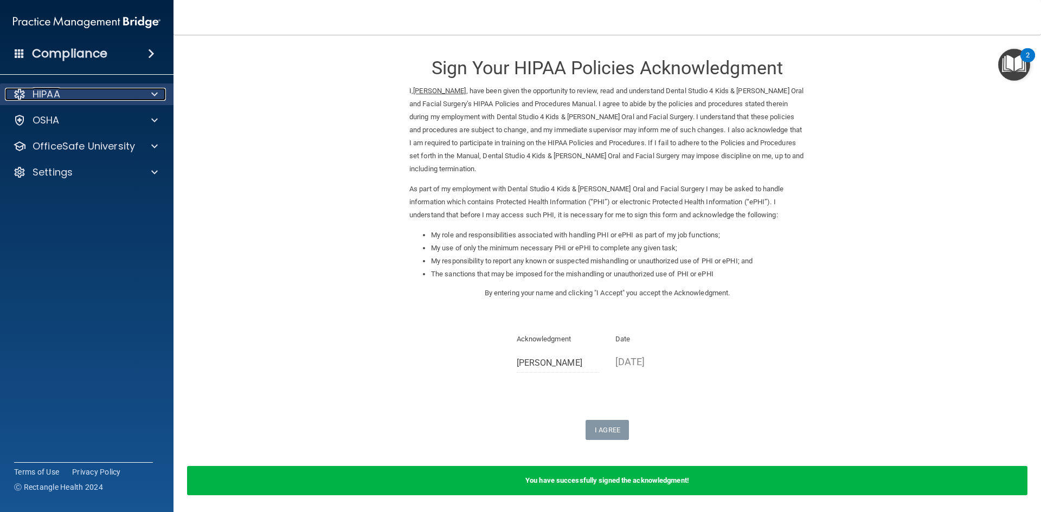
click at [116, 98] on div "HIPAA" at bounding box center [72, 94] width 134 height 13
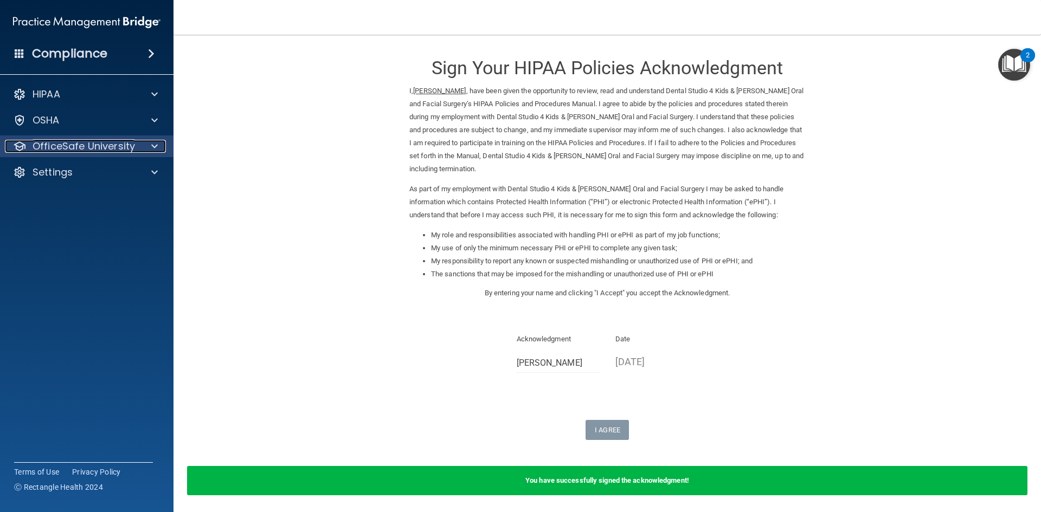
click at [80, 145] on p "OfficeSafe University" at bounding box center [84, 146] width 102 height 13
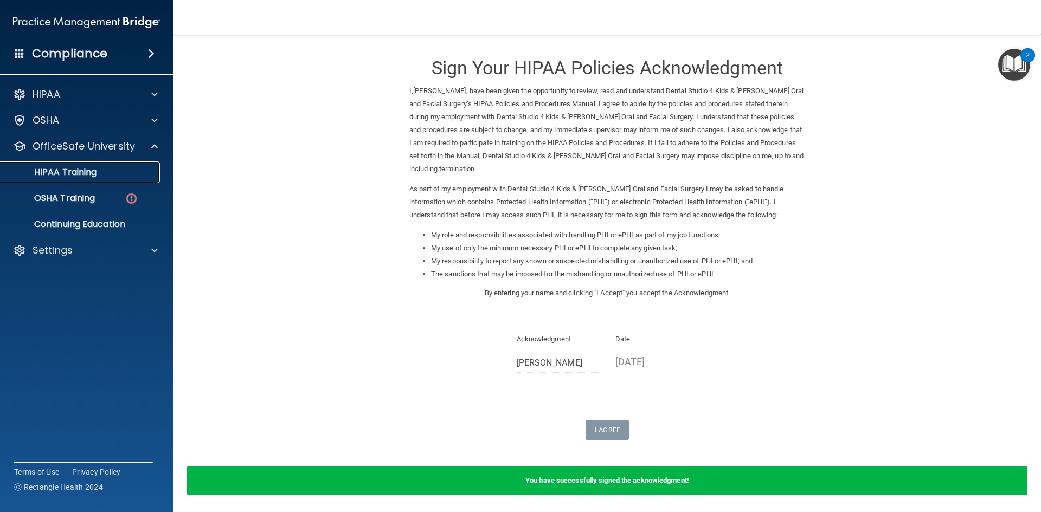
click at [96, 172] on p "HIPAA Training" at bounding box center [51, 172] width 89 height 11
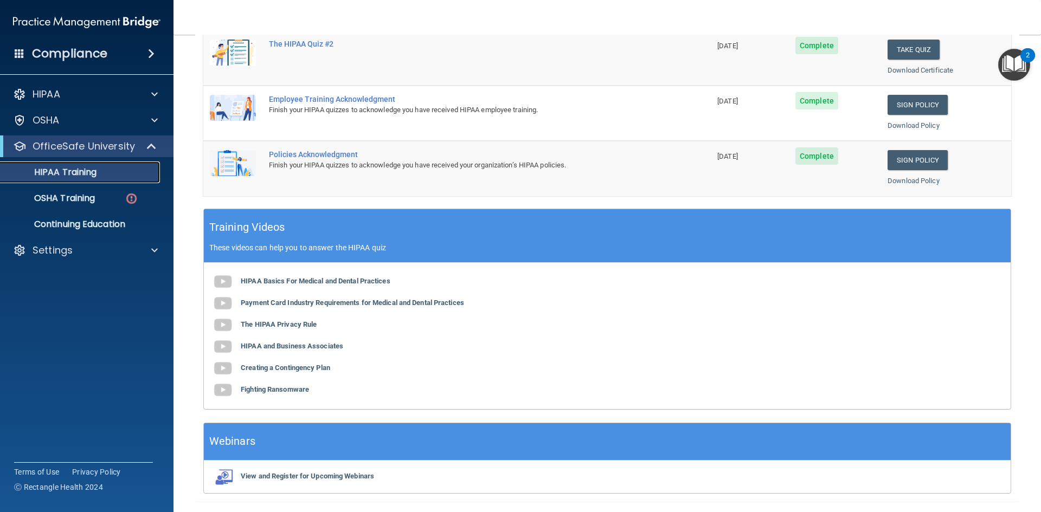
scroll to position [304, 0]
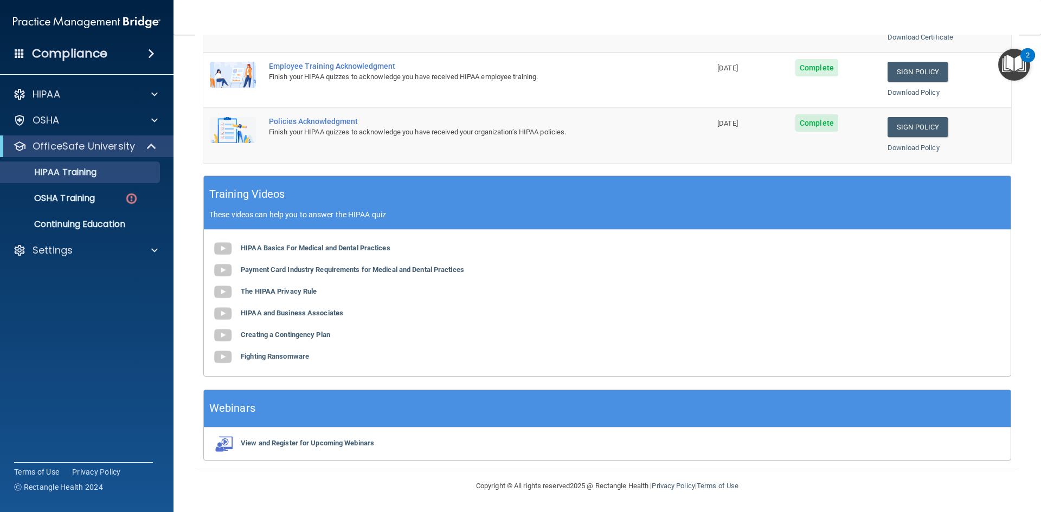
click at [106, 186] on ul "HIPAA Training OSHA Training Continuing Education" at bounding box center [87, 196] width 196 height 78
click at [99, 204] on link "OSHA Training" at bounding box center [74, 199] width 171 height 22
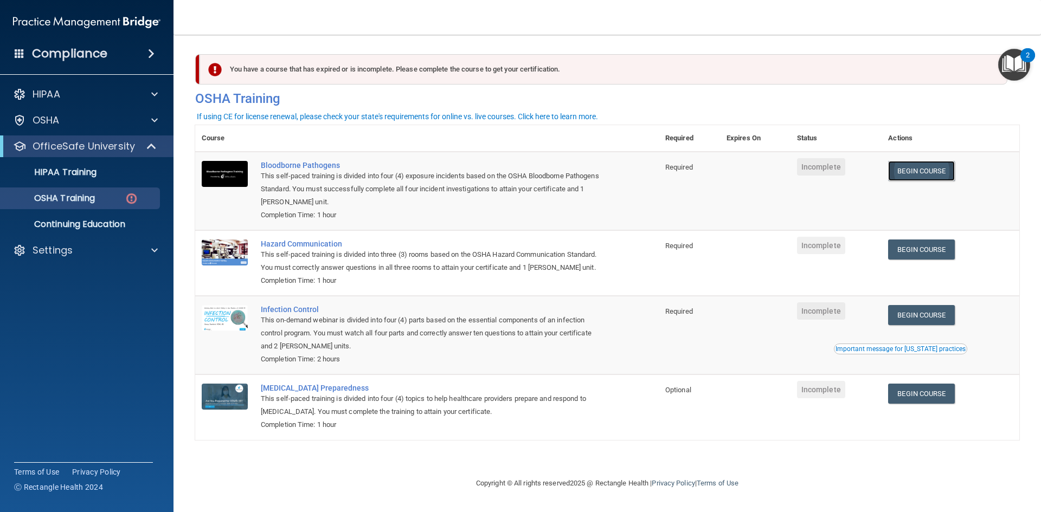
click at [942, 167] on link "Begin Course" at bounding box center [921, 171] width 66 height 20
click at [822, 241] on span "Incomplete" at bounding box center [821, 245] width 48 height 17
click at [941, 248] on link "Begin Course" at bounding box center [921, 250] width 66 height 20
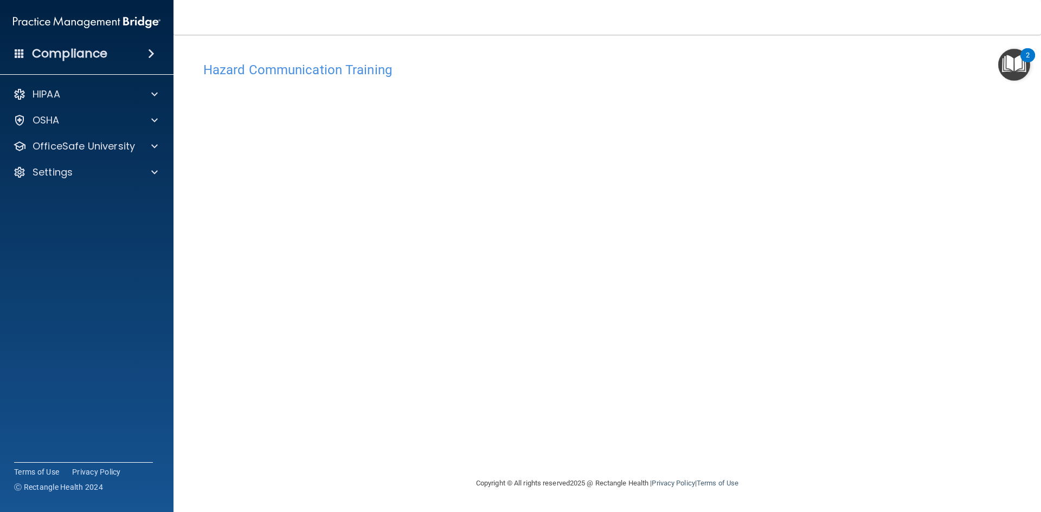
click at [1021, 70] on img "Open Resource Center, 2 new notifications" at bounding box center [1014, 65] width 32 height 32
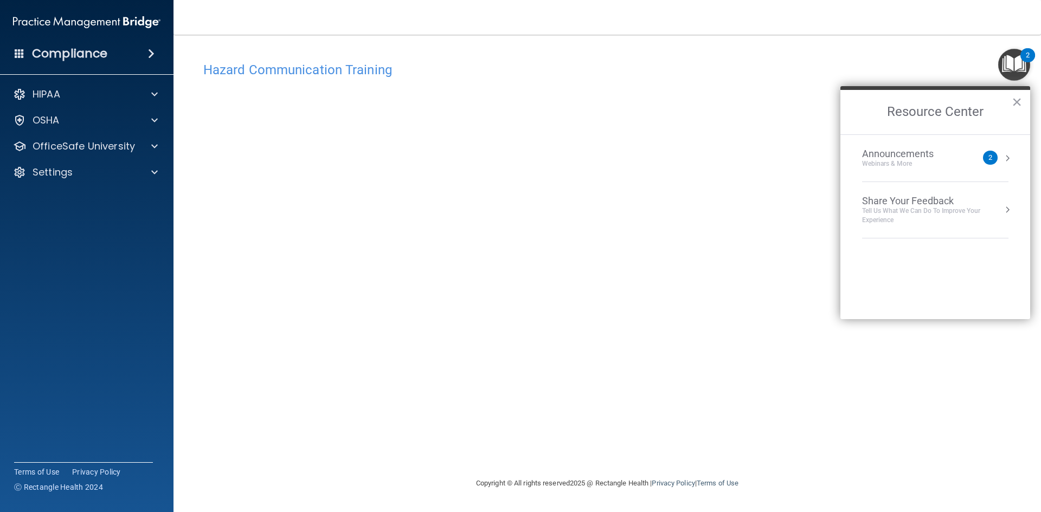
click at [50, 55] on h4 "Compliance" at bounding box center [69, 53] width 75 height 15
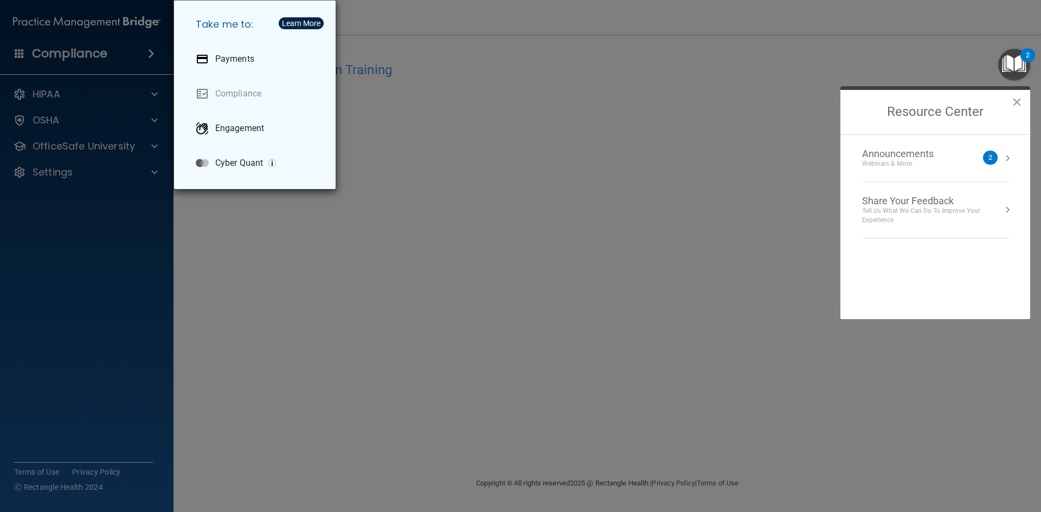
click at [459, 88] on div "Take me to: Payments Compliance Engagement Cyber Quant" at bounding box center [520, 256] width 1041 height 512
